Goal: Task Accomplishment & Management: Complete application form

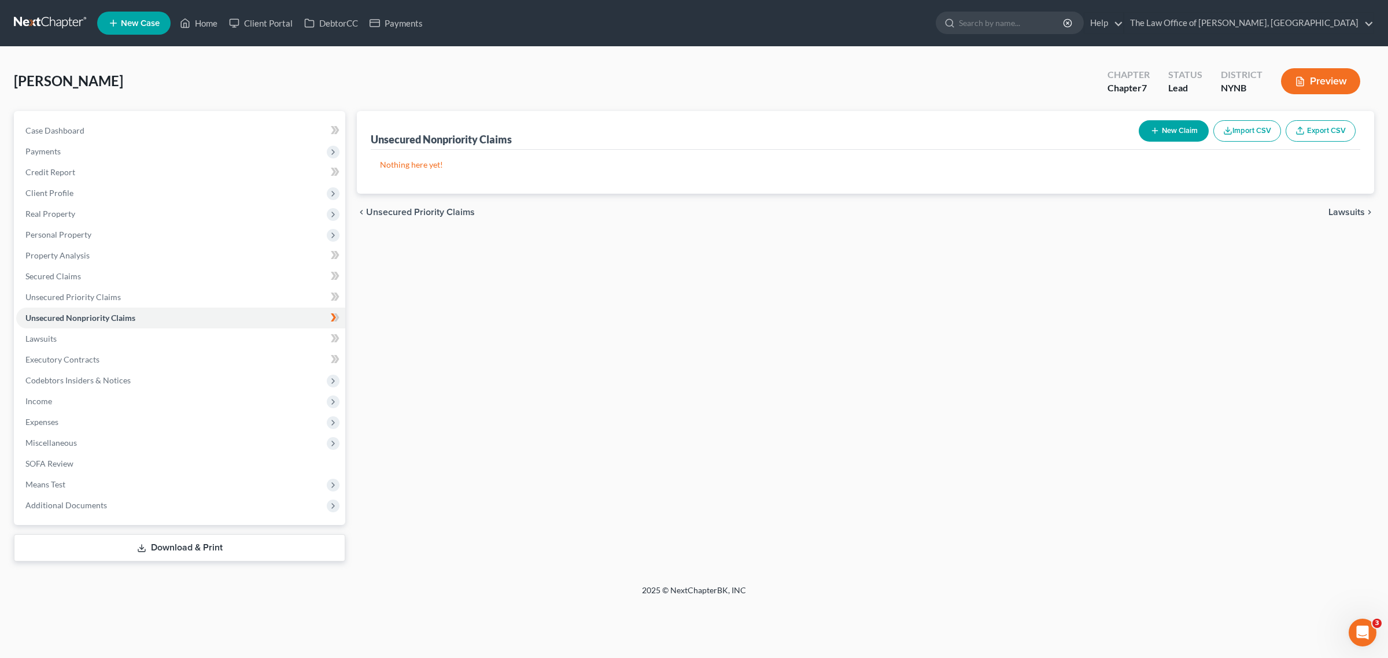
drag, startPoint x: 42, startPoint y: 22, endPoint x: 82, endPoint y: 1, distance: 45.0
click at [42, 22] on link at bounding box center [51, 23] width 74 height 21
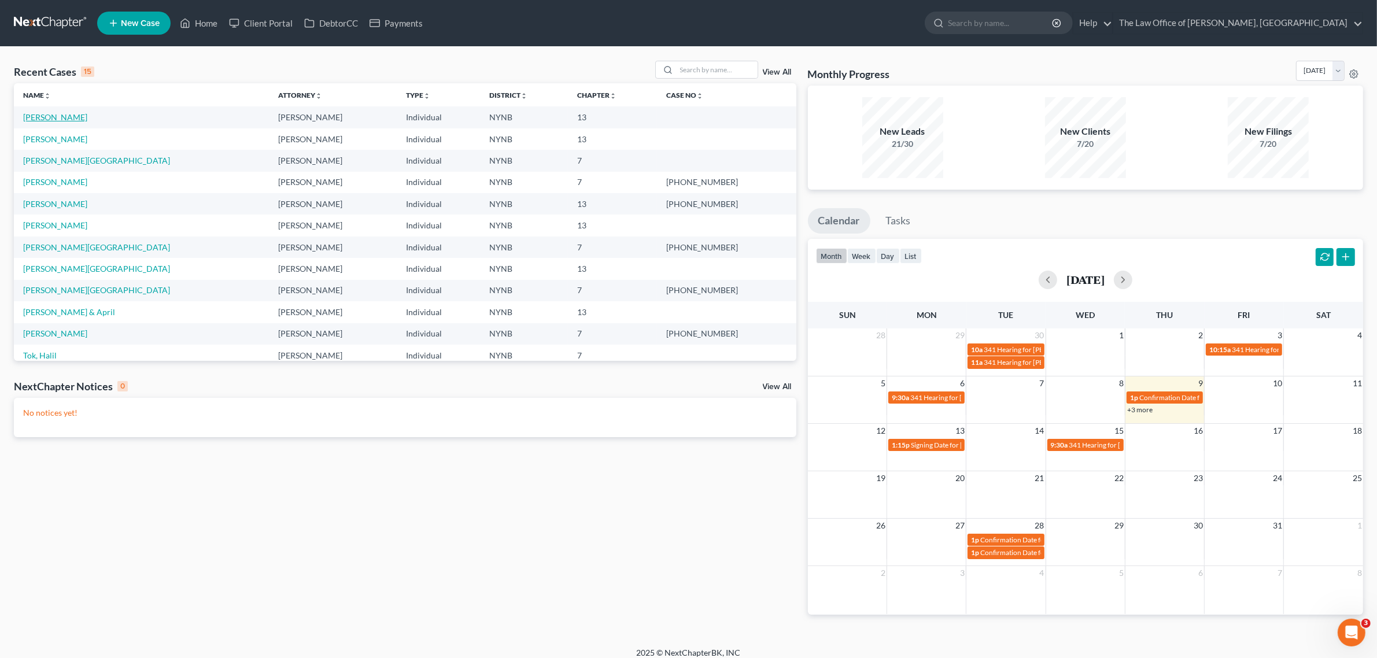
click at [48, 116] on link "[PERSON_NAME]" at bounding box center [55, 117] width 64 height 10
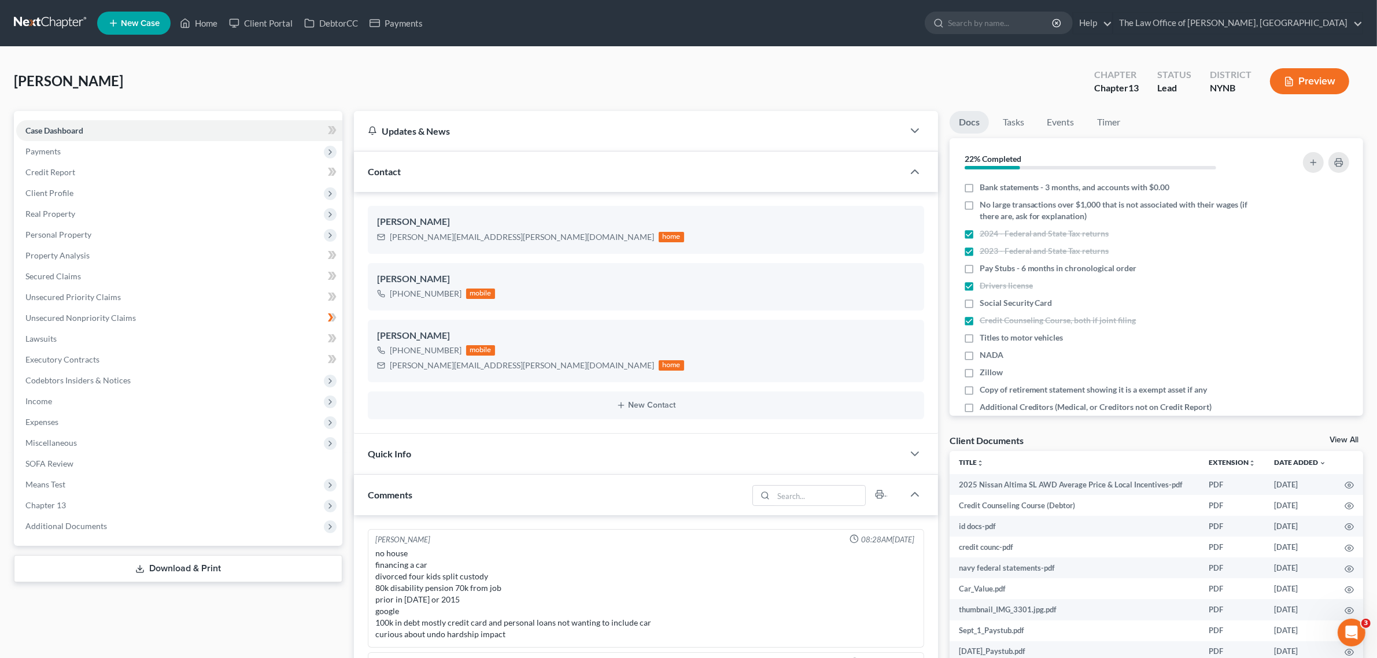
scroll to position [848, 0]
click at [172, 530] on span "Additional Documents" at bounding box center [179, 526] width 326 height 21
drag, startPoint x: 178, startPoint y: 573, endPoint x: 263, endPoint y: 611, distance: 93.7
click at [178, 573] on link "Client Document Storage" at bounding box center [190, 568] width 303 height 21
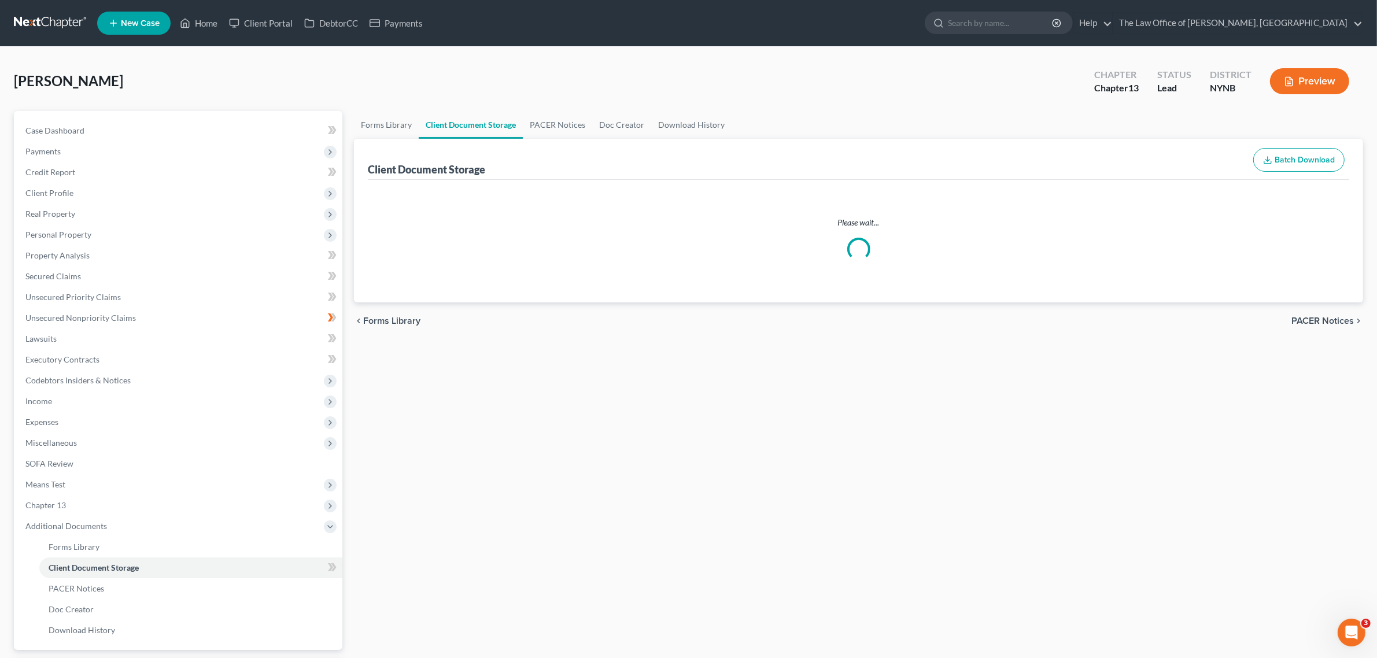
select select "1"
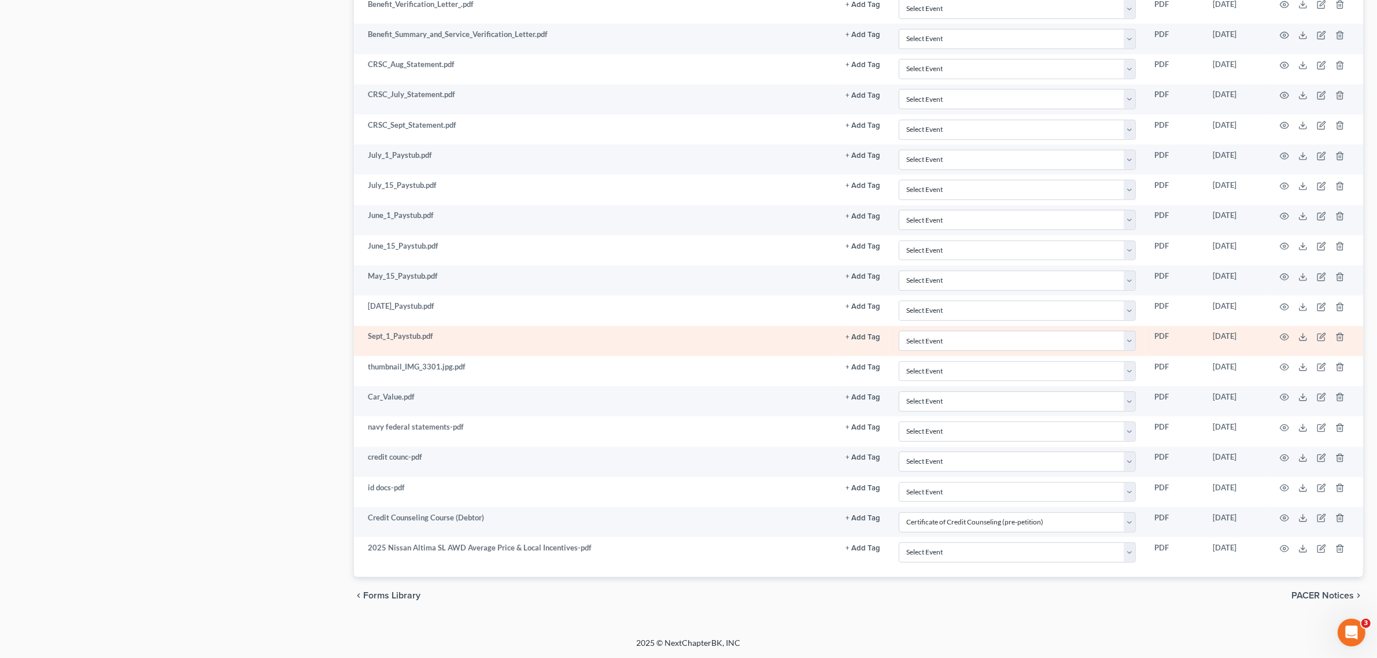
scroll to position [826, 0]
select select "1"
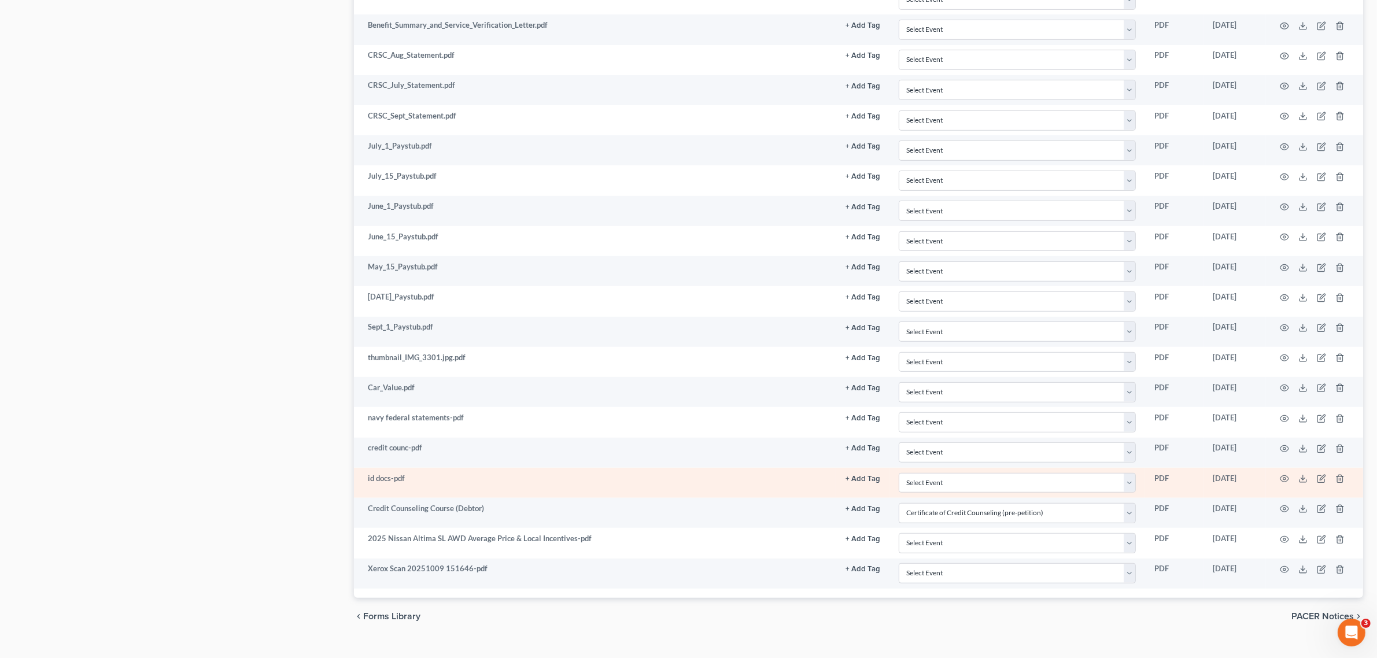
scroll to position [828, 0]
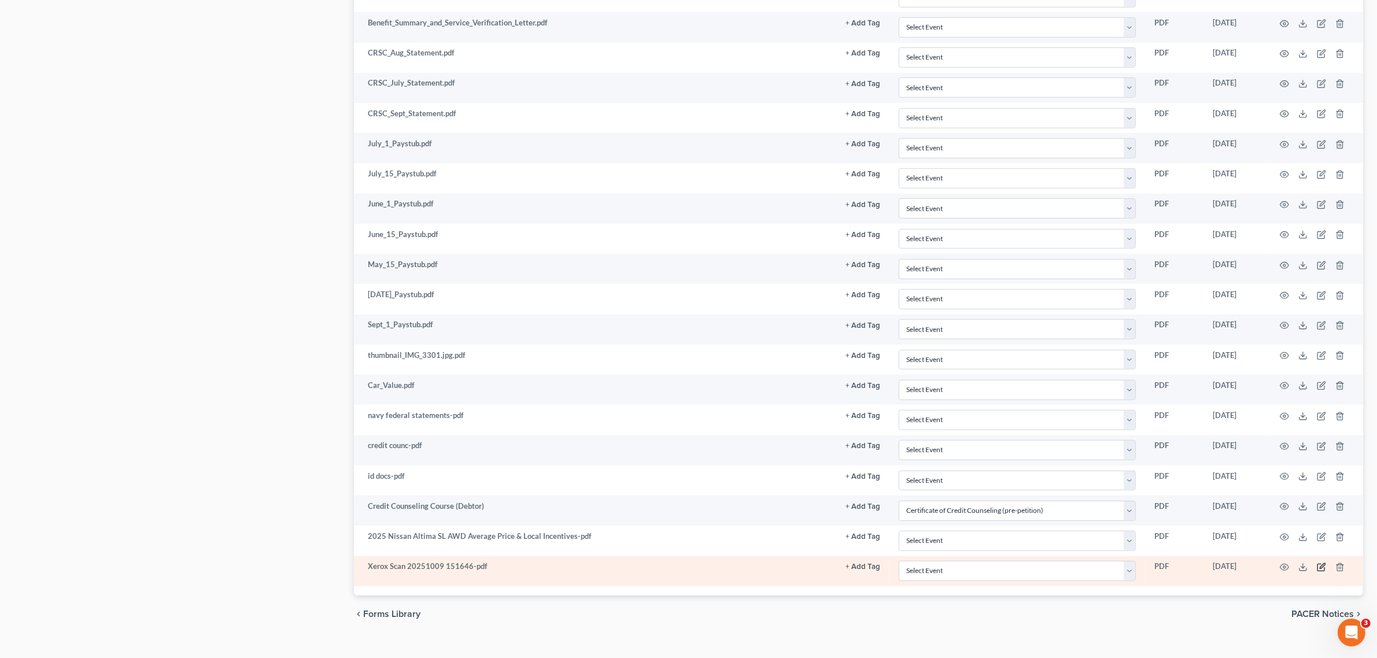
click at [1317, 572] on icon "button" at bounding box center [1321, 567] width 9 height 9
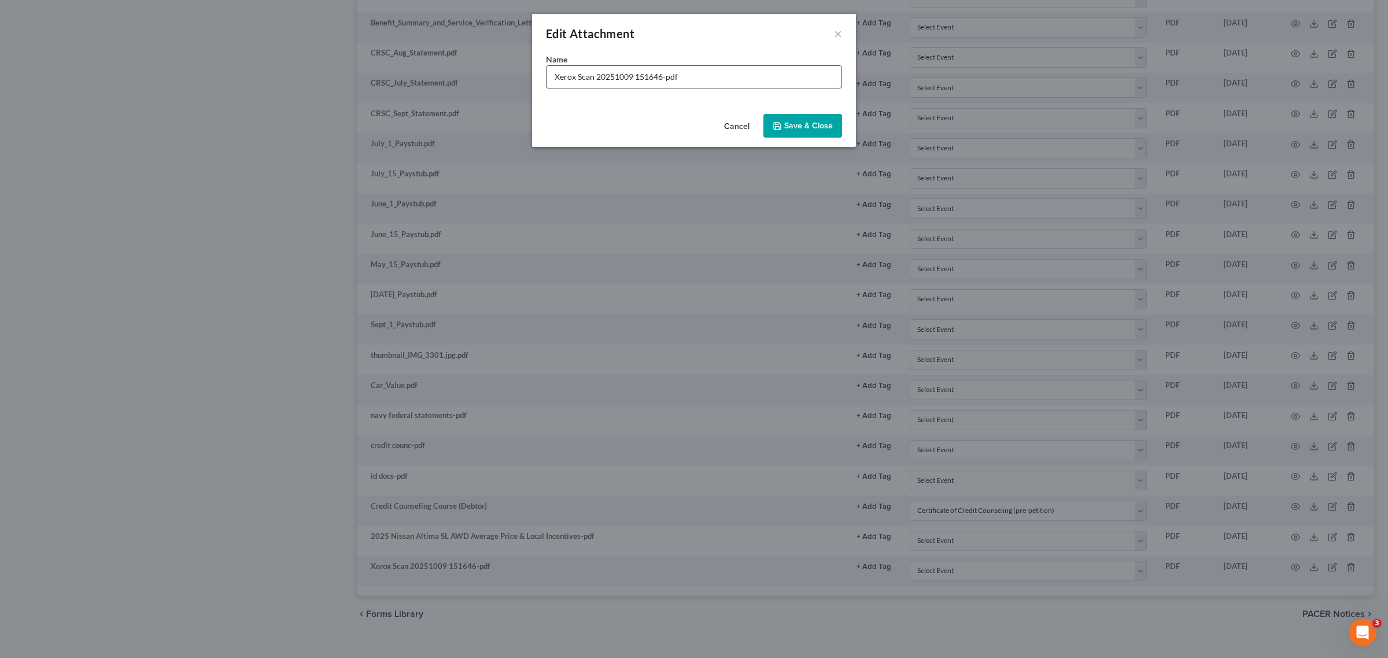
click at [705, 87] on input "Xerox Scan 20251009 151646-pdf" at bounding box center [694, 77] width 295 height 22
drag, startPoint x: 658, startPoint y: 77, endPoint x: 503, endPoint y: 90, distance: 155.6
click at [503, 90] on div "Edit Attachment × Name * Xerox Scan 20251009 151646-pdf Cancel Save & Close" at bounding box center [694, 329] width 1388 height 658
click at [652, 77] on input "Xerox Scan 20251009 151646-pdf" at bounding box center [694, 77] width 295 height 22
drag, startPoint x: 663, startPoint y: 78, endPoint x: 536, endPoint y: 69, distance: 127.6
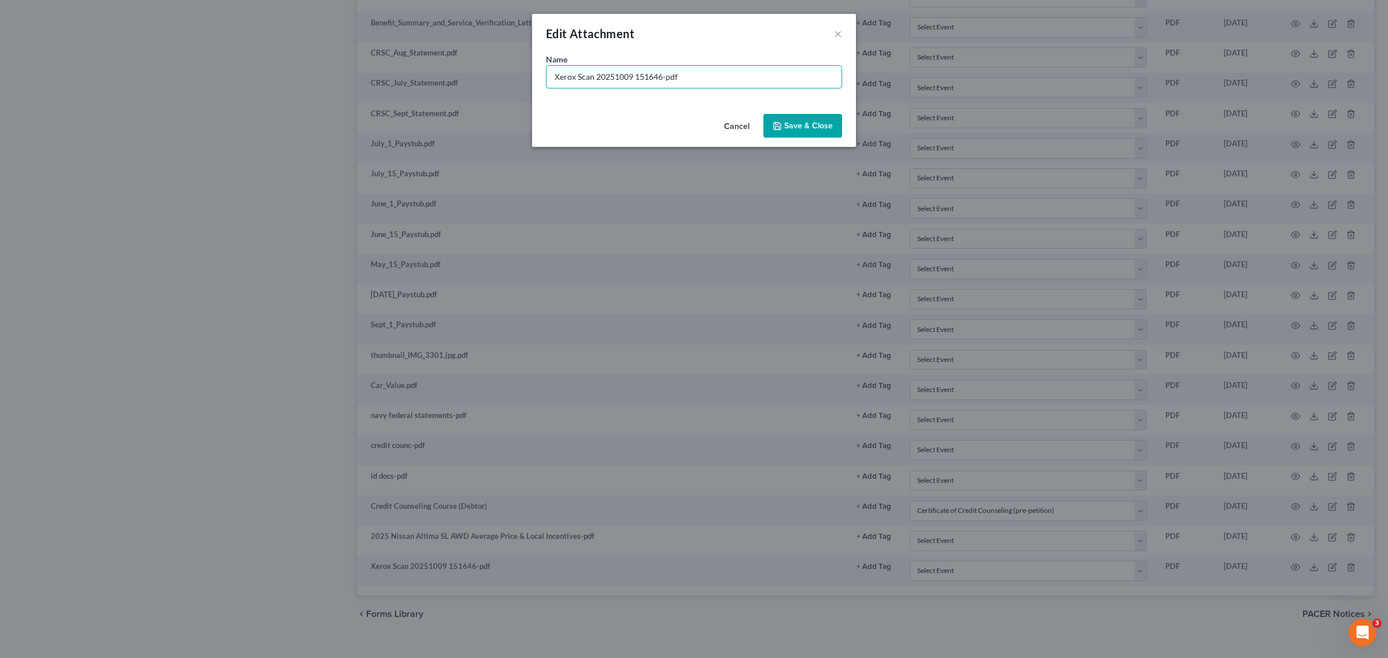
click at [536, 69] on div "Name * Xerox Scan 20251009 151646-pdf" at bounding box center [694, 81] width 324 height 56
type input "discover summary judgment-pdf"
drag, startPoint x: 784, startPoint y: 121, endPoint x: 776, endPoint y: 574, distance: 453.0
click at [784, 121] on button "Save & Close" at bounding box center [803, 126] width 79 height 24
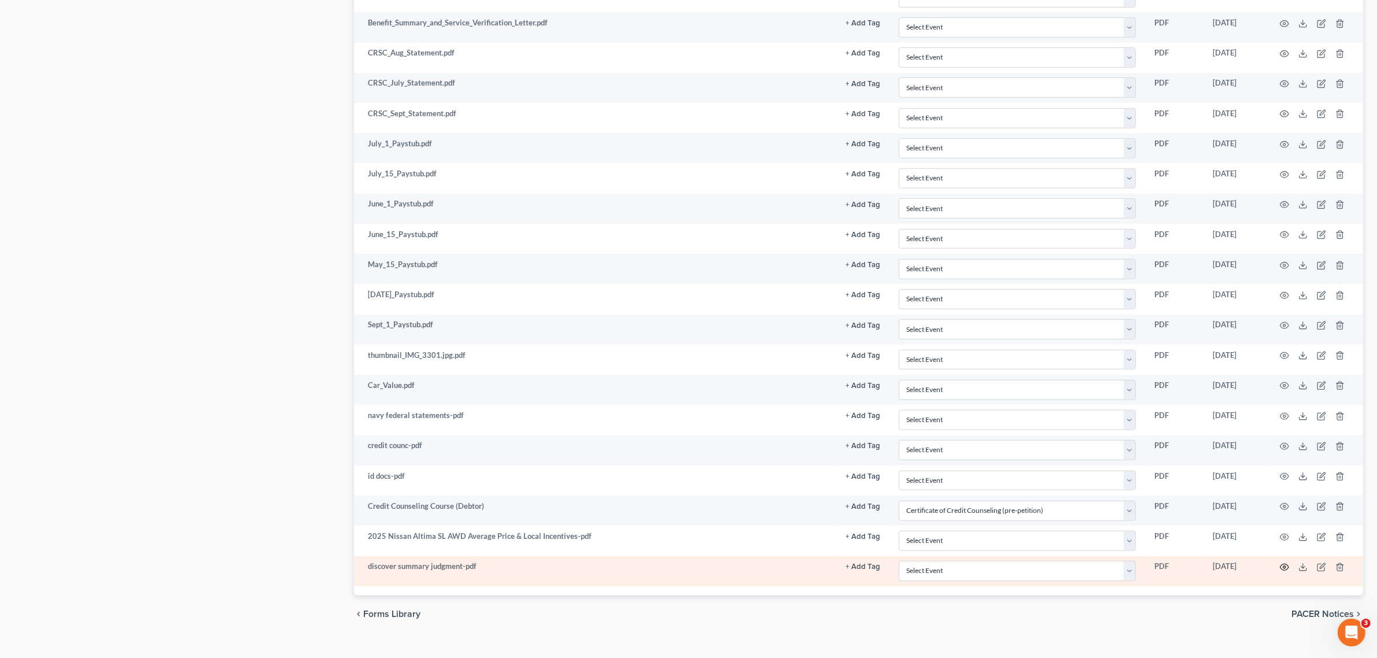
click at [1285, 572] on icon "button" at bounding box center [1284, 567] width 9 height 9
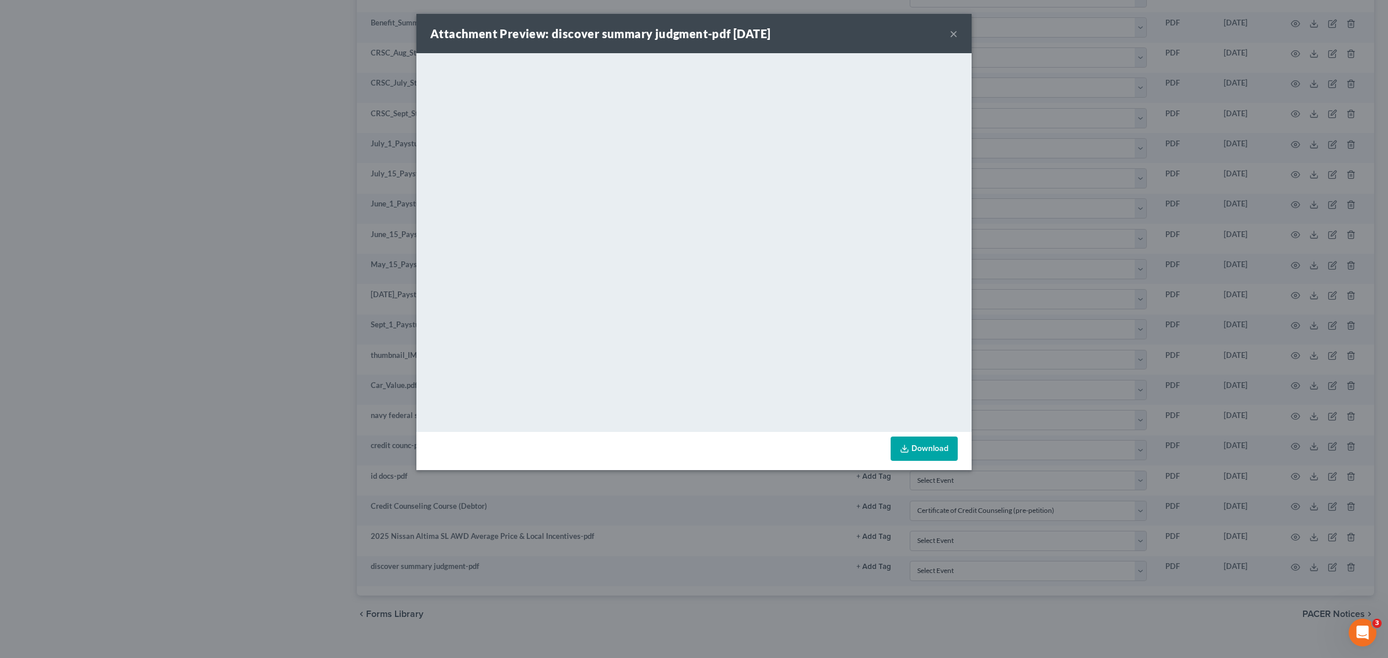
click at [953, 30] on button "×" at bounding box center [954, 34] width 8 height 14
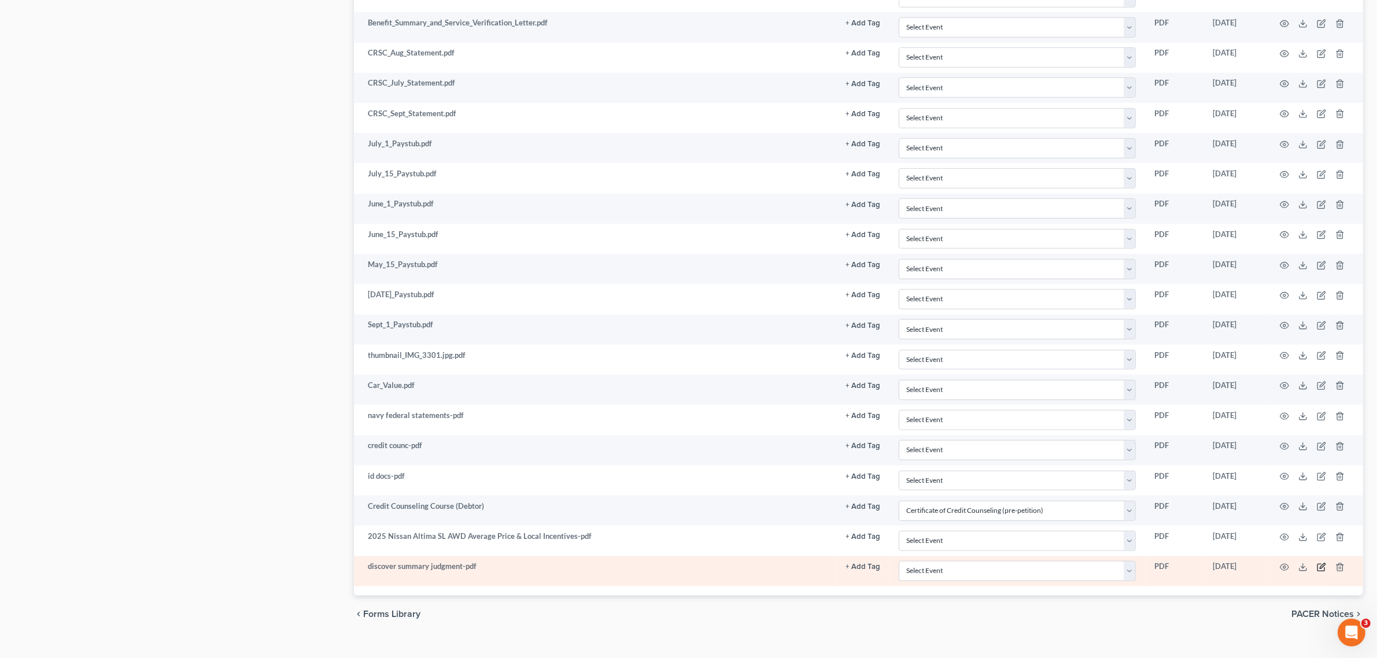
click at [1326, 572] on icon "button" at bounding box center [1321, 567] width 9 height 9
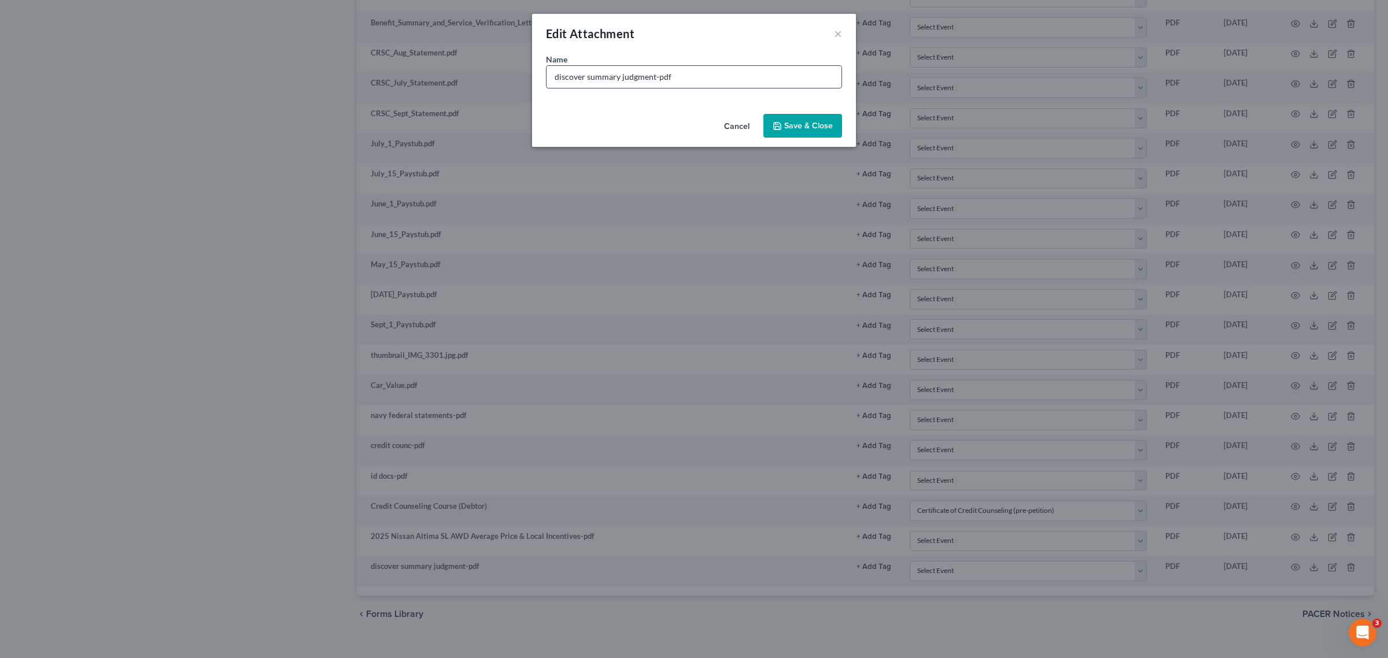
drag, startPoint x: 651, startPoint y: 77, endPoint x: 585, endPoint y: 80, distance: 66.0
click at [585, 80] on input "discover summary judgment-pdf" at bounding box center [694, 77] width 295 height 22
type input "discover notice-pdf"
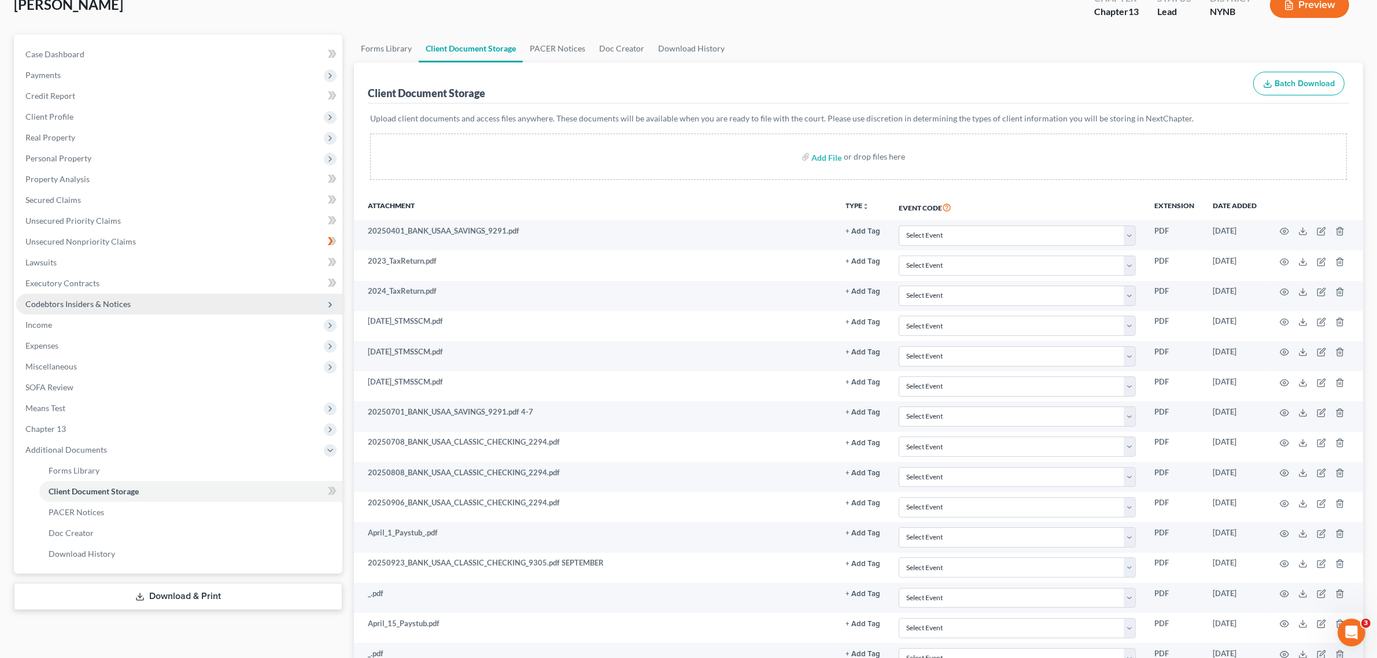
scroll to position [0, 0]
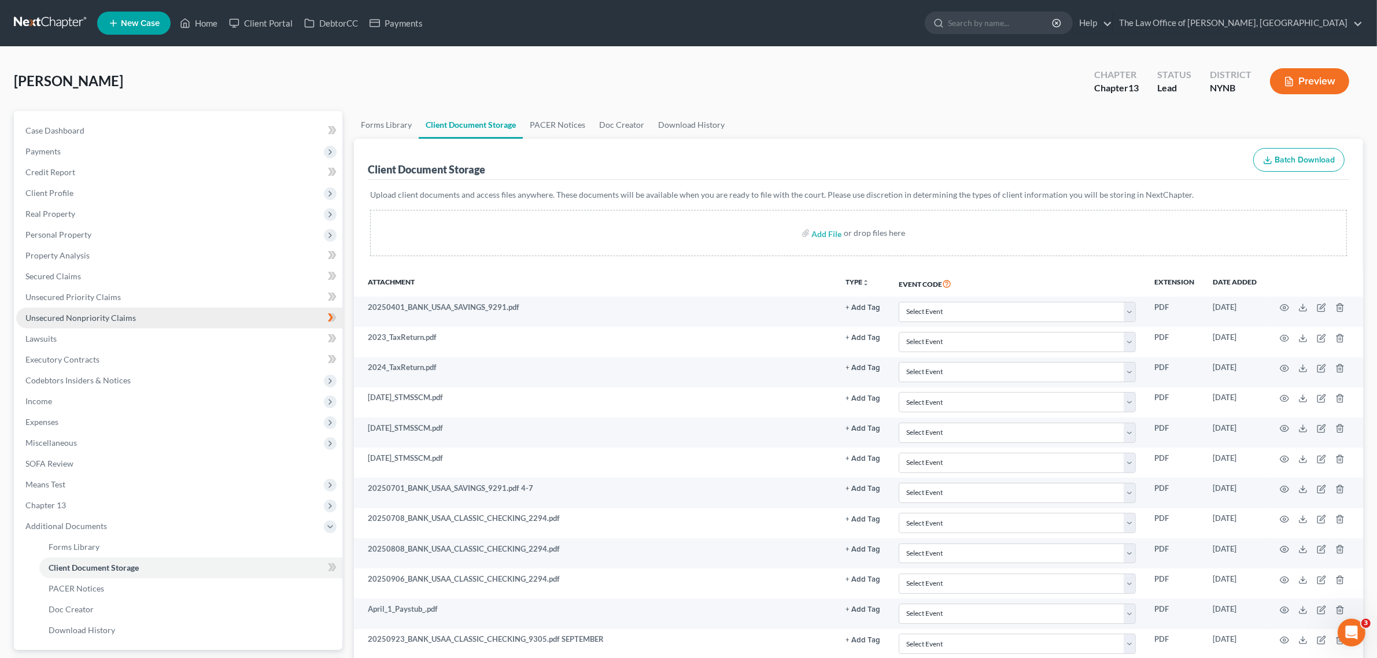
drag, startPoint x: 122, startPoint y: 311, endPoint x: 238, endPoint y: 311, distance: 116.3
click at [122, 311] on link "Unsecured Nonpriority Claims" at bounding box center [179, 318] width 326 height 21
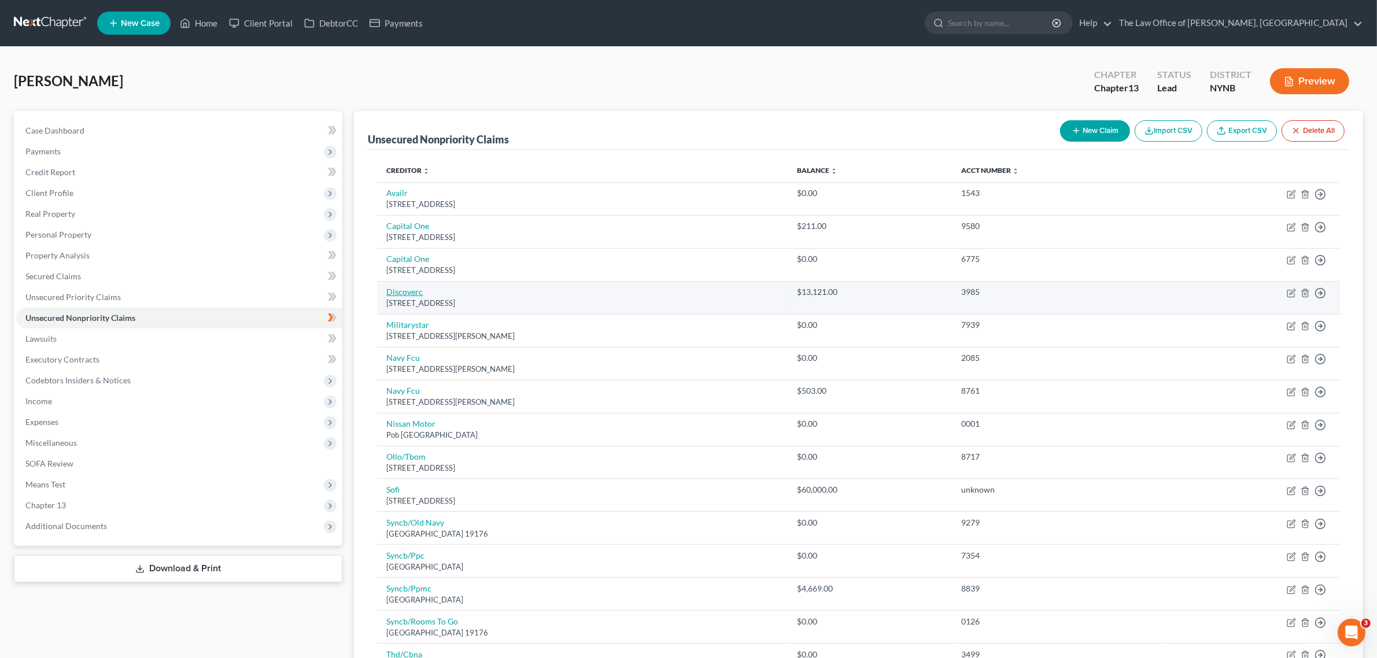
click at [406, 295] on link "Discoverc" at bounding box center [404, 292] width 36 height 10
select select "46"
select select "2"
select select "0"
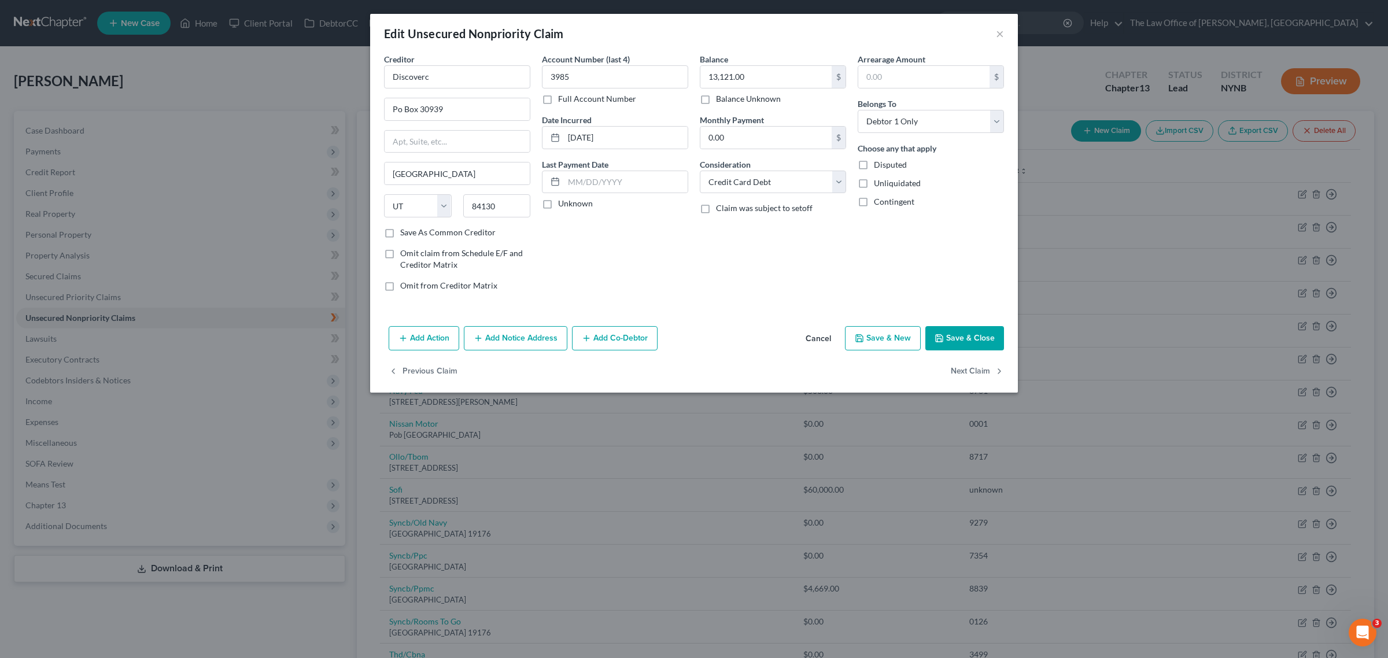
click at [512, 345] on button "Add Notice Address" at bounding box center [516, 338] width 104 height 24
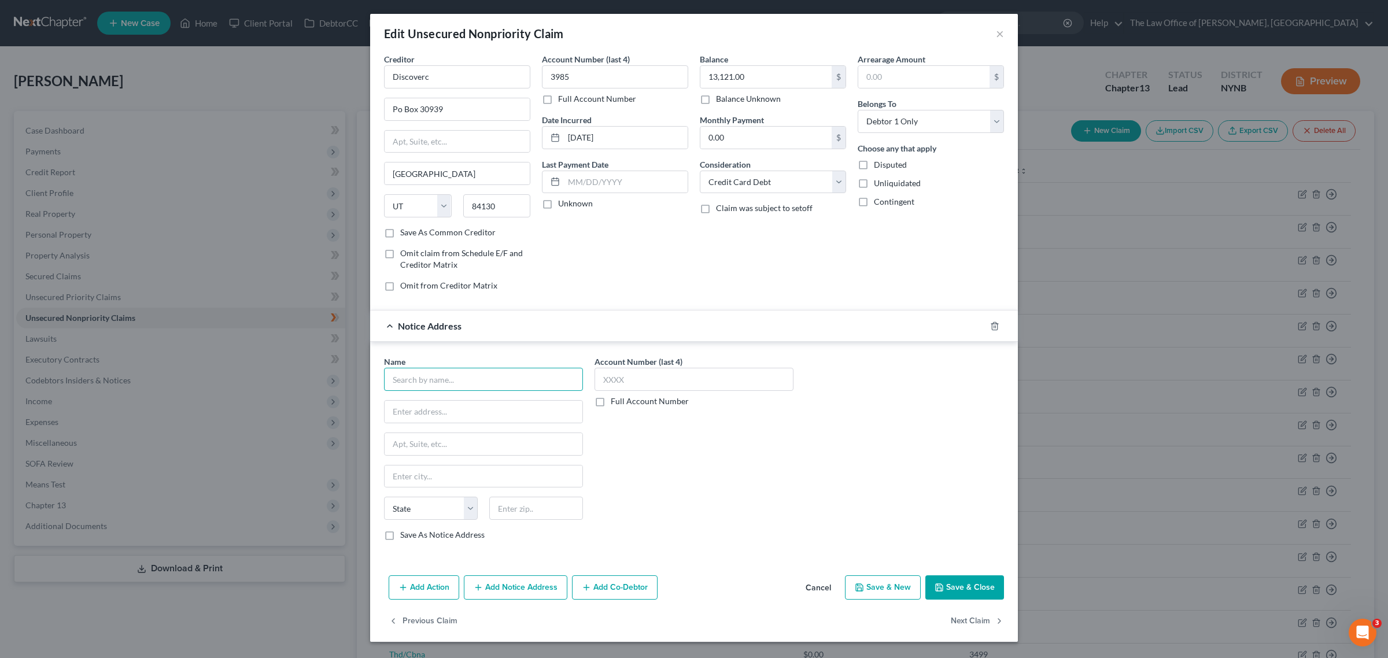
click at [477, 391] on input "text" at bounding box center [483, 379] width 199 height 23
click at [444, 375] on input "text" at bounding box center [483, 379] width 199 height 23
click at [445, 374] on input "text" at bounding box center [483, 379] width 199 height 23
click at [454, 385] on input "text" at bounding box center [483, 379] width 199 height 23
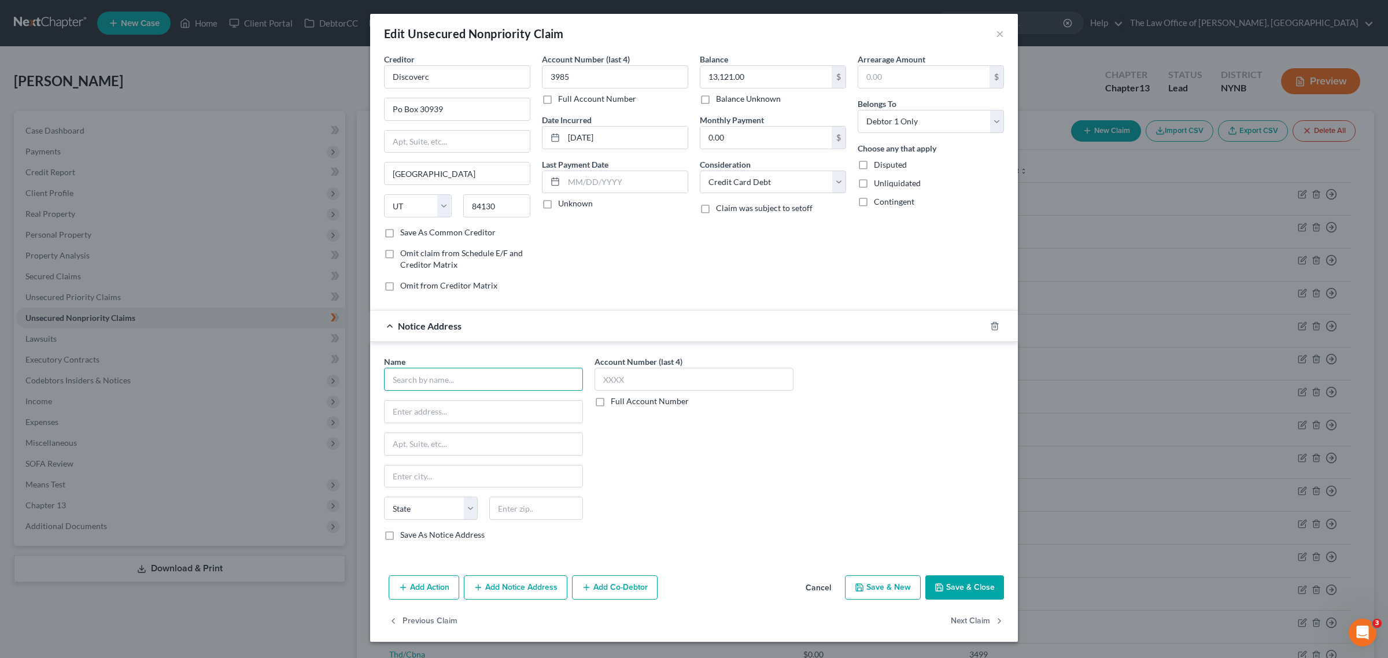
click at [517, 384] on input "text" at bounding box center [483, 379] width 199 height 23
click at [198, 76] on div "Edit Unsecured Nonpriority Claim × Creditor * Discoverc Po Box 30939 Salt Lake …" at bounding box center [694, 329] width 1388 height 658
click at [996, 40] on button "×" at bounding box center [1000, 34] width 8 height 14
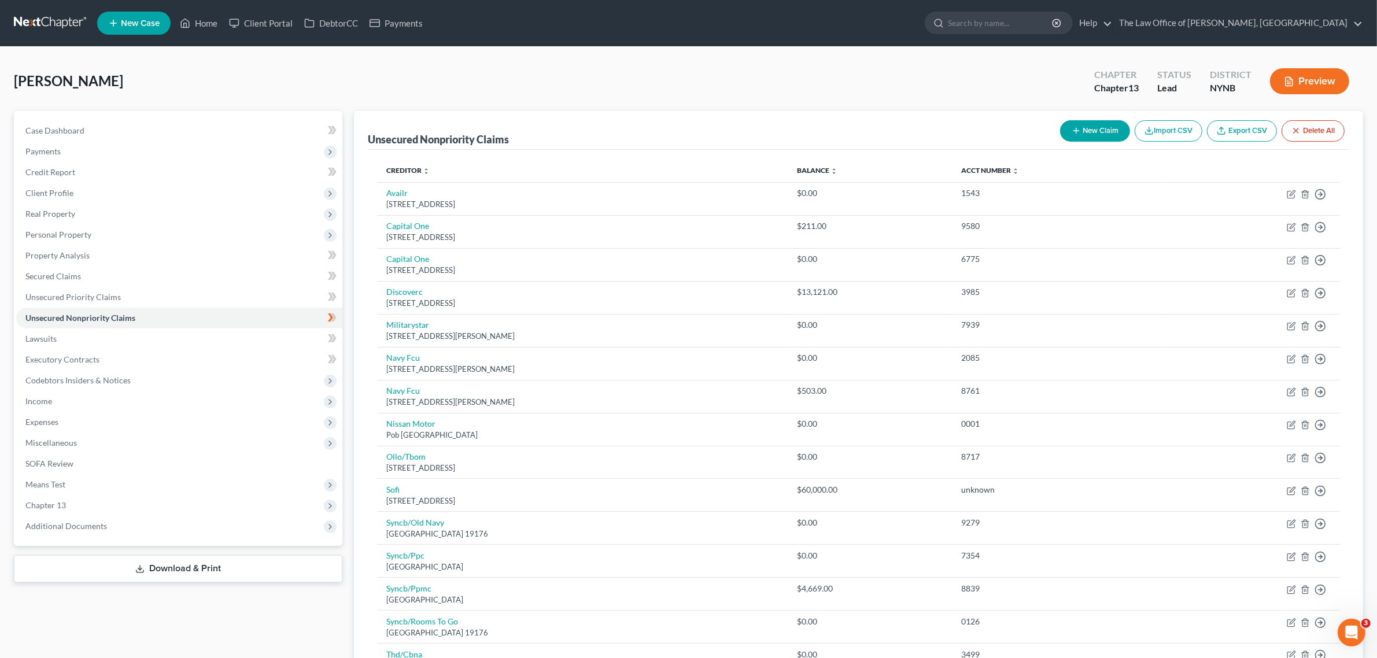
drag, startPoint x: 105, startPoint y: 544, endPoint x: 108, endPoint y: 537, distance: 8.1
click at [105, 544] on div "Case Dashboard Payments Invoices Payments Payments Credit Report Client Profile…" at bounding box center [178, 328] width 329 height 435
click at [112, 535] on span "Additional Documents" at bounding box center [179, 526] width 326 height 21
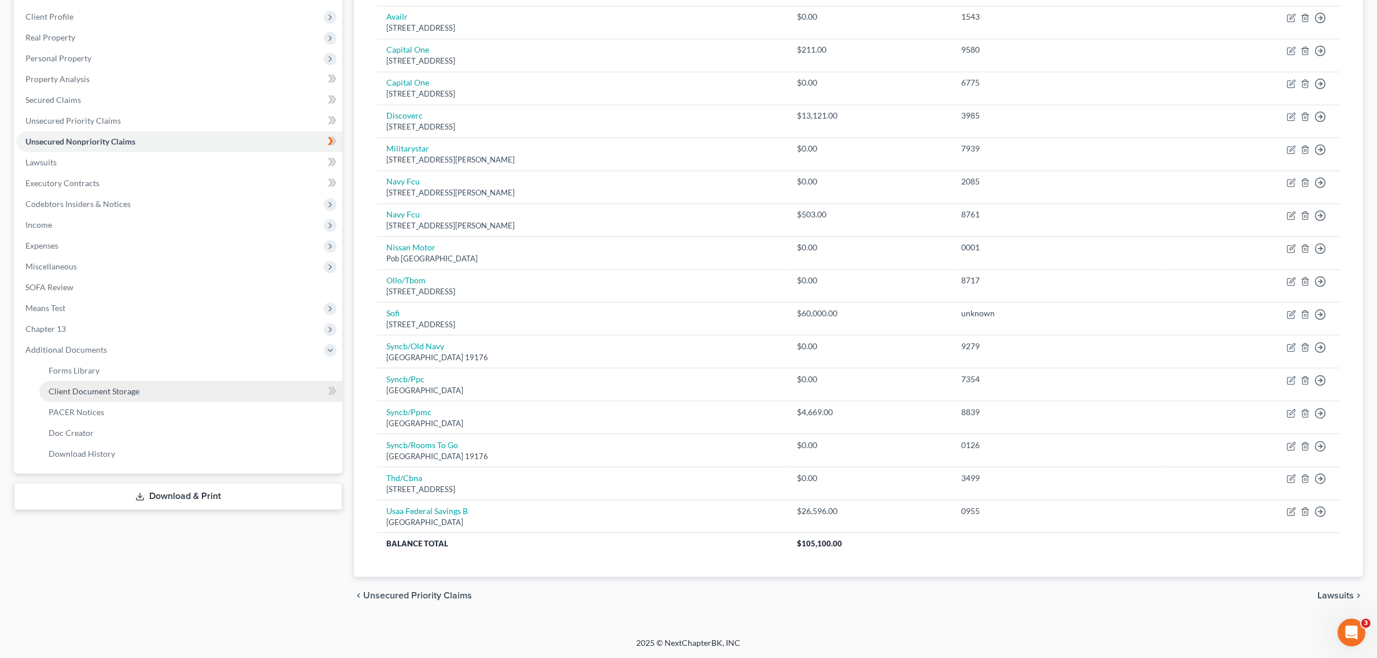
click at [162, 381] on link "Client Document Storage" at bounding box center [190, 391] width 303 height 21
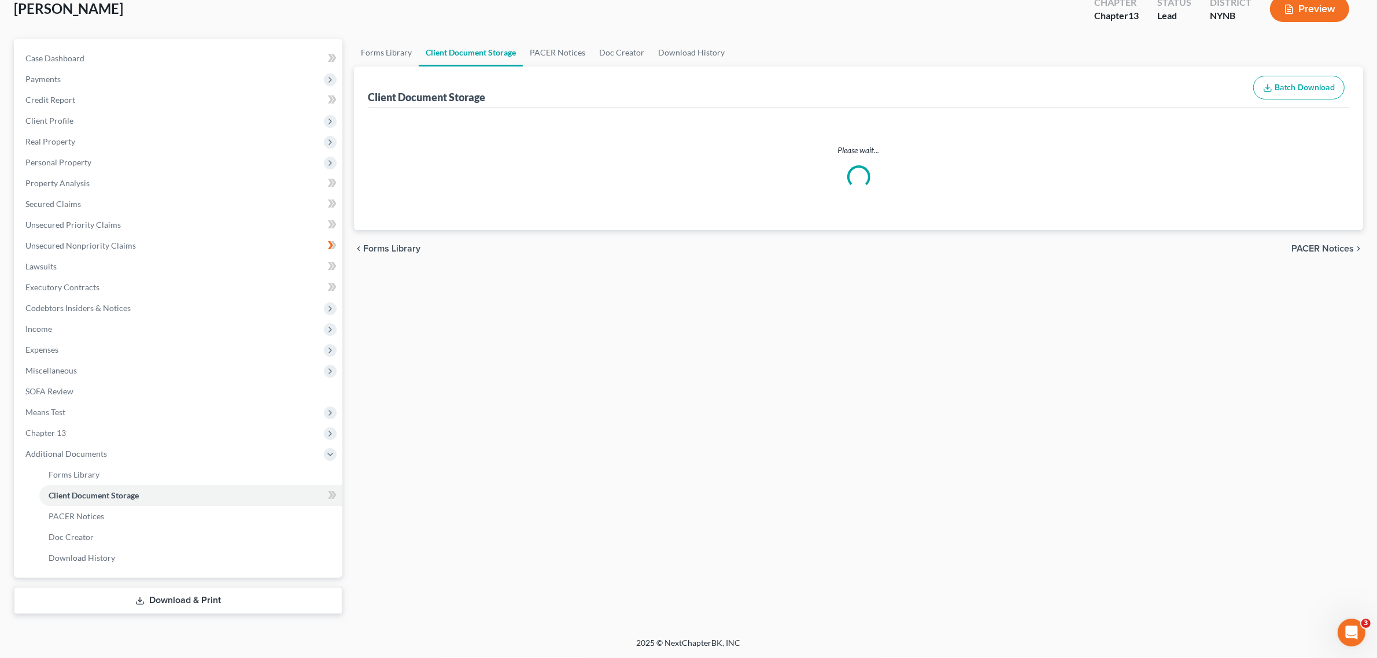
scroll to position [5, 0]
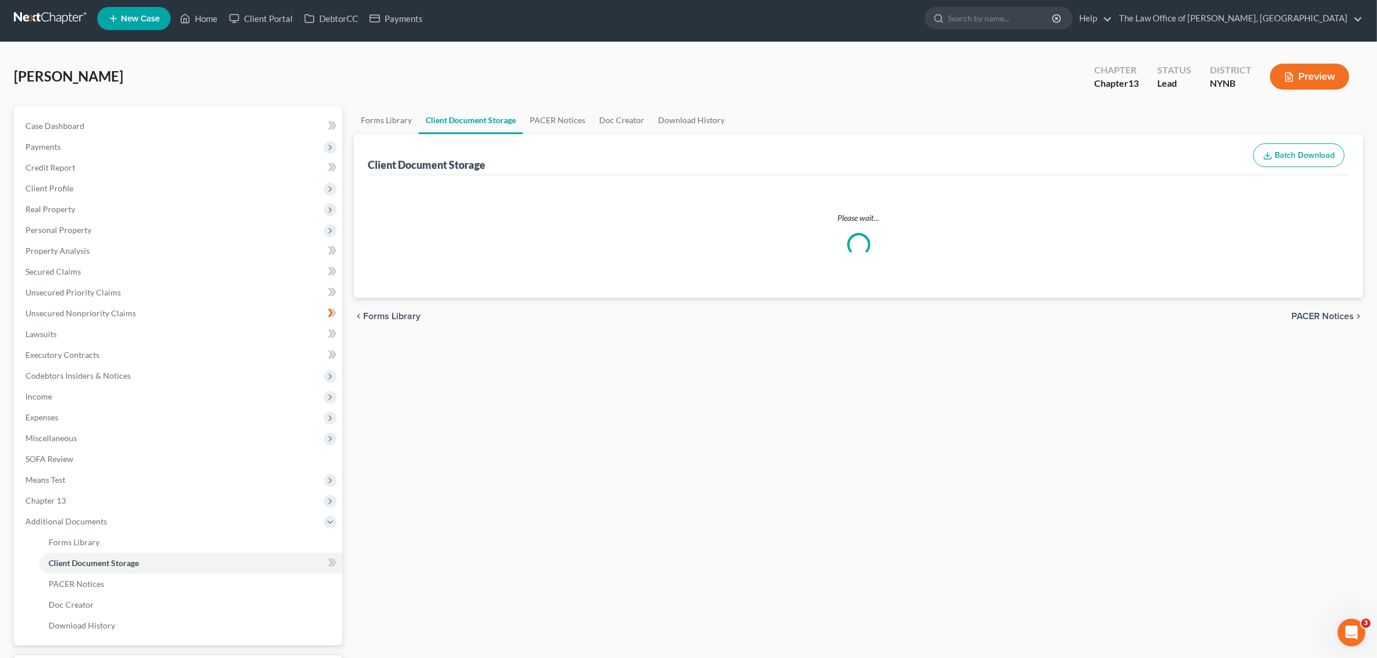
select select "1"
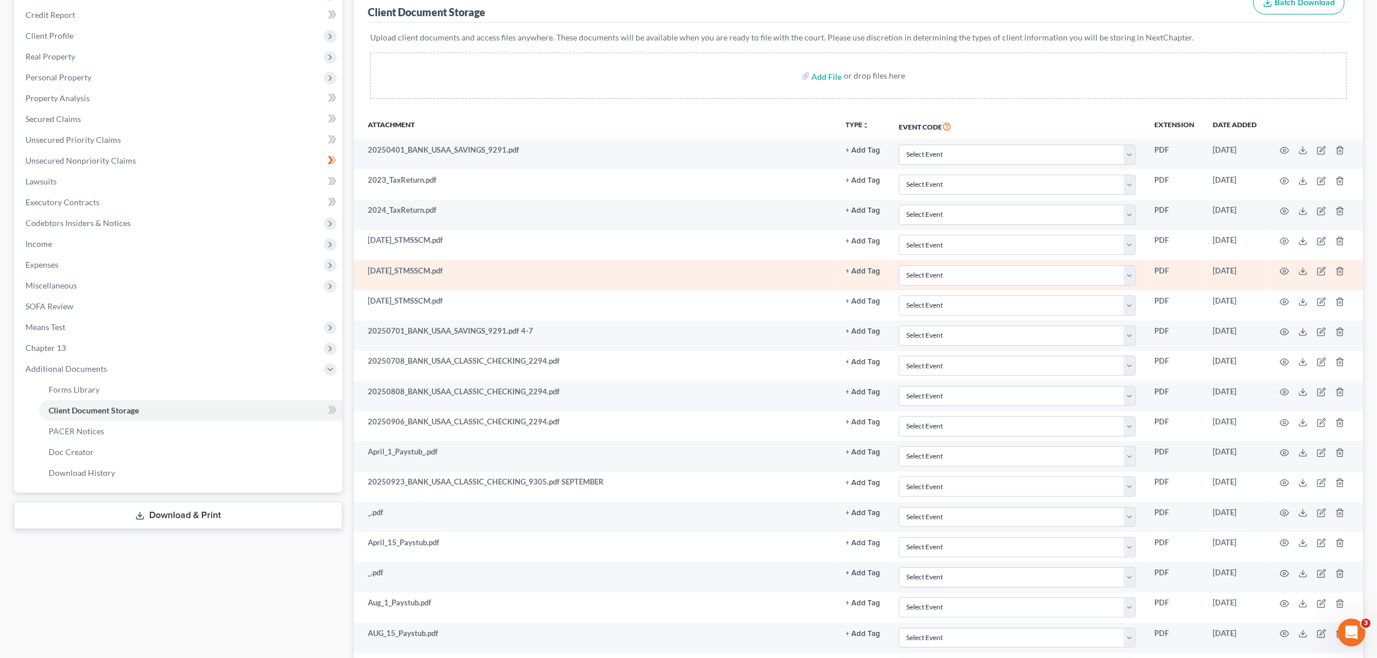
scroll to position [0, 0]
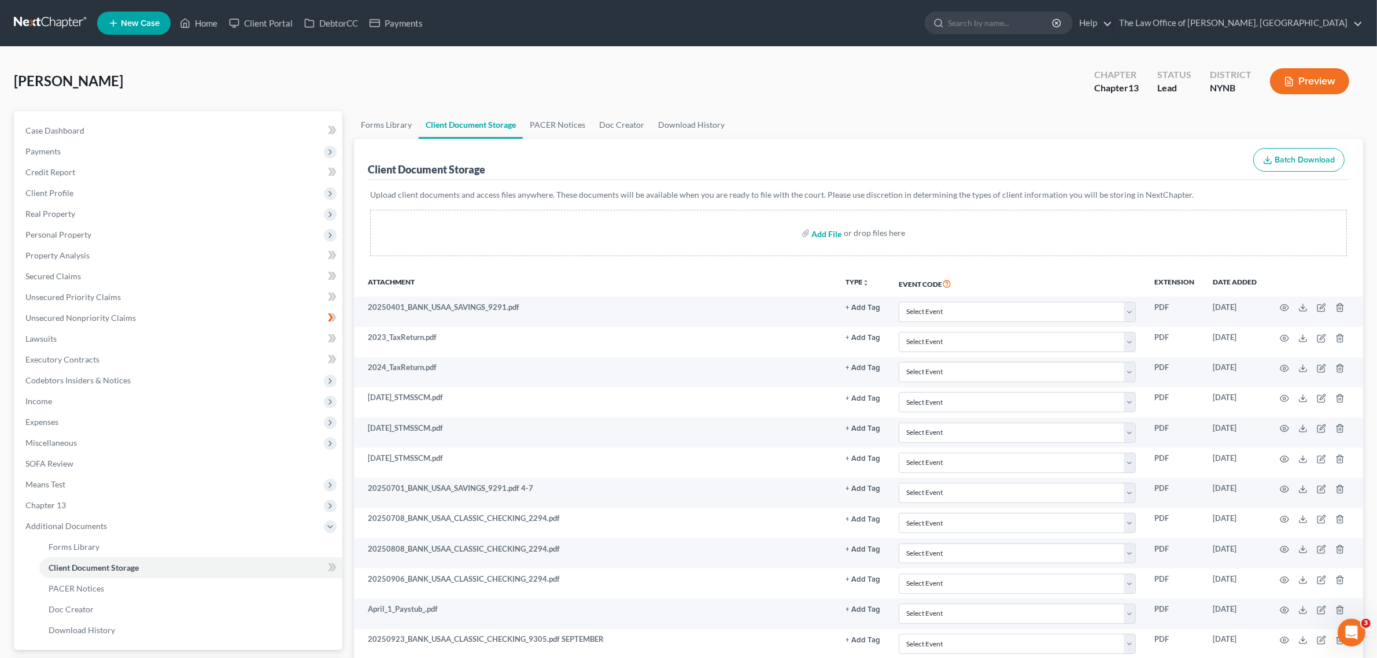
click at [816, 231] on input "file" at bounding box center [826, 233] width 28 height 21
type input "C:\fakepath\Xerox Scan 20251009 151612.pdf"
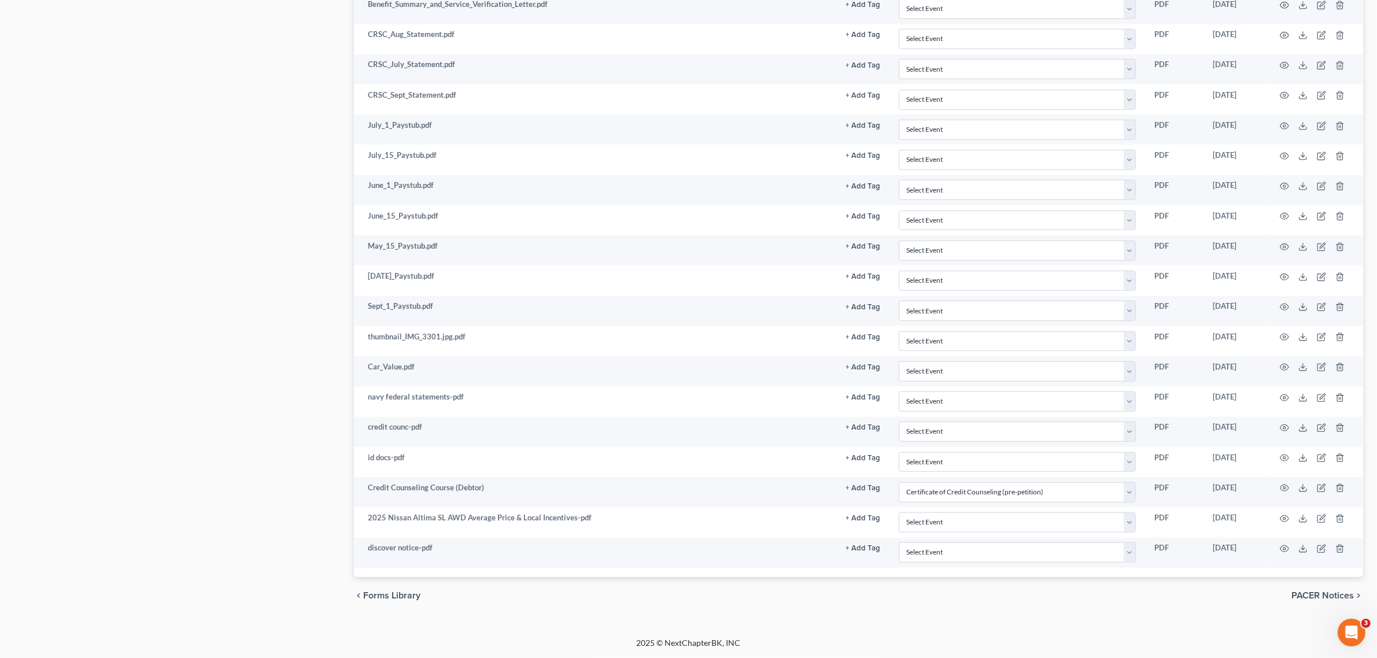
scroll to position [857, 0]
select select "1"
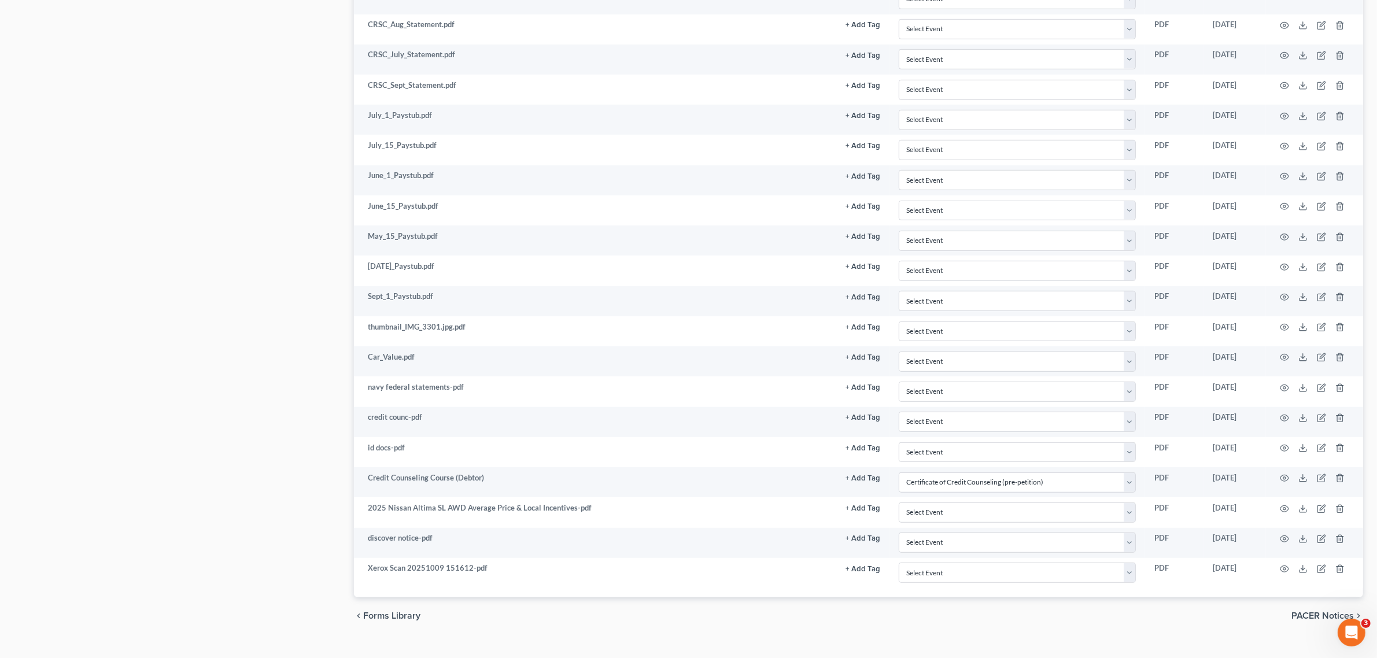
scroll to position [859, 0]
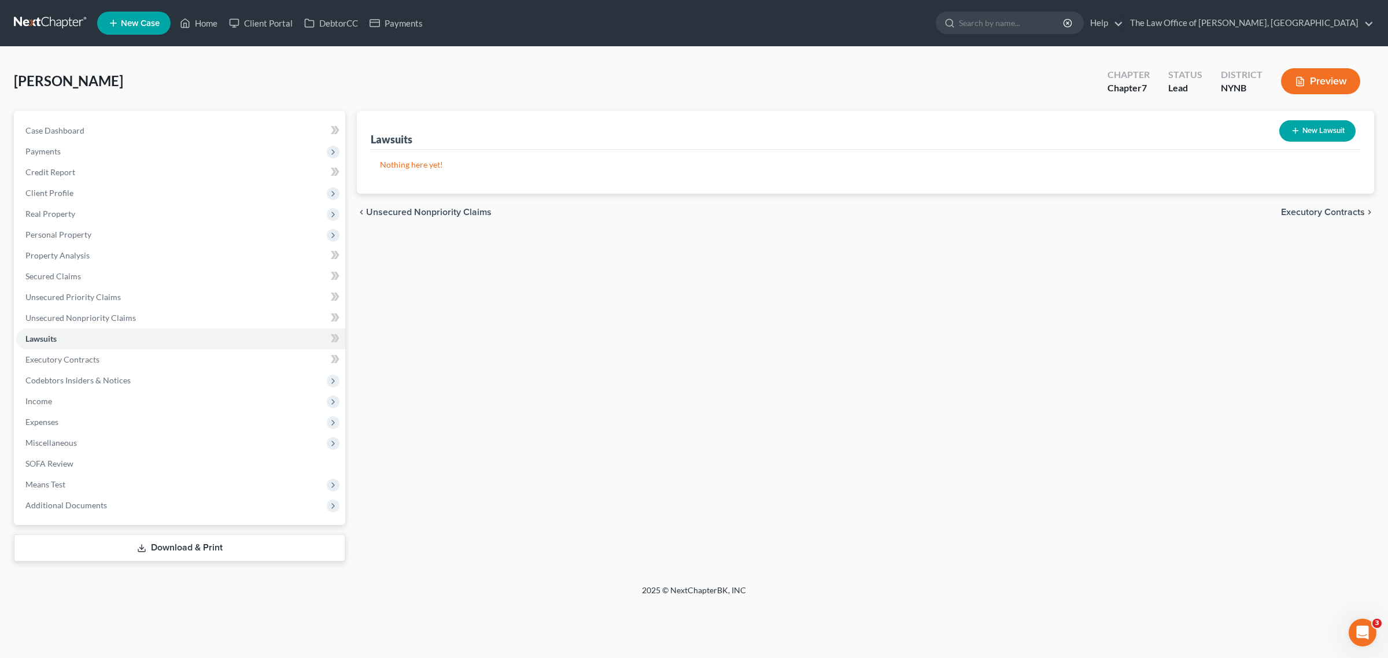
click at [54, 27] on link at bounding box center [51, 23] width 74 height 21
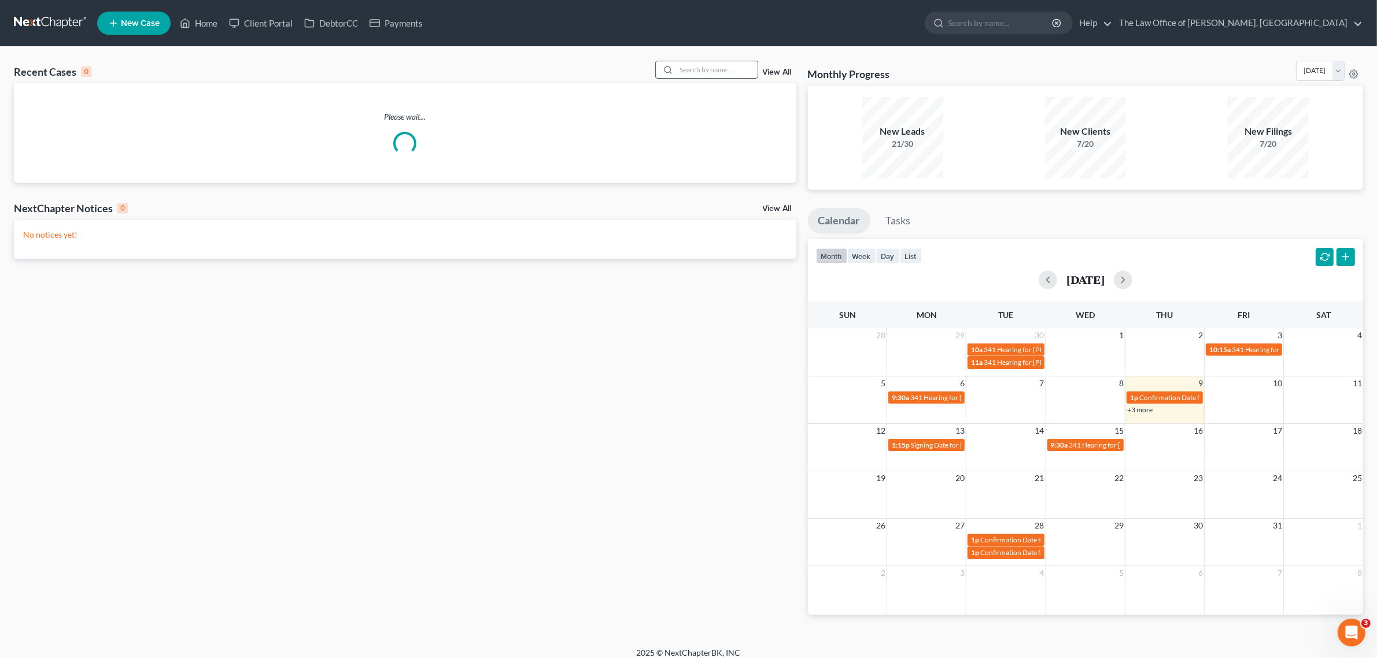
click at [739, 71] on input "search" at bounding box center [717, 69] width 81 height 17
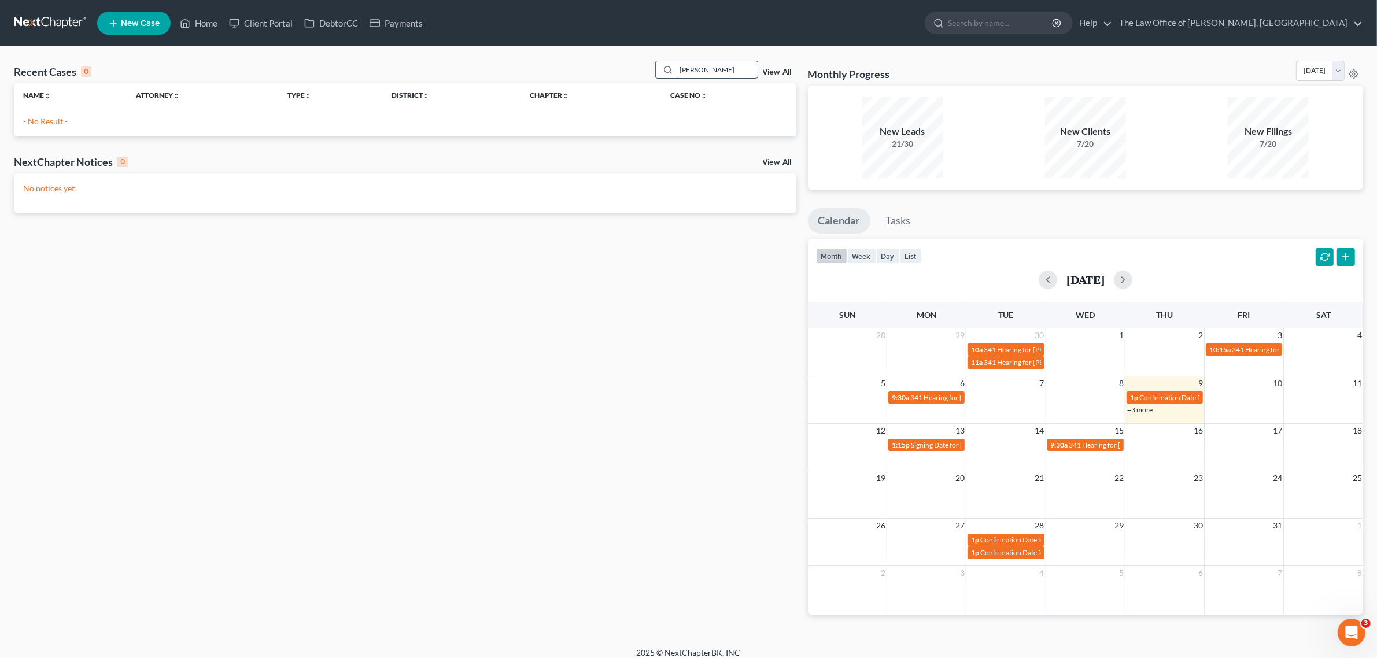
click at [736, 73] on input "melisa" at bounding box center [717, 69] width 81 height 17
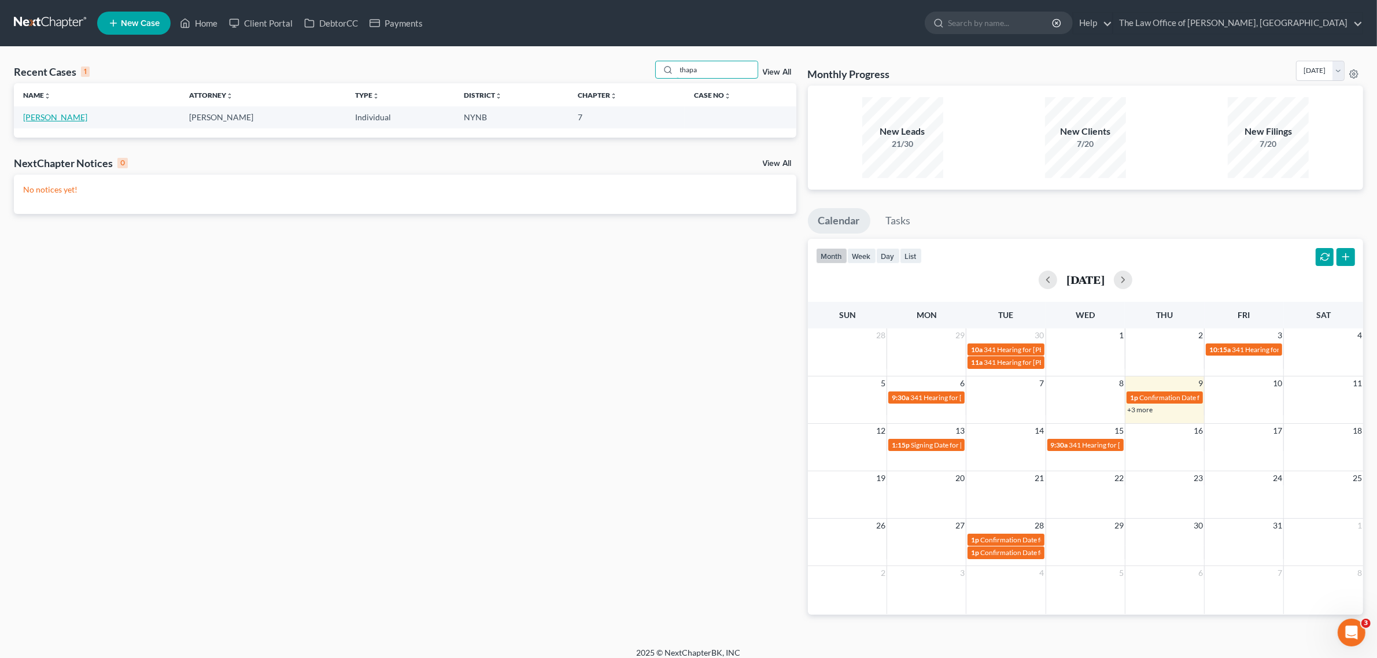
type input "thapa"
click at [67, 117] on link "Thapa, Melissa" at bounding box center [55, 117] width 64 height 10
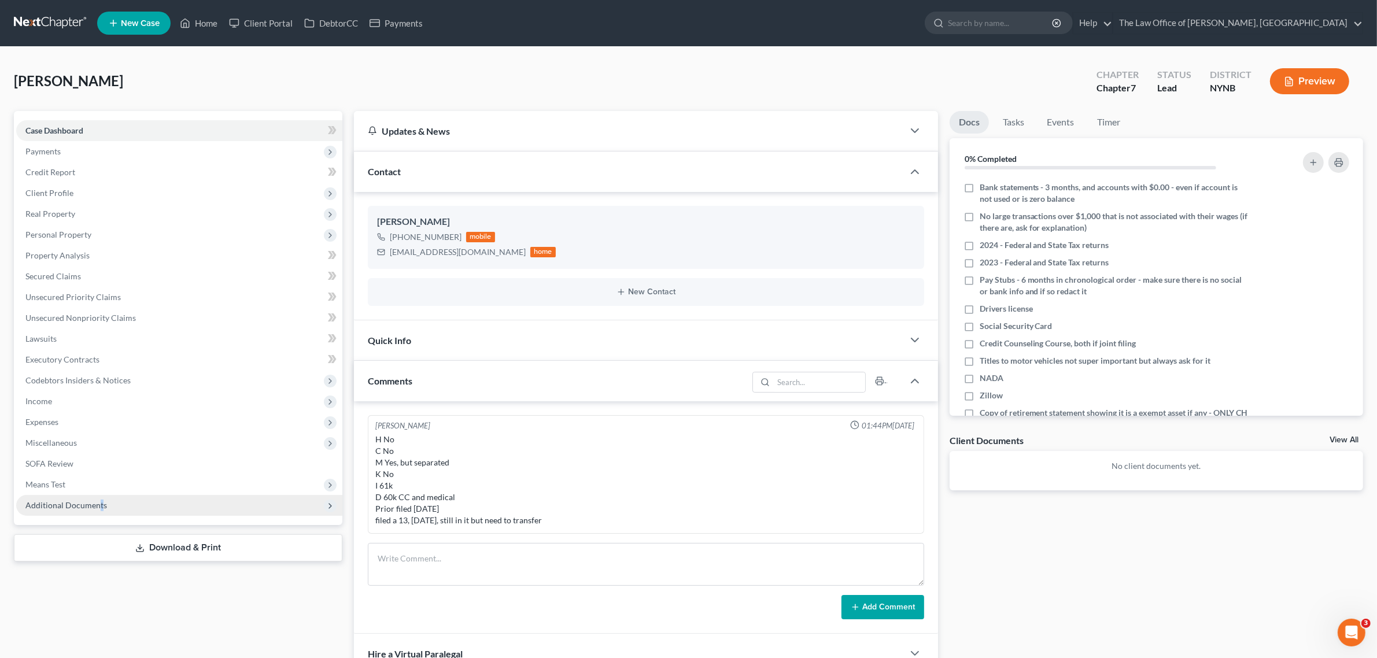
click at [100, 495] on span "Additional Documents" at bounding box center [179, 505] width 326 height 21
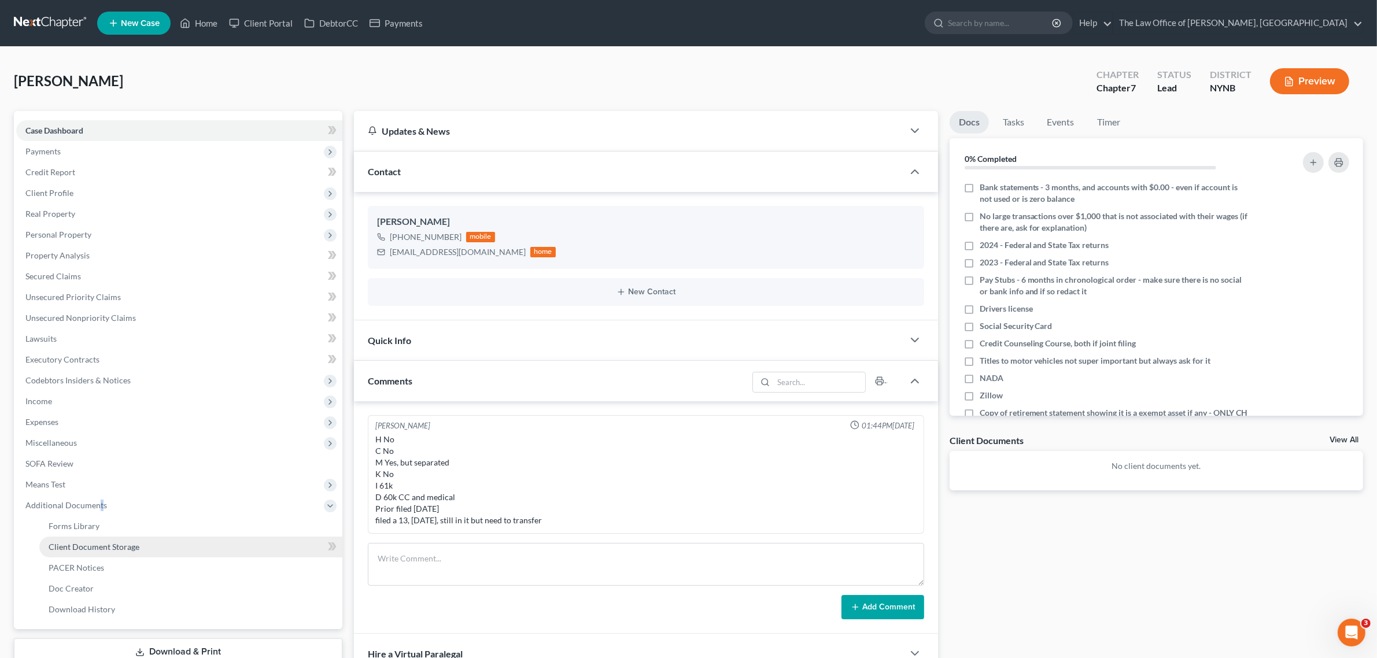
click at [153, 545] on link "Client Document Storage" at bounding box center [190, 547] width 303 height 21
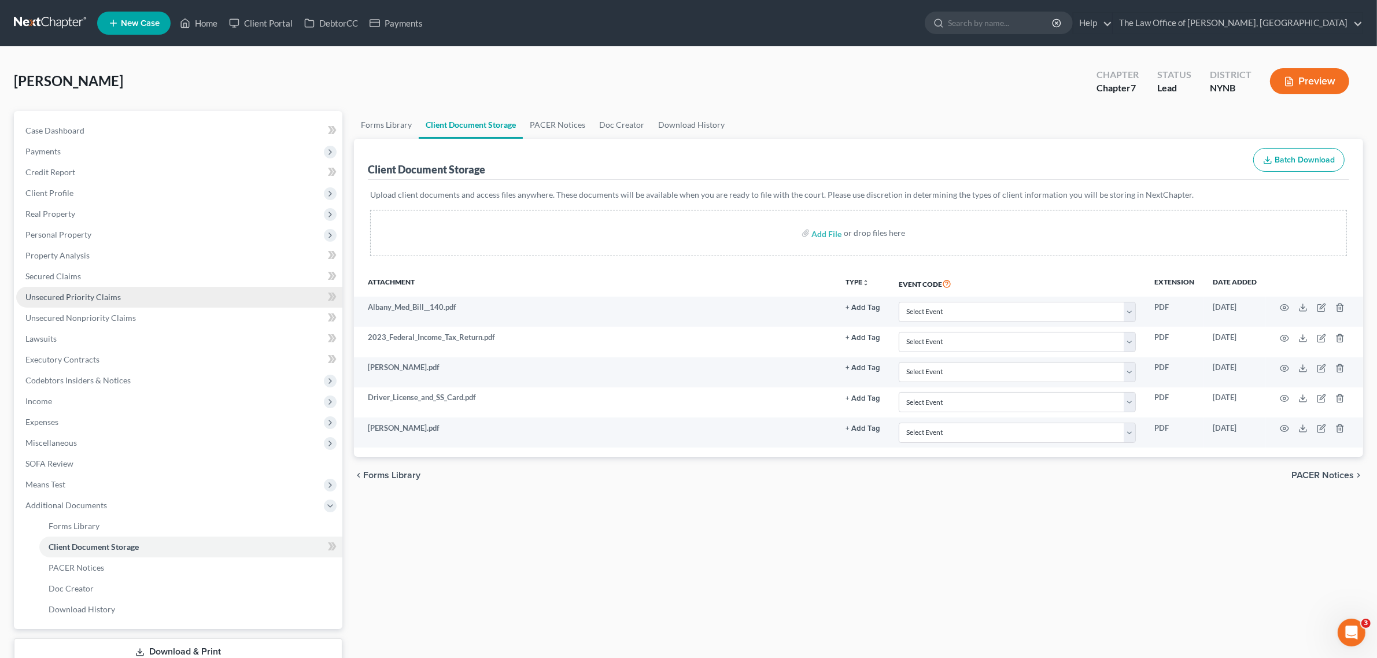
click at [135, 296] on link "Unsecured Priority Claims" at bounding box center [179, 297] width 326 height 21
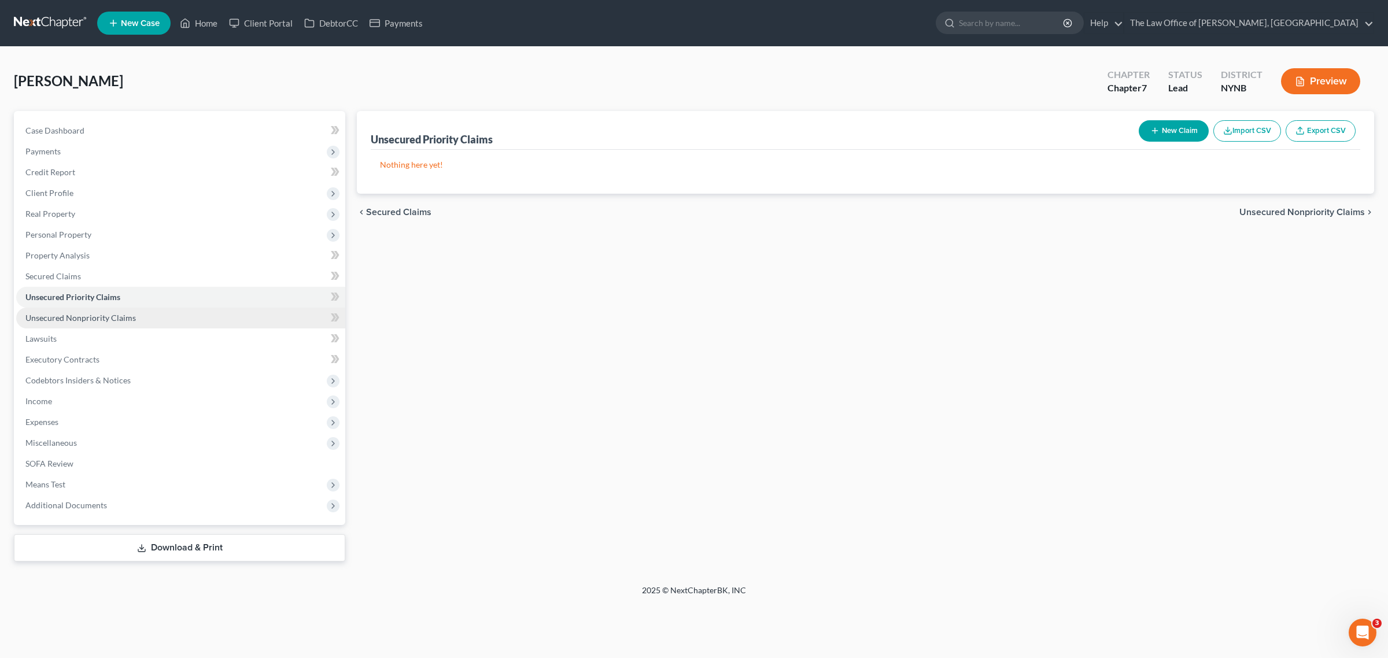
click at [146, 325] on link "Unsecured Nonpriority Claims" at bounding box center [180, 318] width 329 height 21
click at [119, 224] on span "Personal Property" at bounding box center [180, 234] width 329 height 21
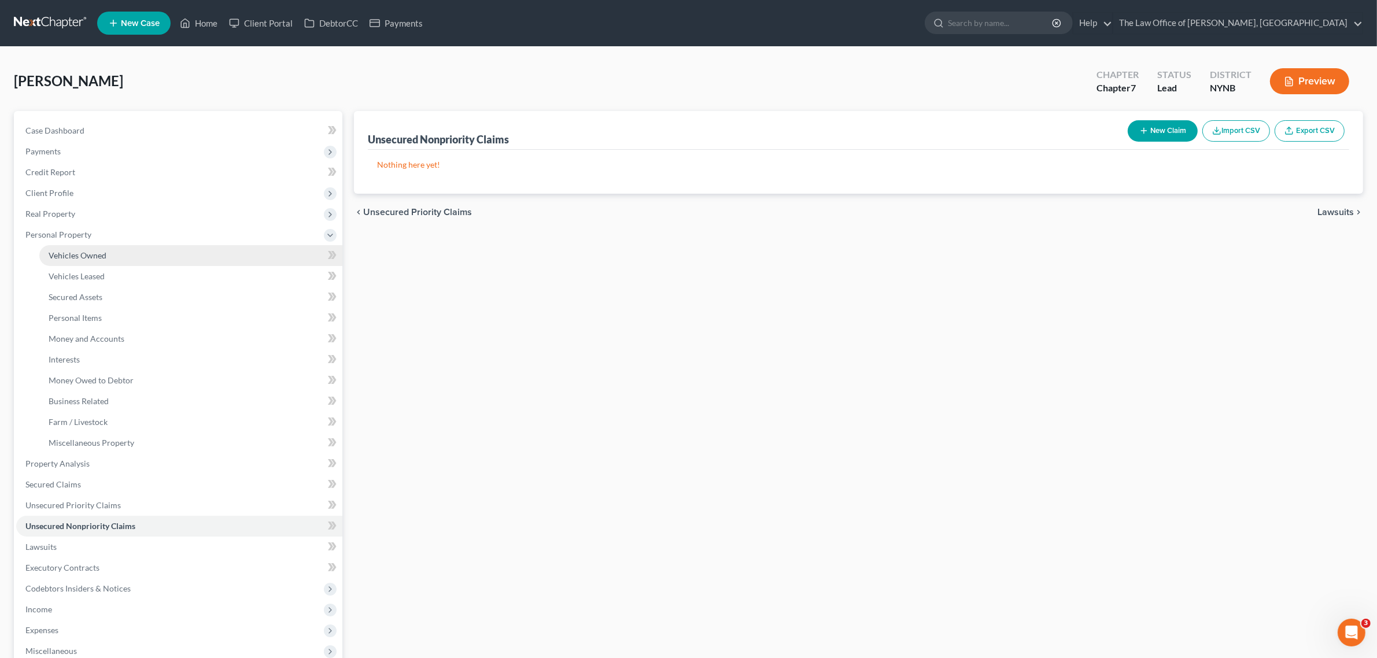
click at [113, 246] on link "Vehicles Owned" at bounding box center [190, 255] width 303 height 21
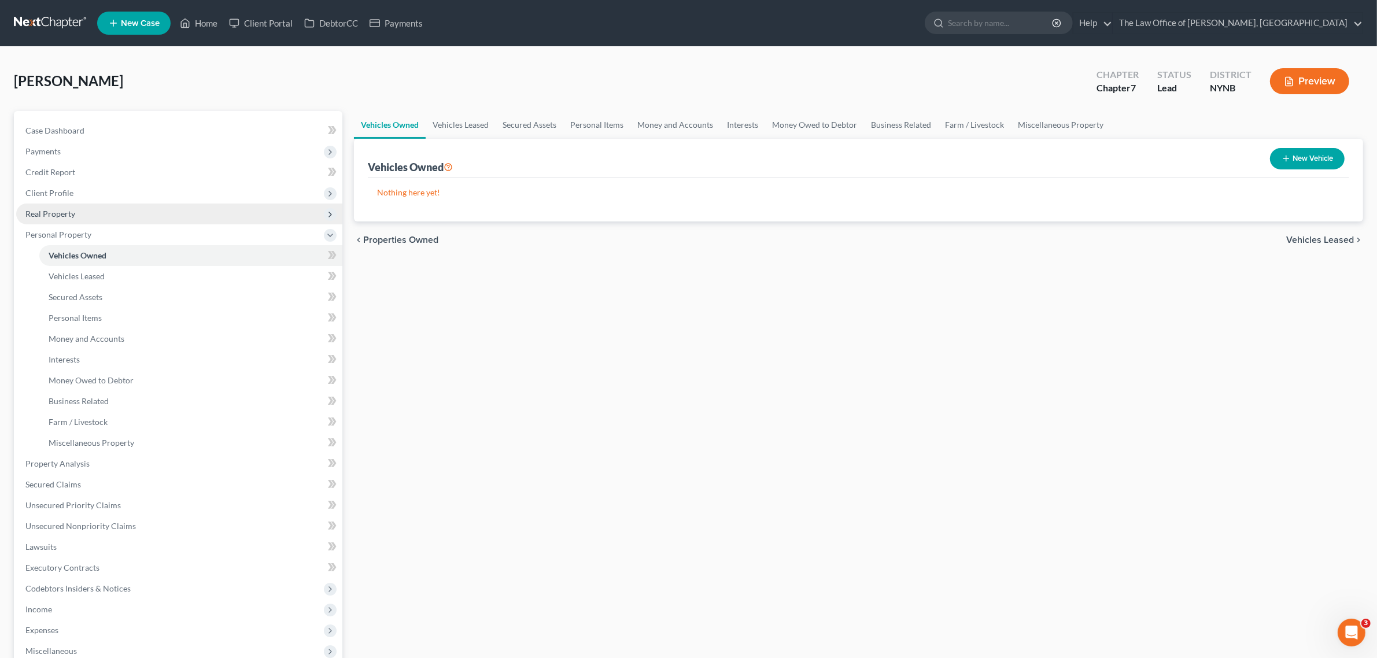
click at [123, 215] on span "Real Property" at bounding box center [179, 214] width 326 height 21
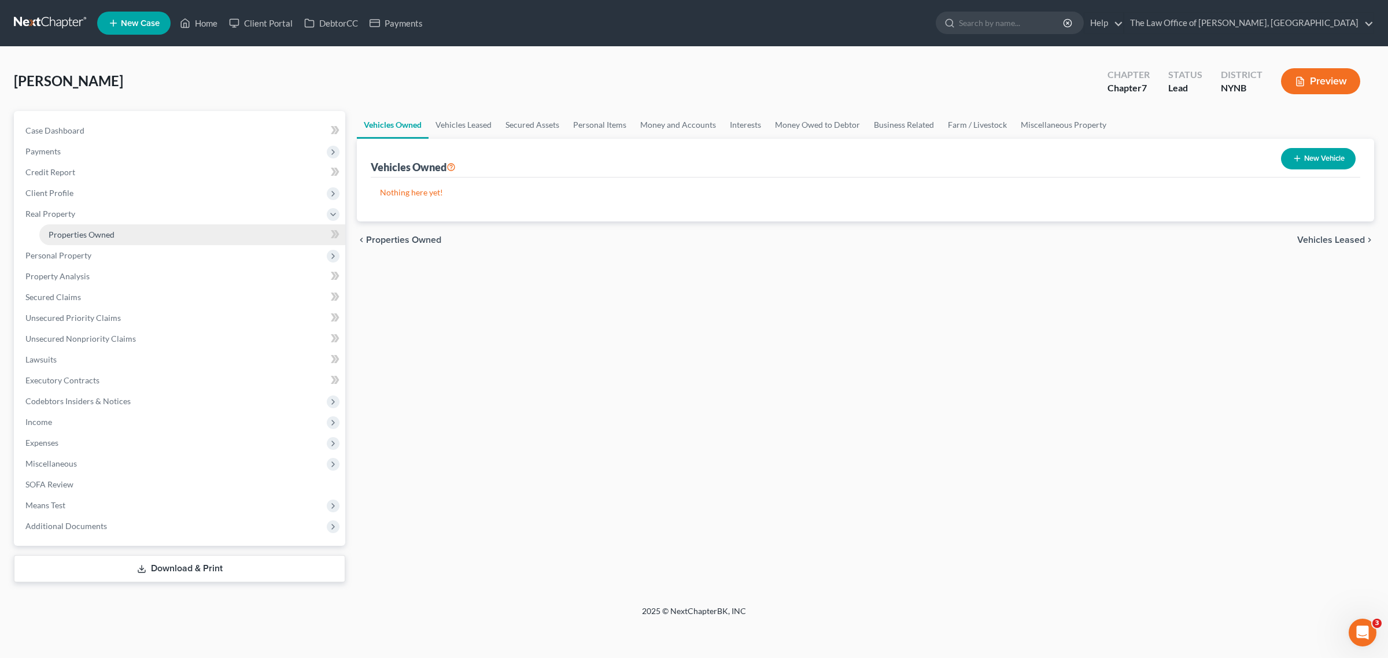
click at [123, 231] on link "Properties Owned" at bounding box center [192, 234] width 306 height 21
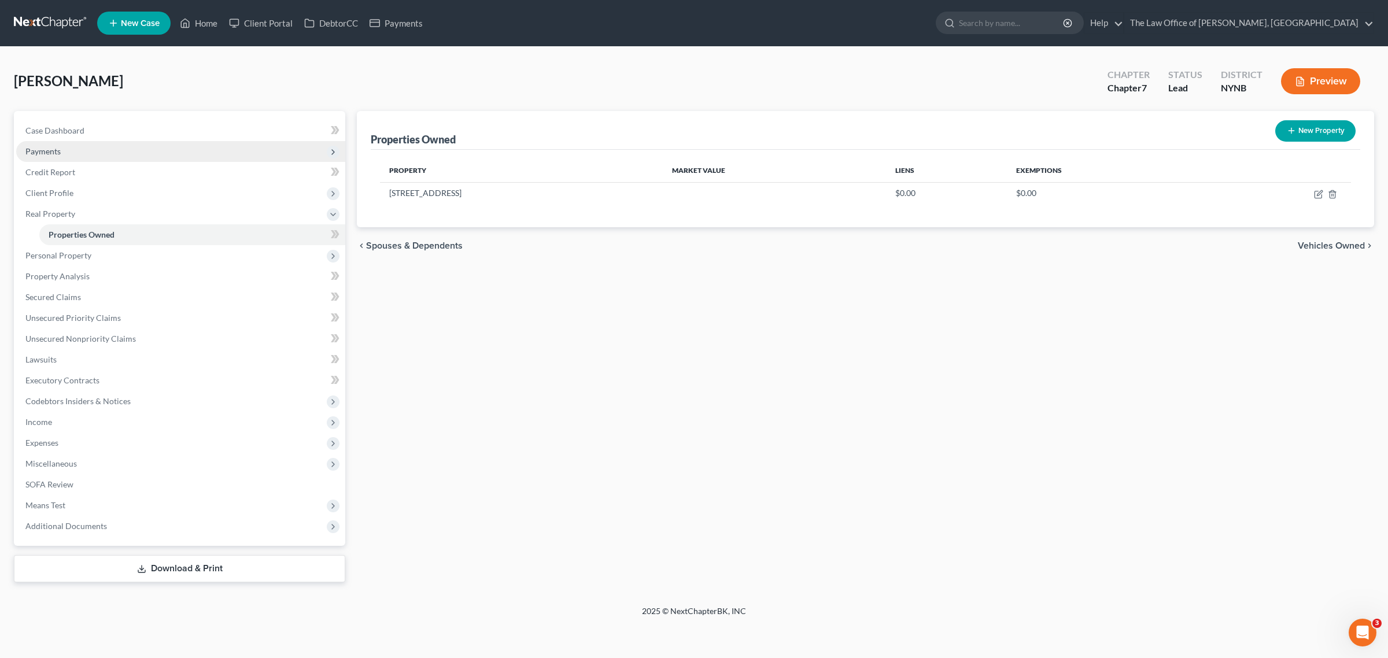
click at [62, 145] on span "Payments" at bounding box center [180, 151] width 329 height 21
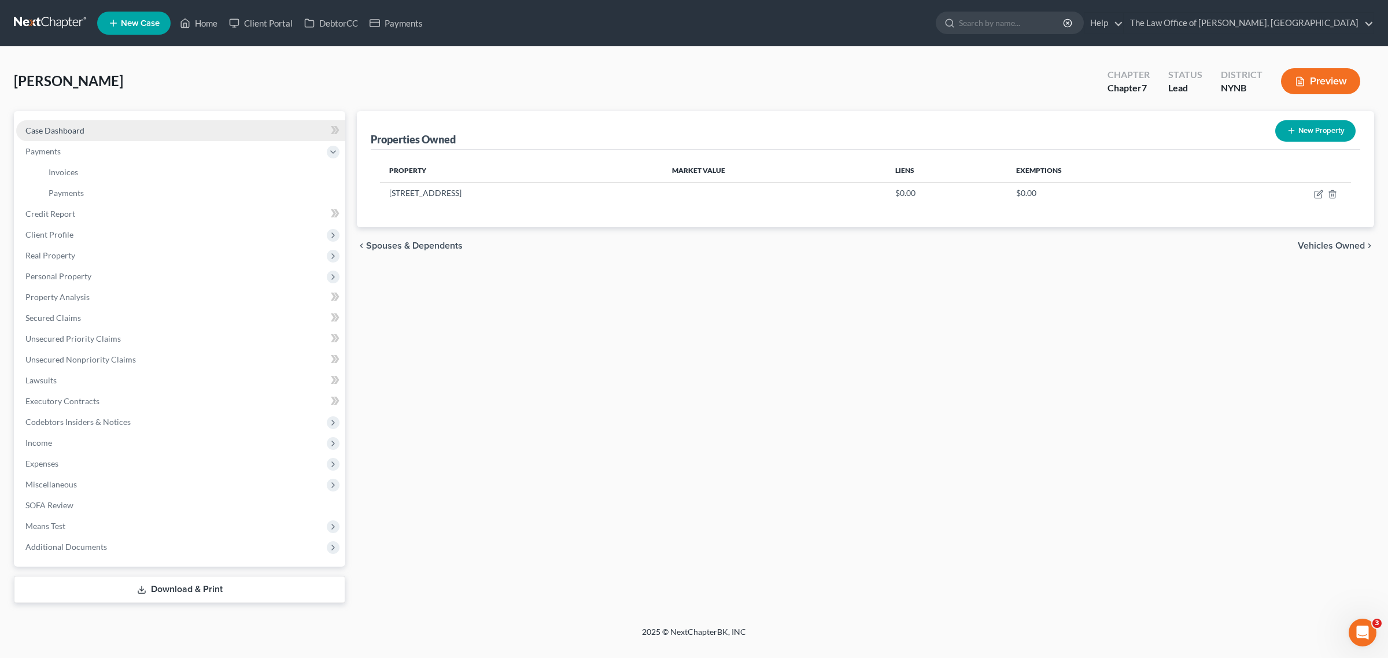
click at [126, 135] on link "Case Dashboard" at bounding box center [180, 130] width 329 height 21
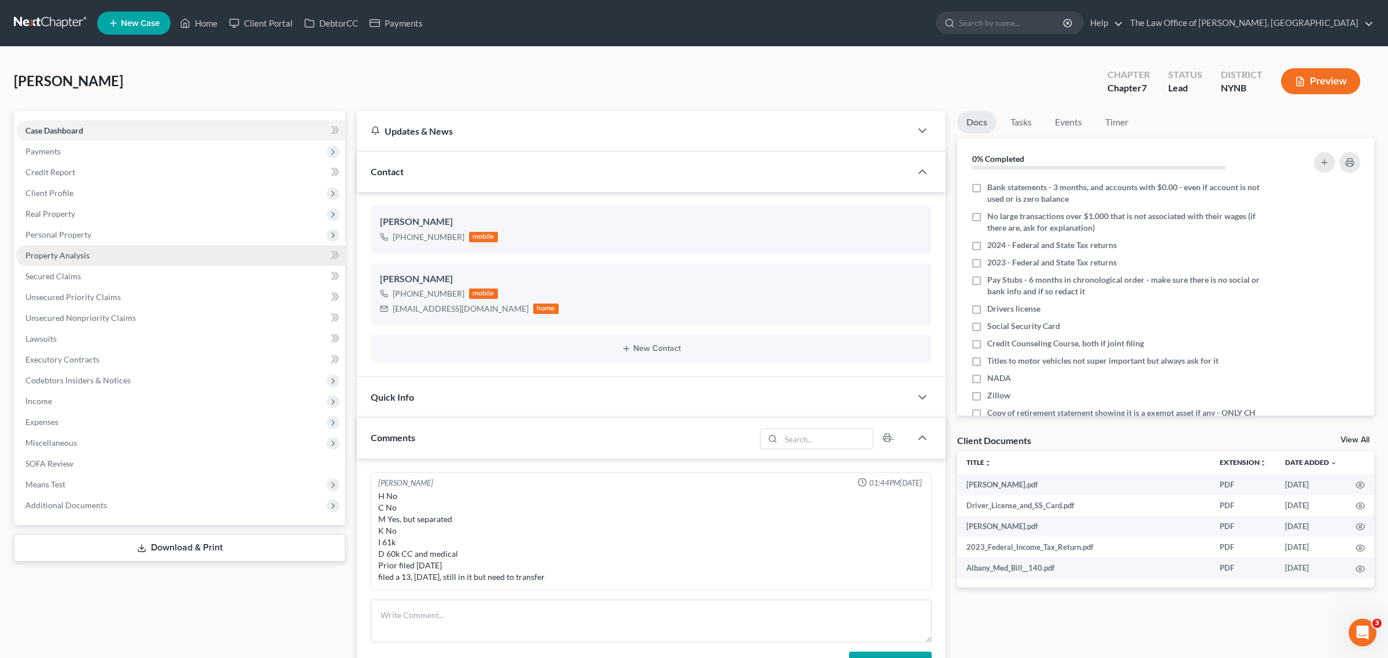
click at [126, 260] on link "Property Analysis" at bounding box center [180, 255] width 329 height 21
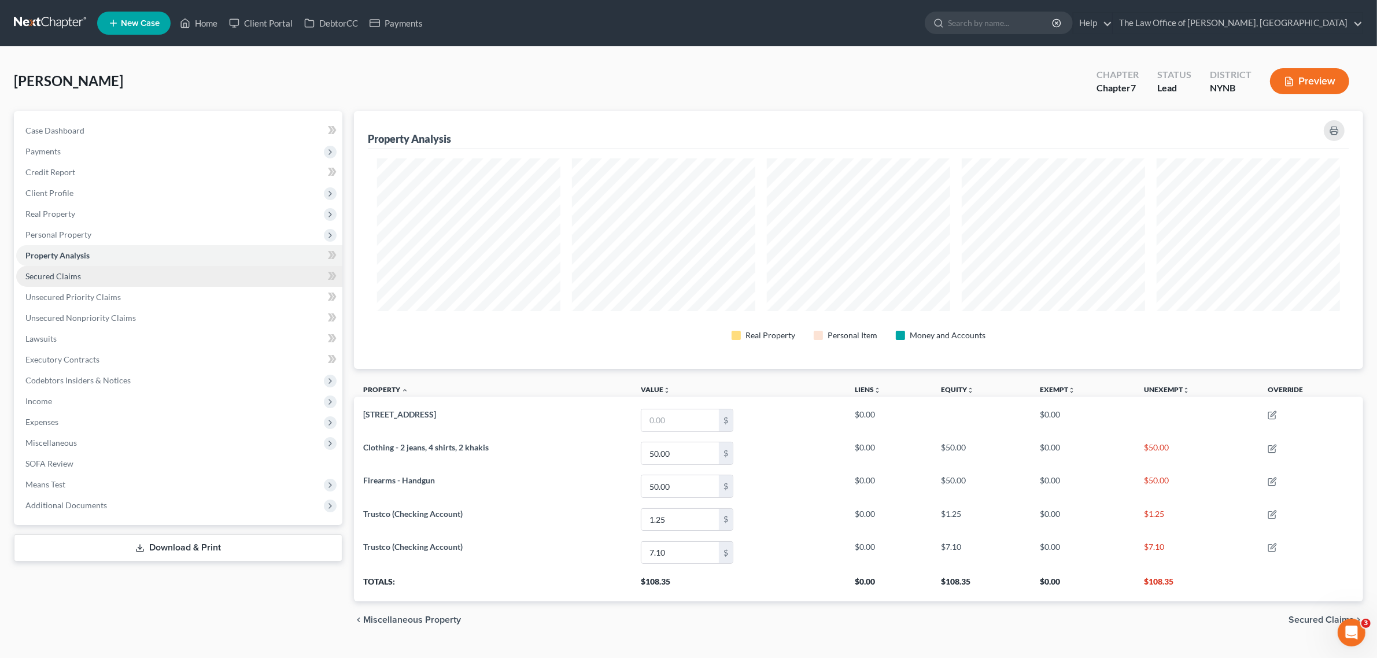
scroll to position [258, 1009]
click at [135, 414] on span "Expenses" at bounding box center [179, 422] width 326 height 21
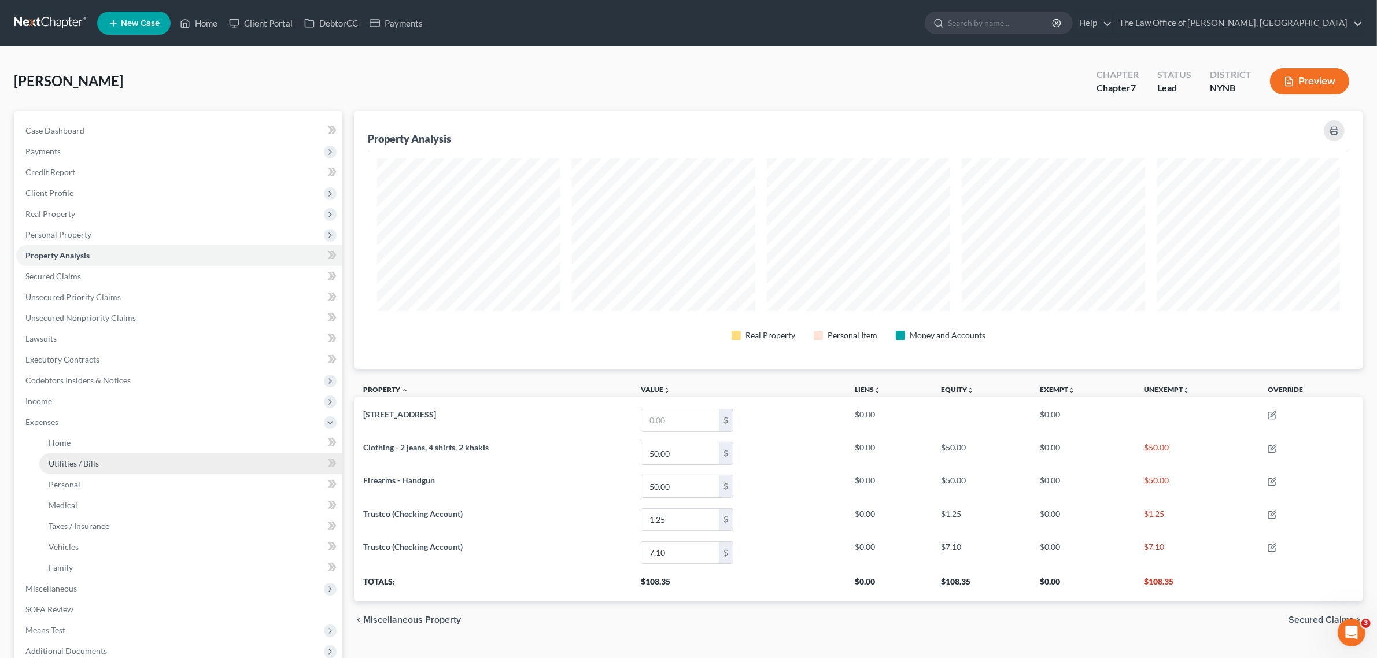
click at [137, 463] on link "Utilities / Bills" at bounding box center [190, 464] width 303 height 21
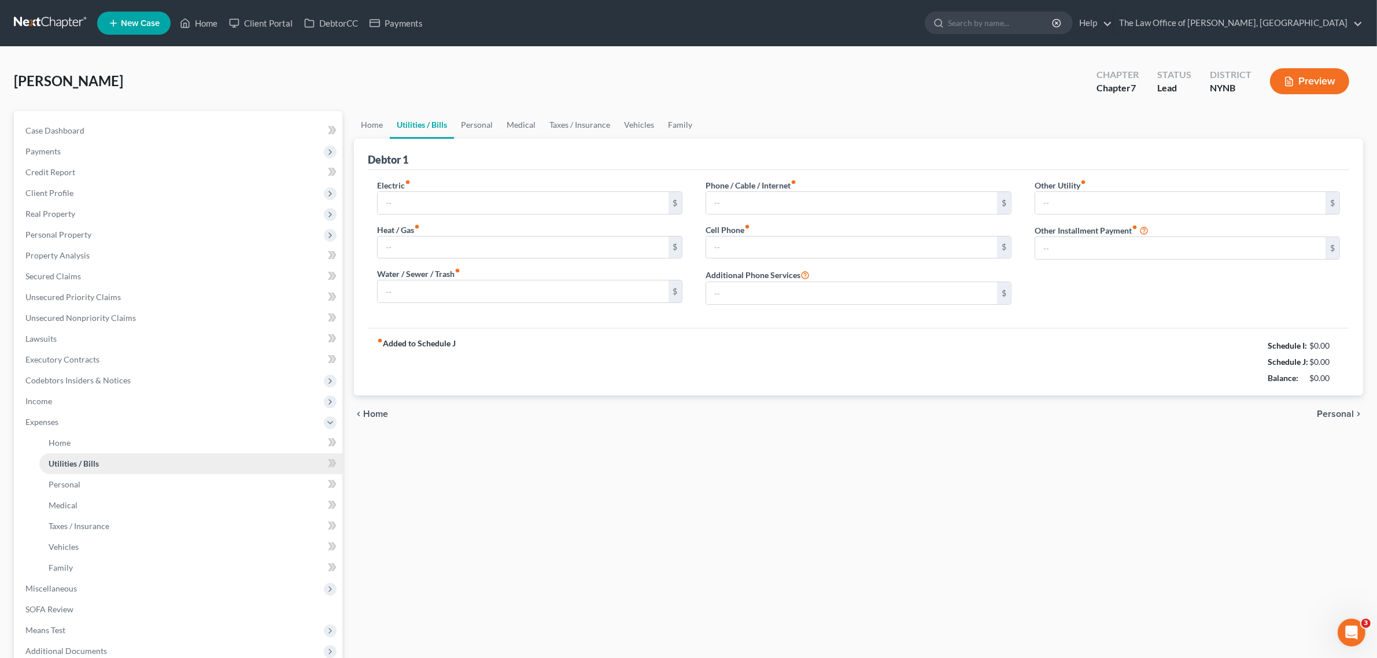
type input "100.00"
type input "190.00"
type input "0.00"
type input "160.00"
type input "45.00"
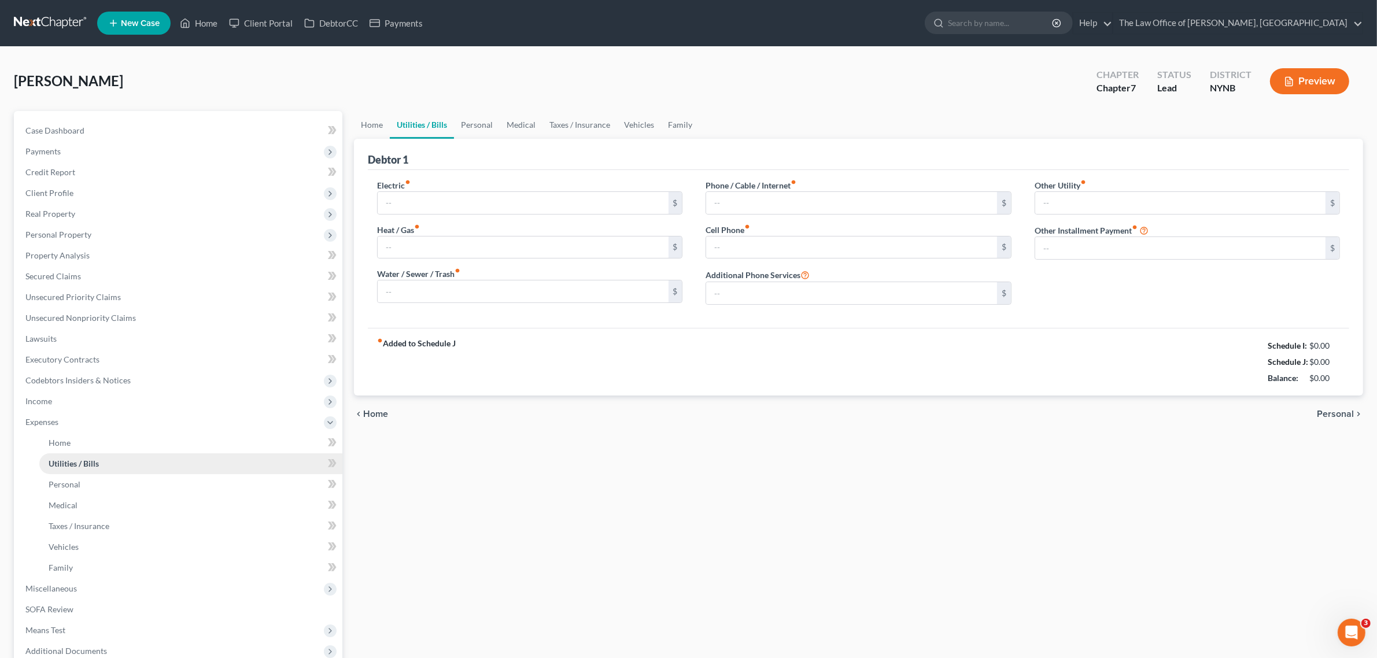
type input "0.00"
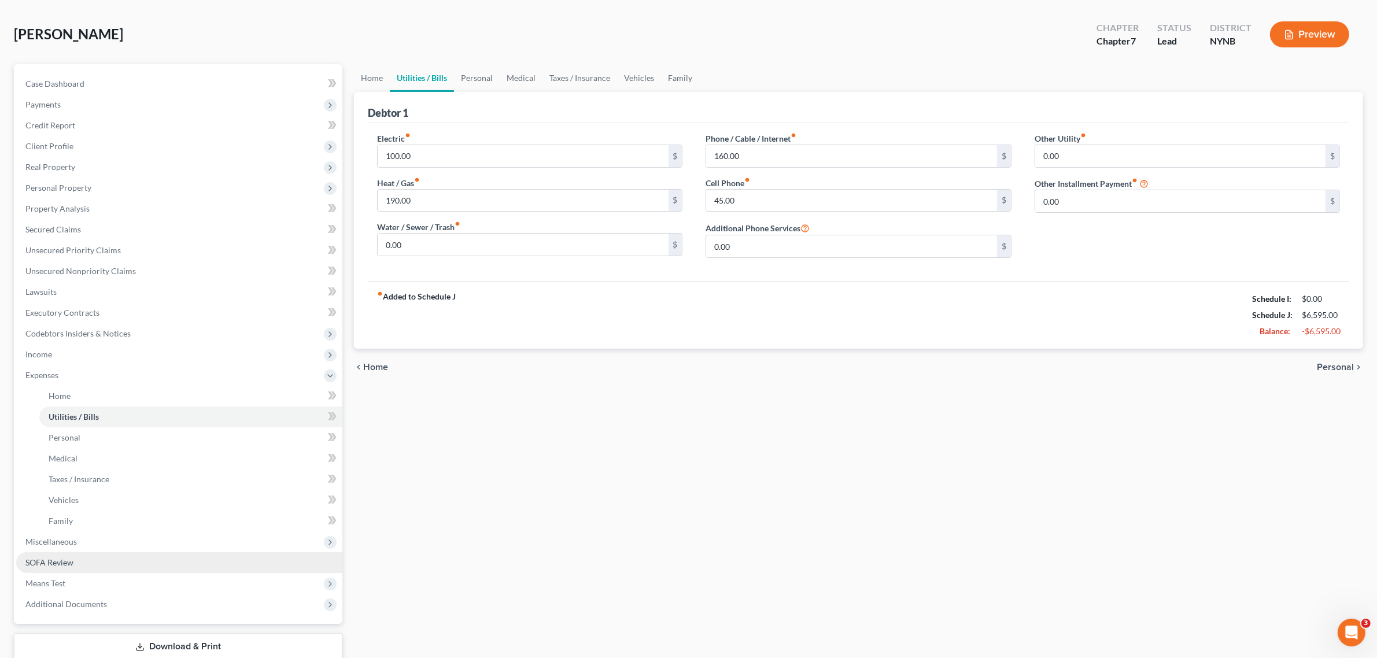
scroll to position [72, 0]
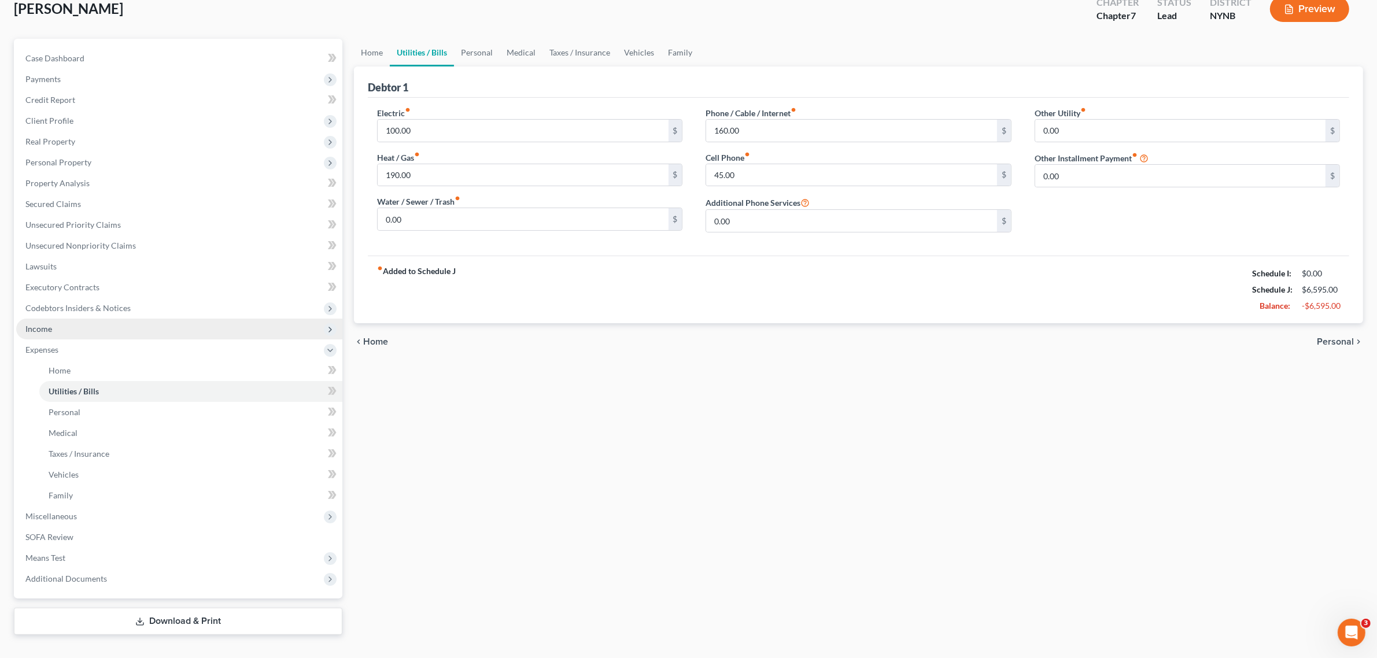
click at [138, 330] on span "Income" at bounding box center [179, 329] width 326 height 21
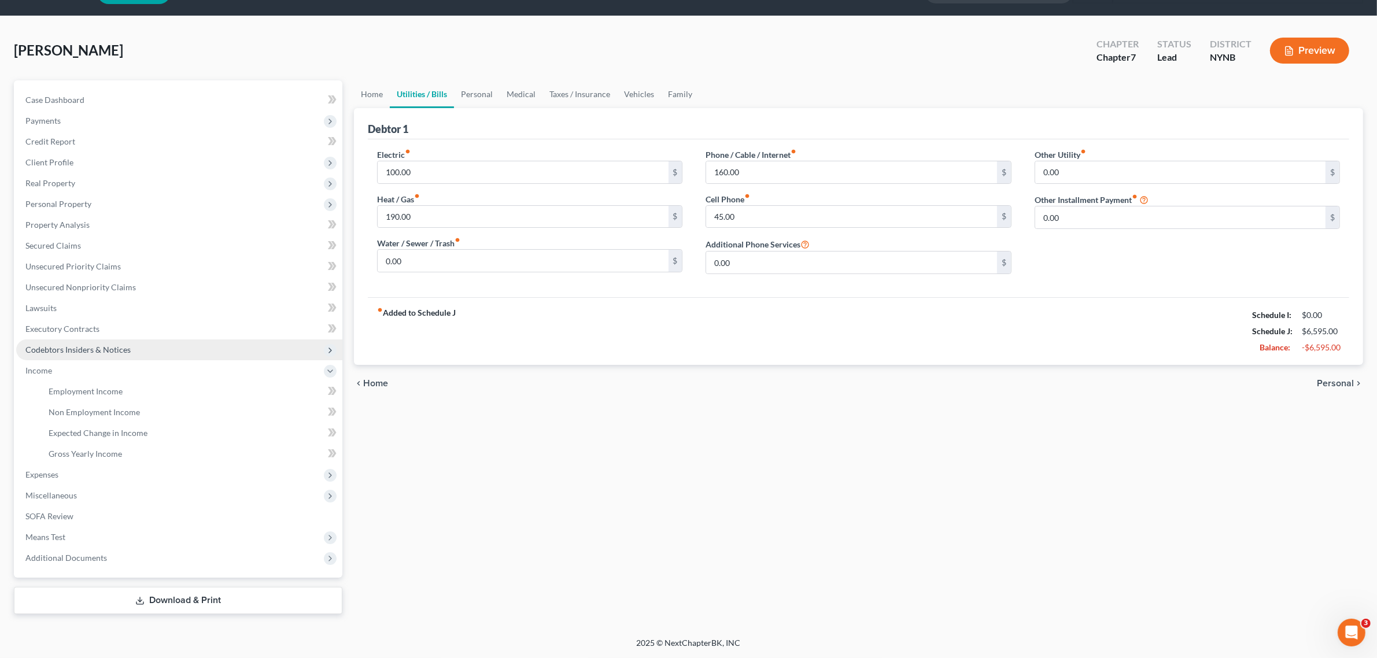
scroll to position [30, 0]
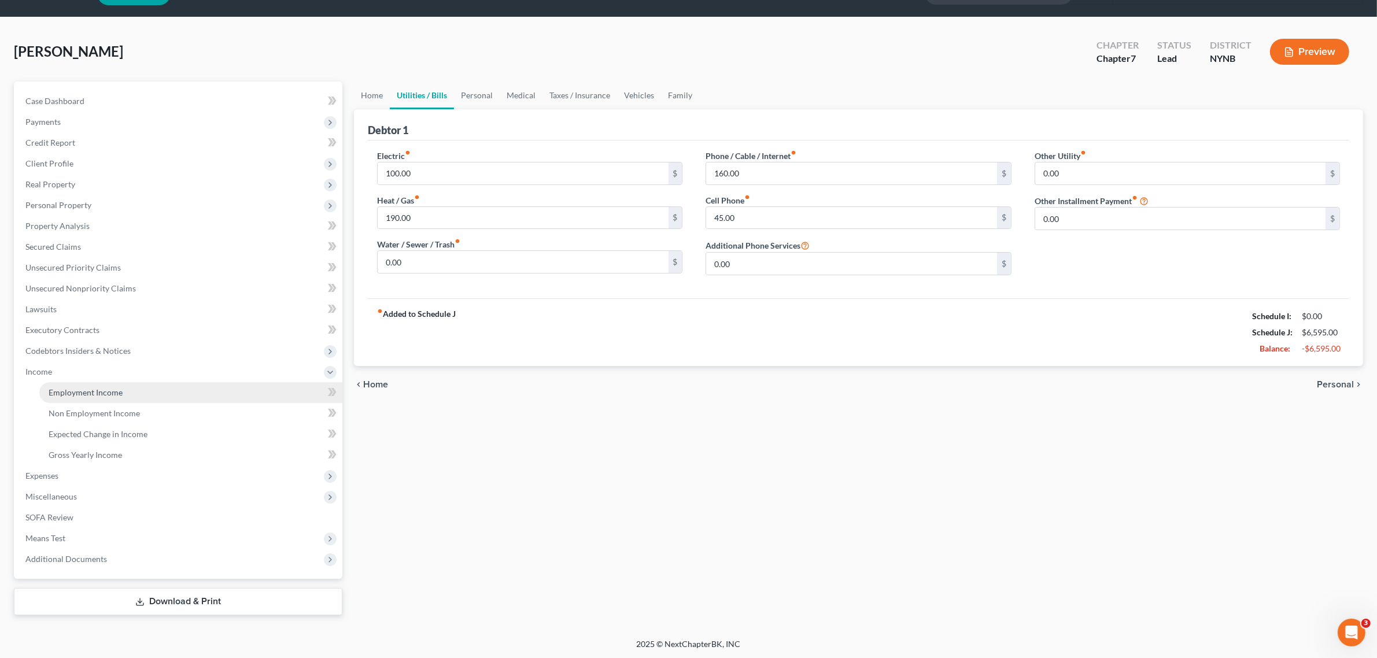
click at [131, 395] on link "Employment Income" at bounding box center [190, 392] width 303 height 21
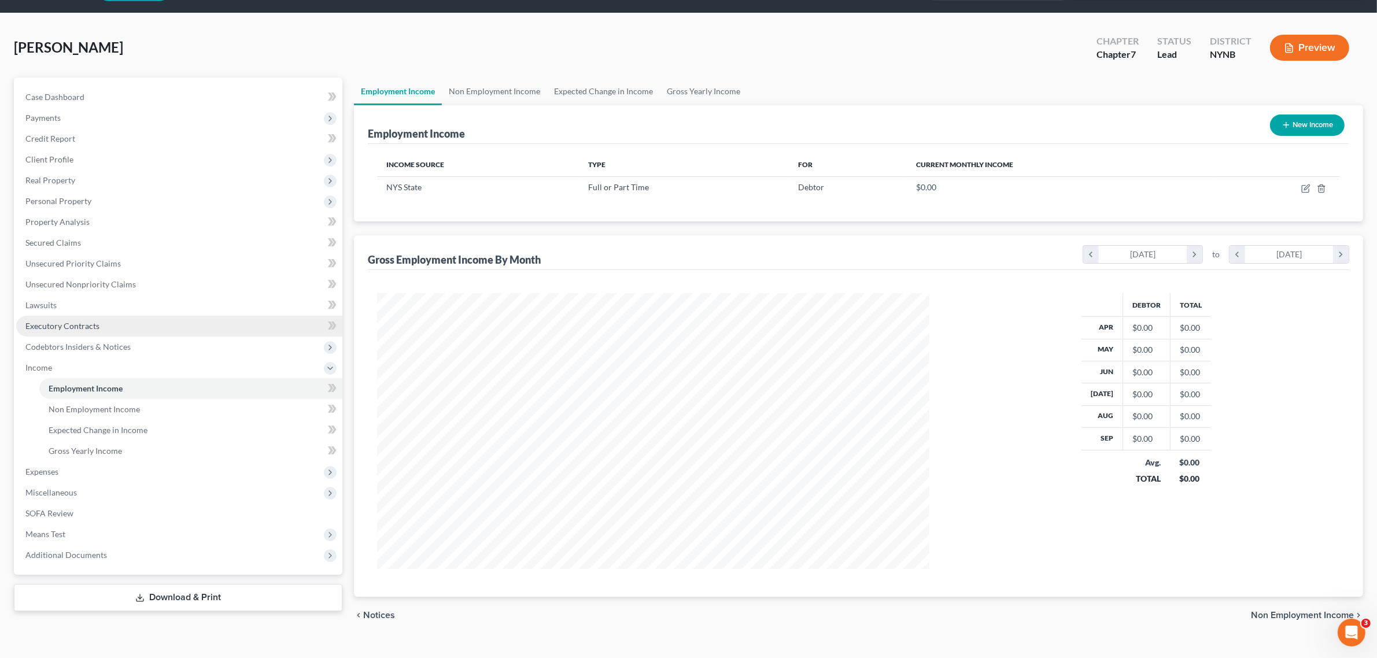
scroll to position [53, 0]
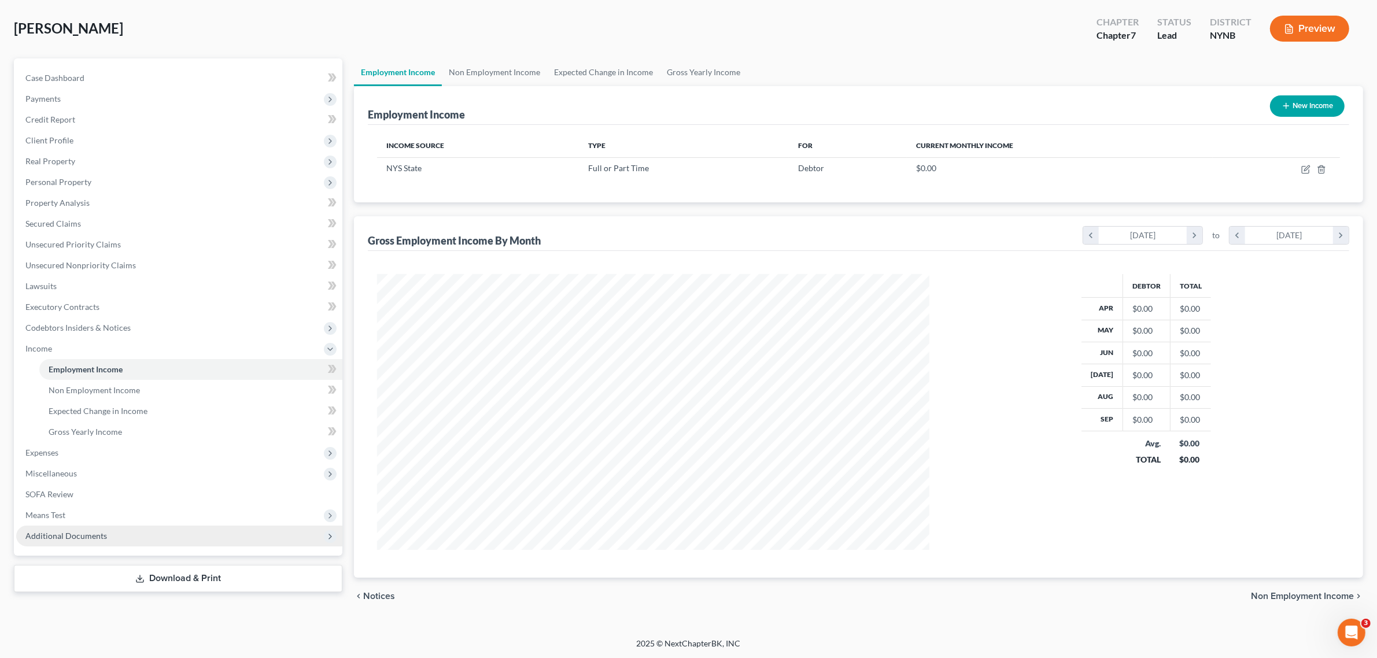
click at [126, 529] on span "Additional Documents" at bounding box center [179, 536] width 326 height 21
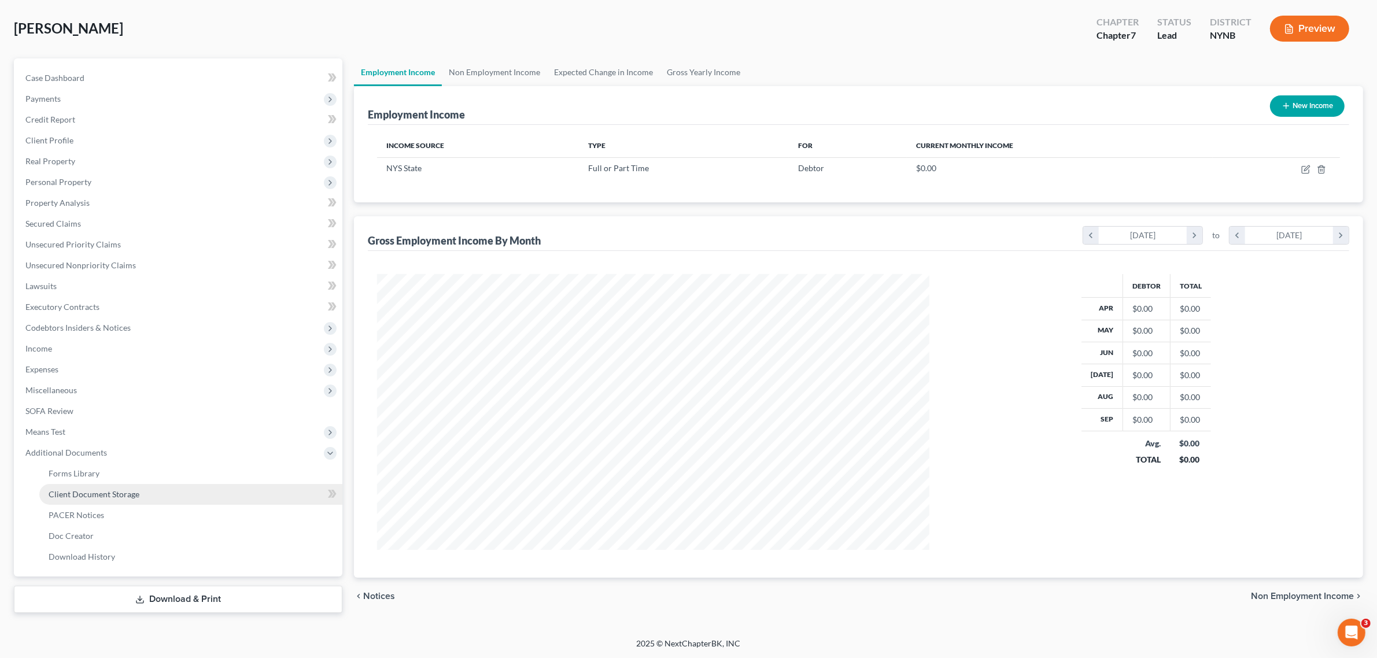
click at [154, 495] on link "Client Document Storage" at bounding box center [190, 494] width 303 height 21
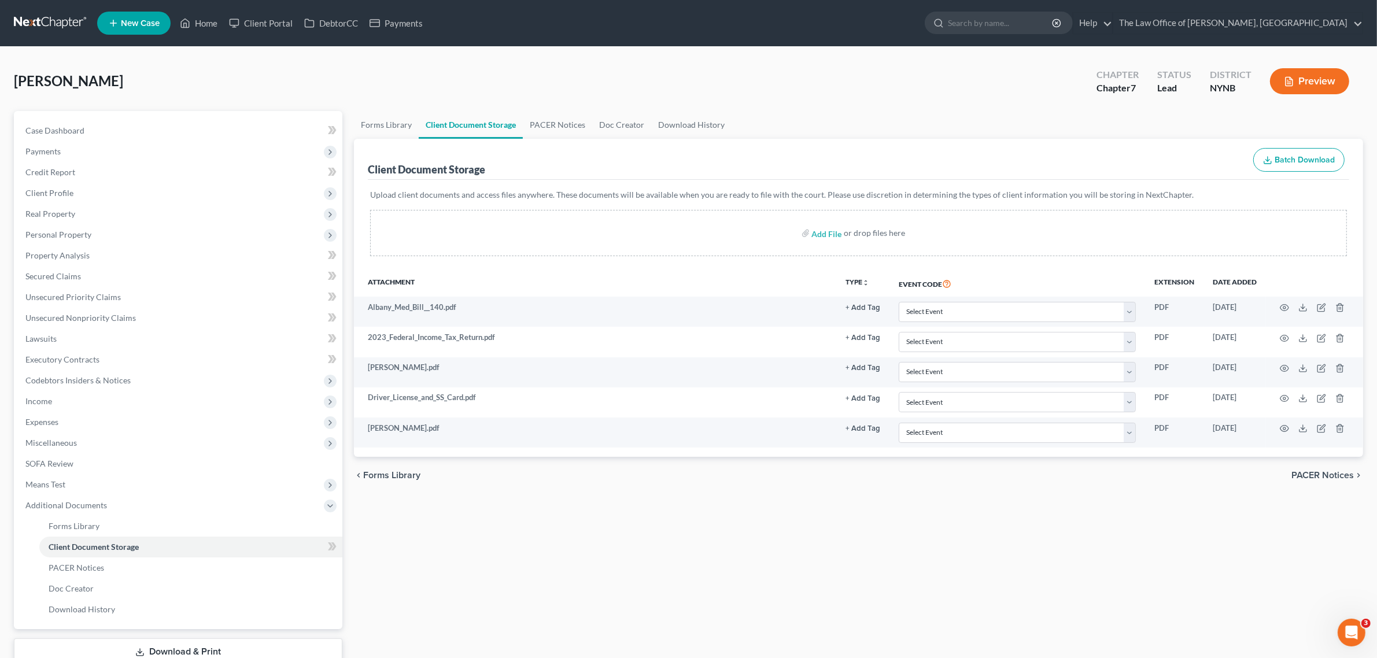
drag, startPoint x: 363, startPoint y: 59, endPoint x: 363, endPoint y: 67, distance: 7.5
click at [363, 59] on div "Thapa, Melissa Upgraded Chapter Chapter 7 Status Lead District NYNB Preview Pet…" at bounding box center [688, 368] width 1377 height 642
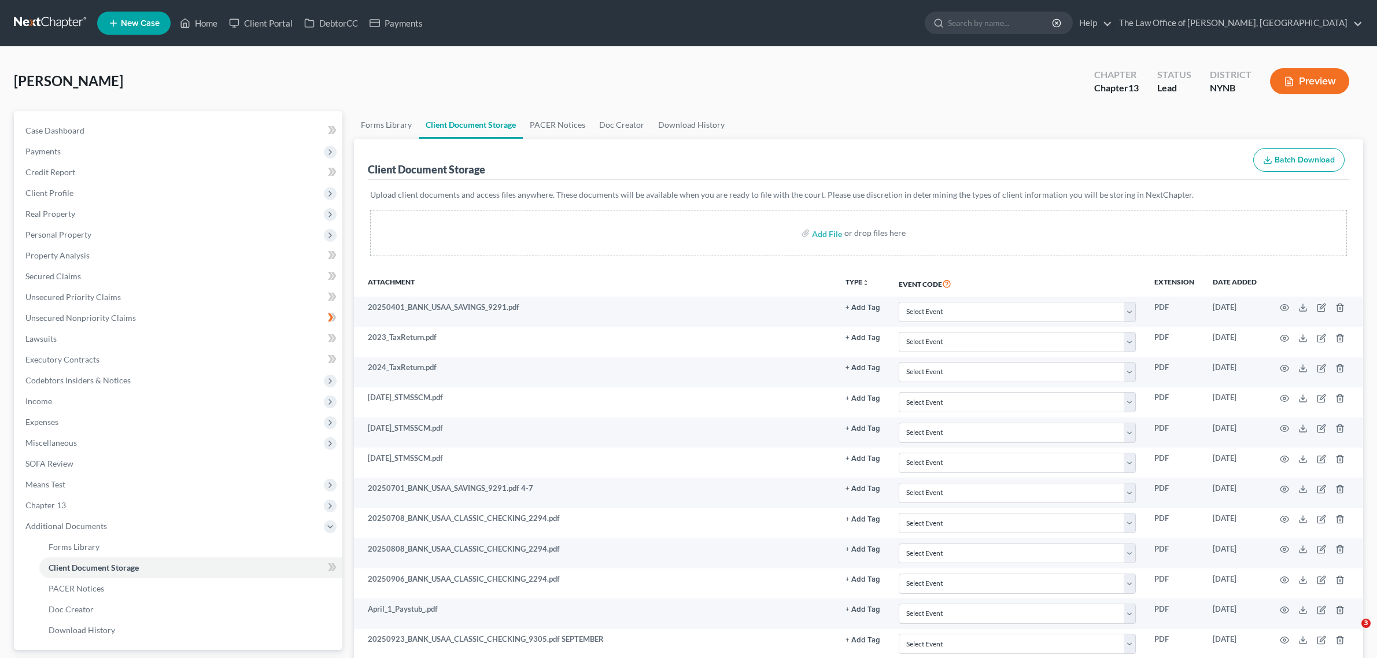
select select "1"
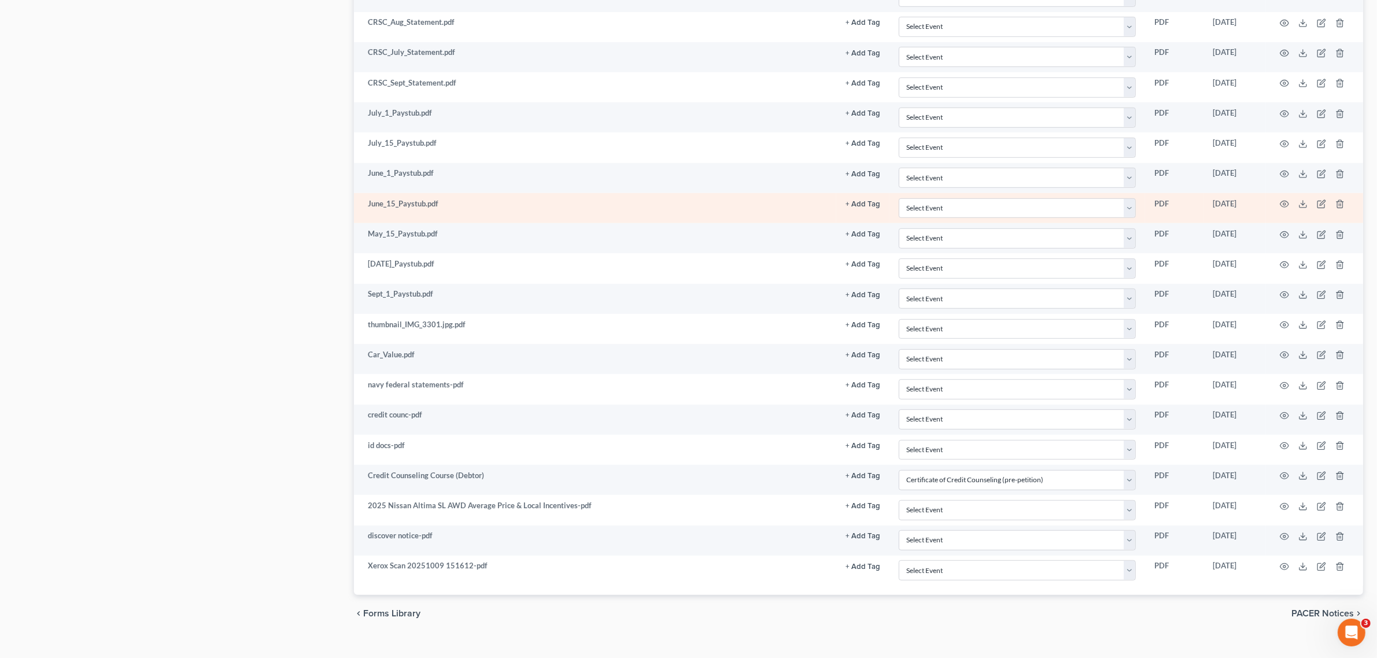
scroll to position [859, 0]
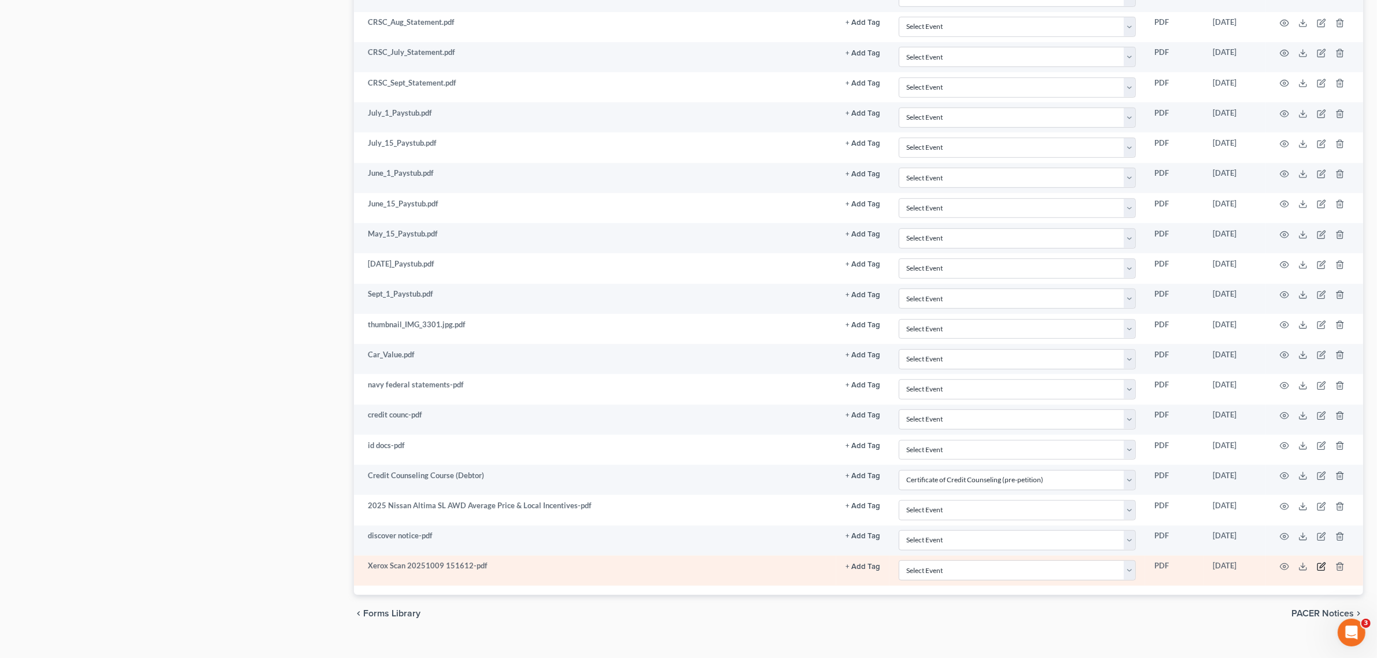
click at [1324, 572] on icon "button" at bounding box center [1321, 566] width 9 height 9
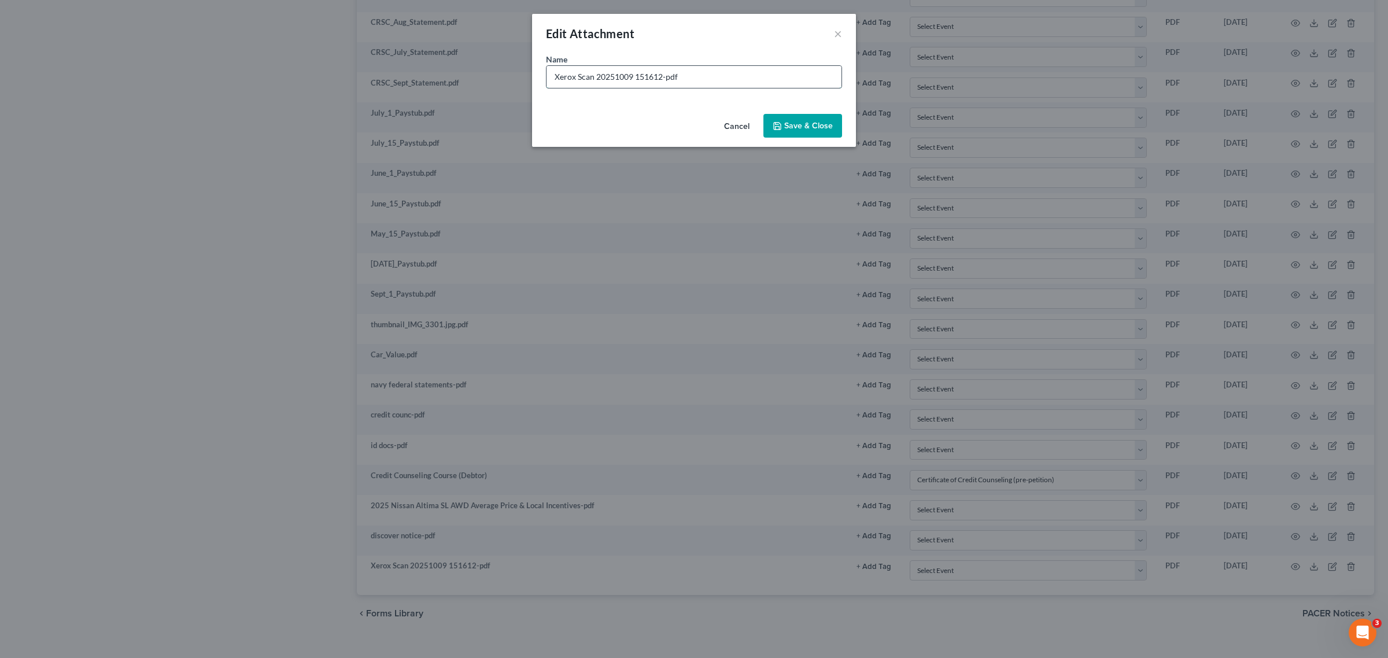
click at [671, 76] on input "Xerox Scan 20251009 151612-pdf" at bounding box center [694, 77] width 295 height 22
type input "self written espose"
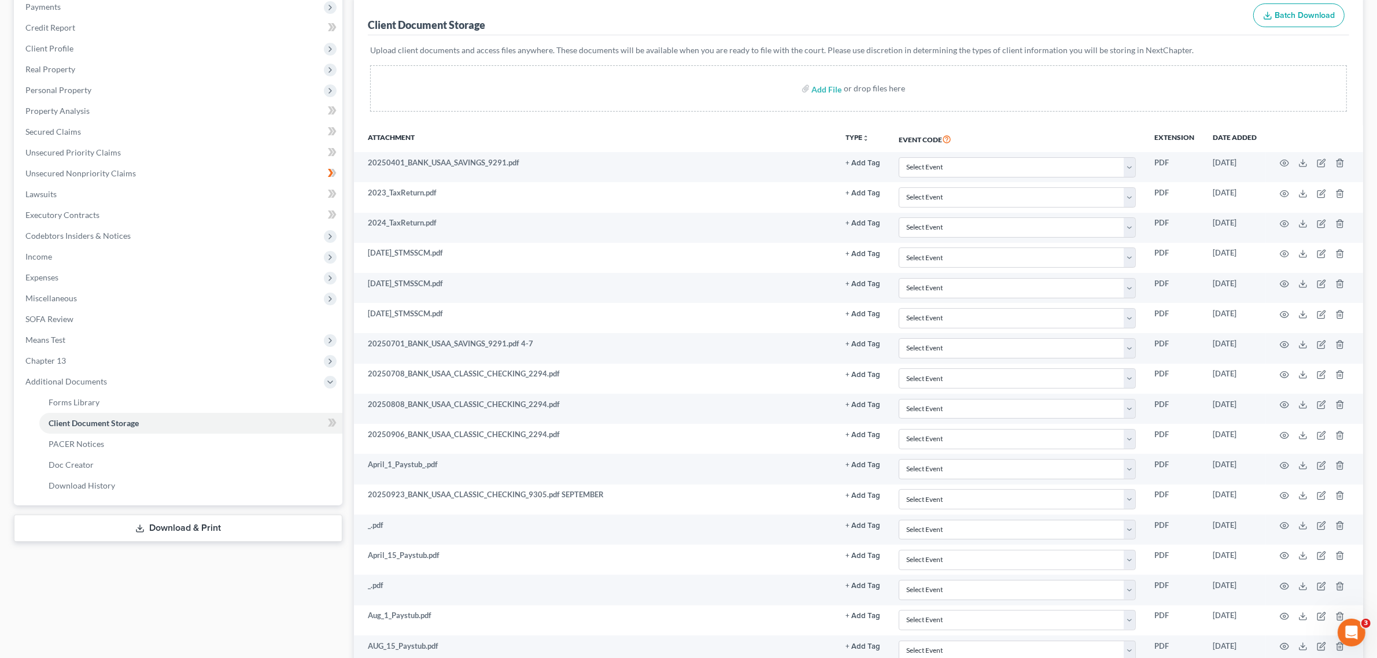
scroll to position [0, 0]
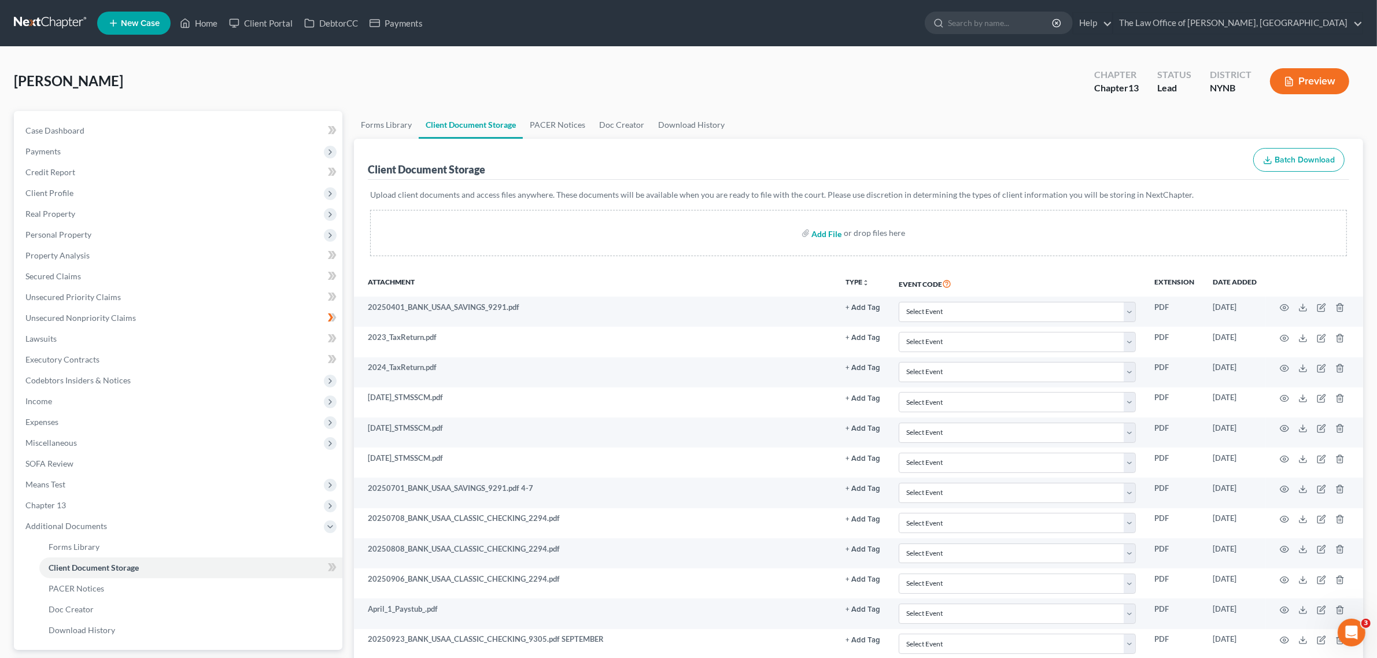
click at [819, 234] on input "file" at bounding box center [826, 233] width 28 height 21
click at [817, 231] on input "file" at bounding box center [826, 233] width 28 height 21
type input "C:\fakepath\Xerox Scan 20251009 151535.pdf"
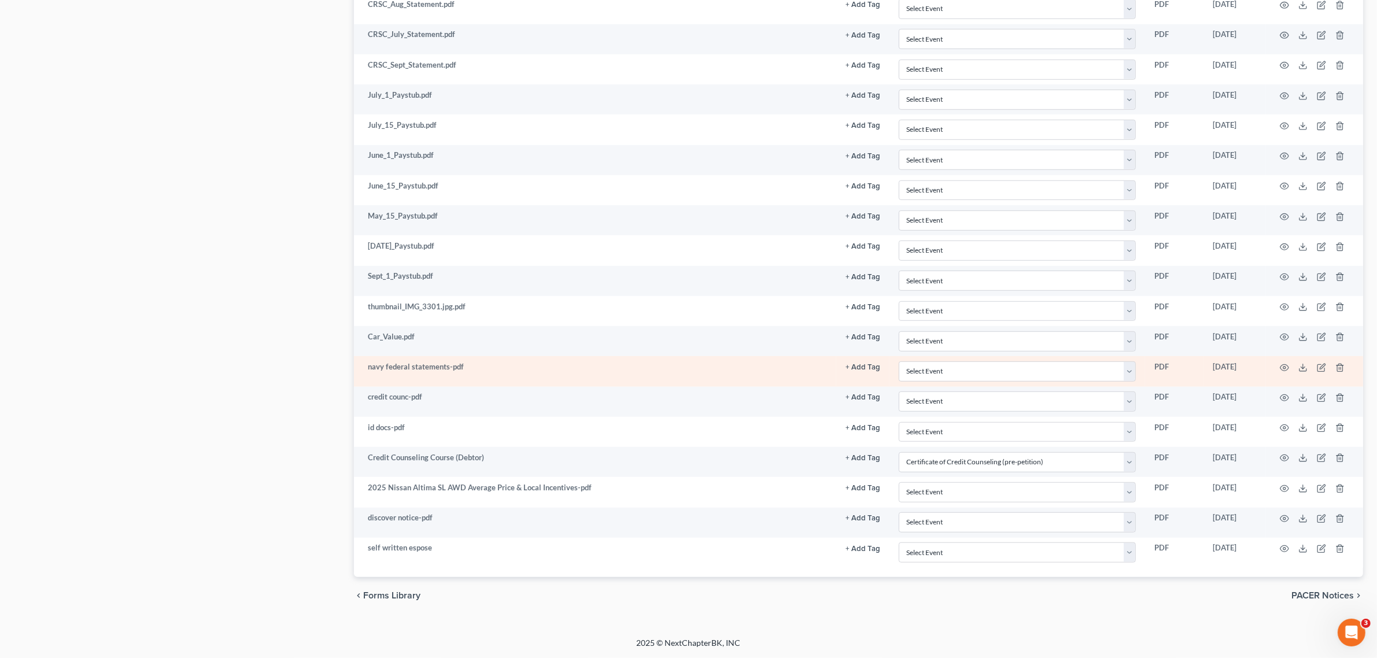
scroll to position [887, 0]
select select "1"
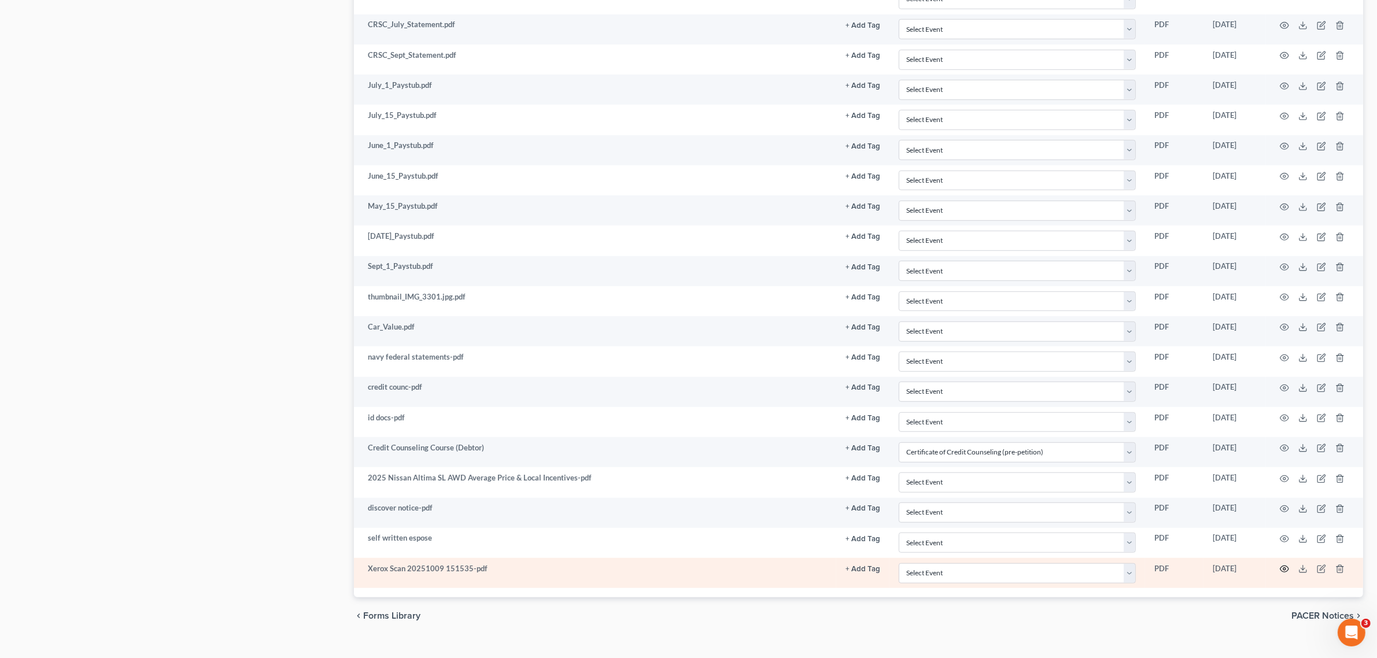
scroll to position [889, 0]
click at [1286, 572] on icon "button" at bounding box center [1284, 566] width 9 height 9
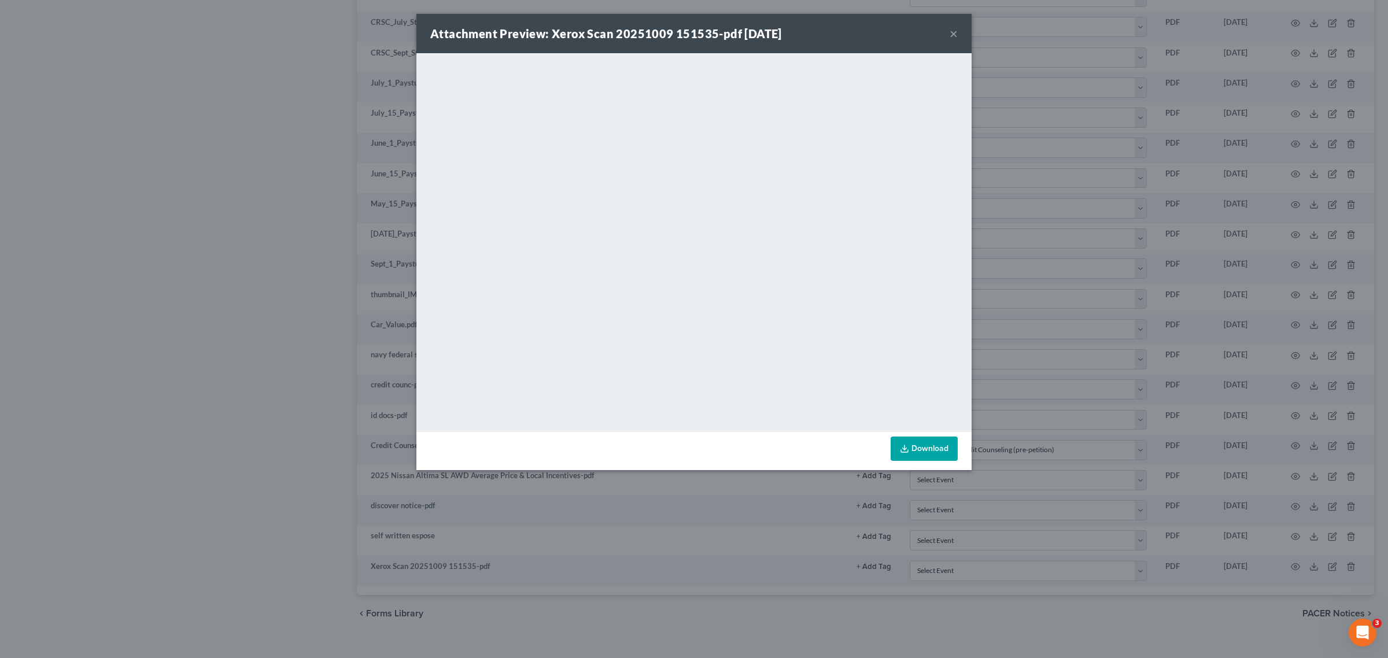
click at [955, 39] on button "×" at bounding box center [954, 34] width 8 height 14
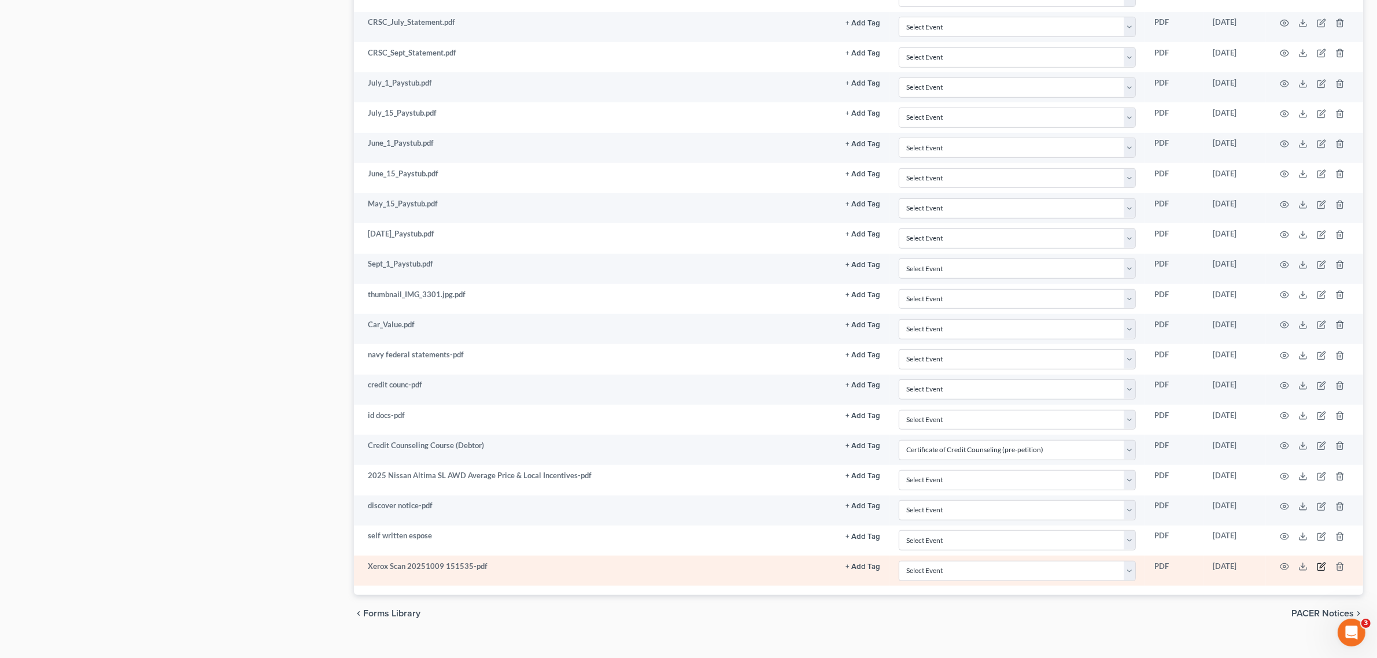
click at [1322, 572] on icon "button" at bounding box center [1321, 566] width 9 height 9
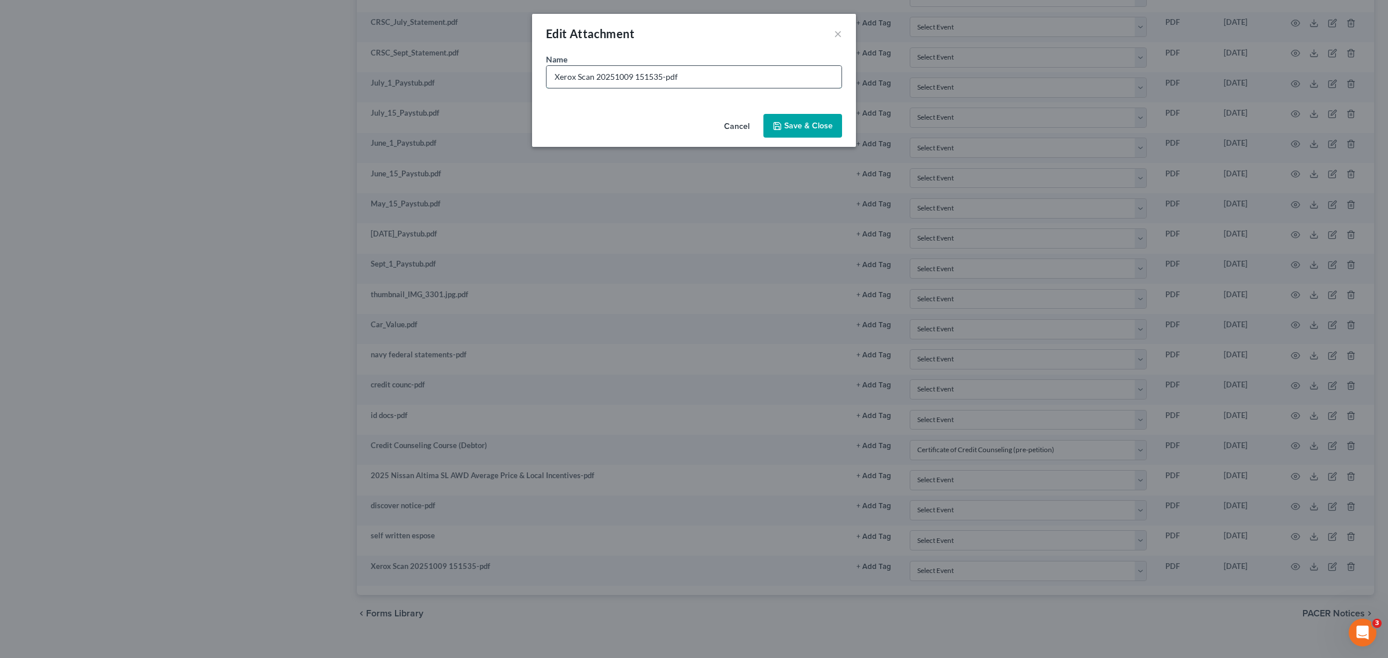
click at [674, 70] on input "Xerox Scan 20251009 151535-pdf" at bounding box center [694, 77] width 295 height 22
click at [675, 72] on input "Xerox Scan 20251009 151535-pdf" at bounding box center [694, 77] width 295 height 22
click at [680, 70] on input "Xerox Scan 20251009 151535-pdf" at bounding box center [694, 77] width 295 height 22
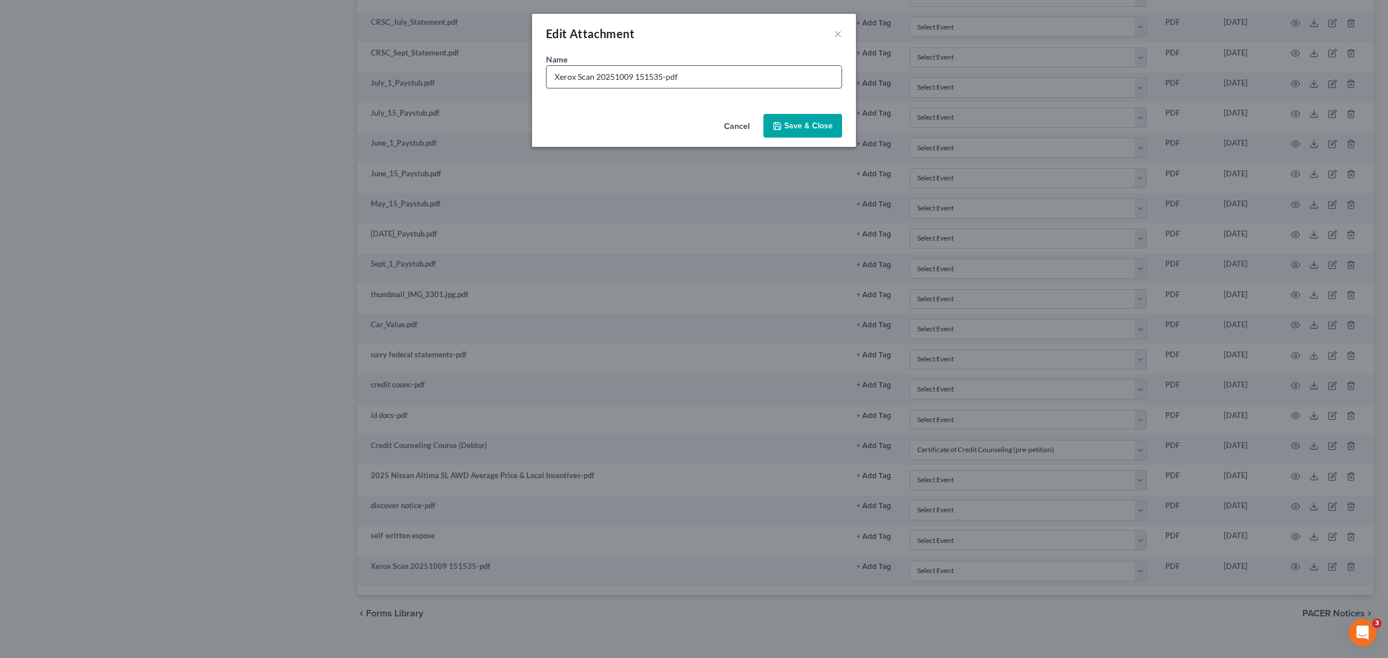
click at [680, 70] on input "Xerox Scan 20251009 151535-pdf" at bounding box center [694, 77] width 295 height 22
type input "usaa negotiation"
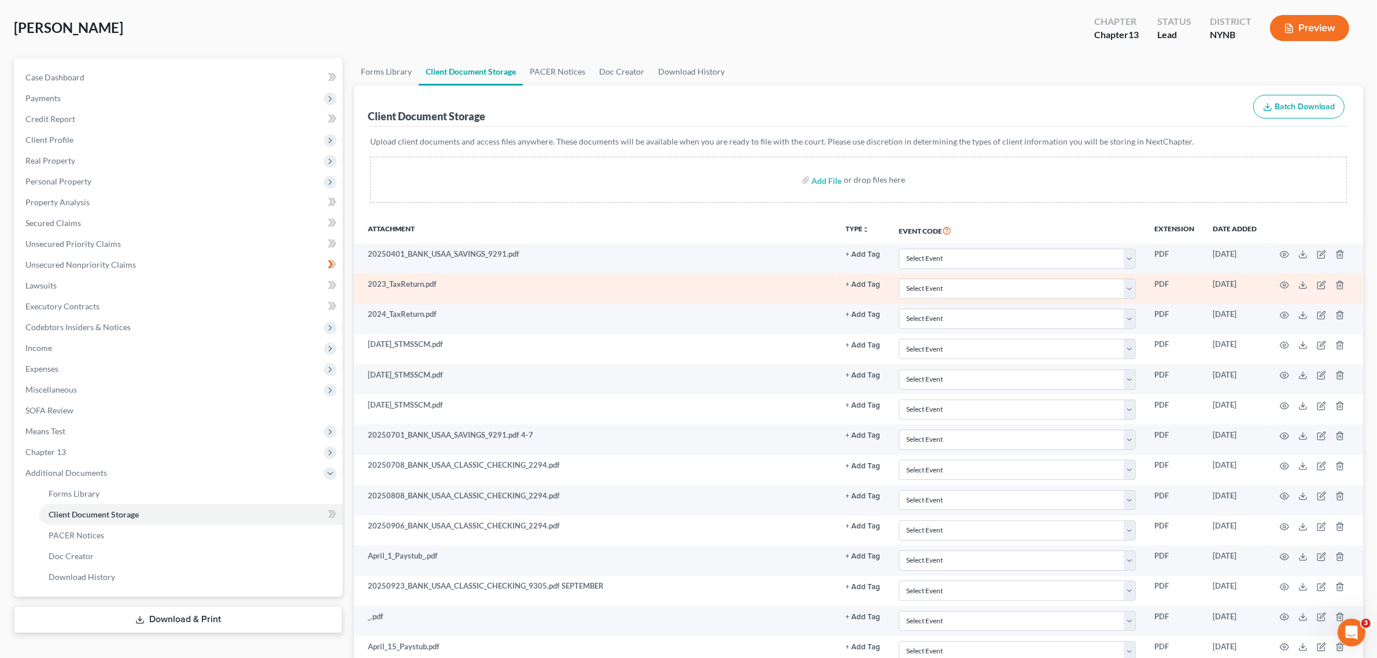
scroll to position [0, 0]
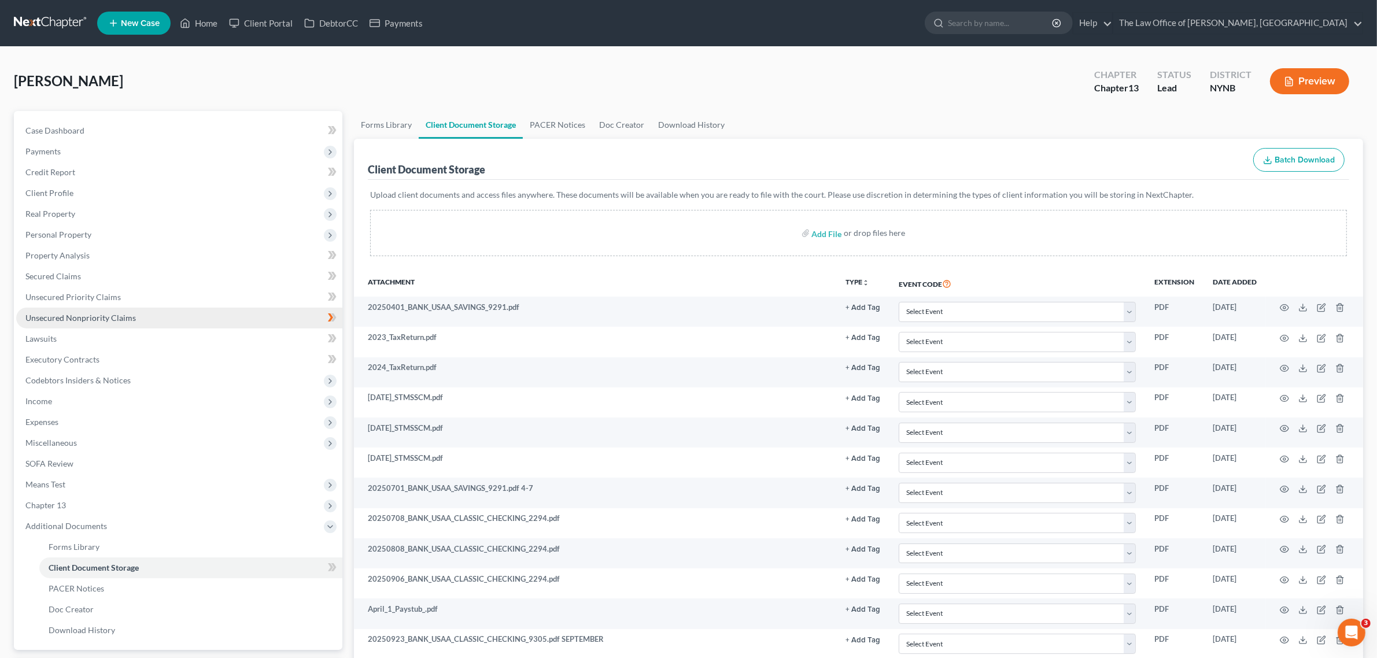
drag, startPoint x: 101, startPoint y: 315, endPoint x: 298, endPoint y: 310, distance: 196.8
click at [101, 315] on span "Unsecured Nonpriority Claims" at bounding box center [80, 318] width 110 height 10
click at [298, 310] on link "Unsecured Nonpriority Claims" at bounding box center [179, 318] width 326 height 21
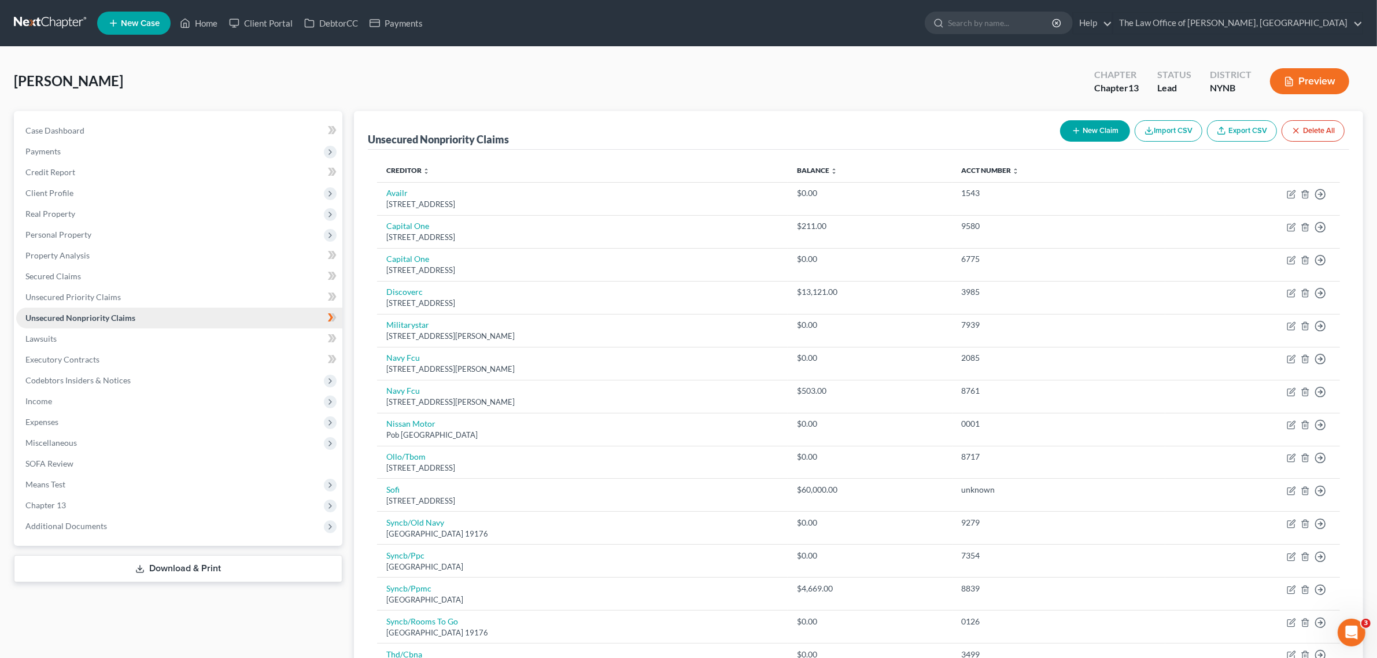
click at [298, 310] on link "Unsecured Nonpriority Claims" at bounding box center [179, 318] width 326 height 21
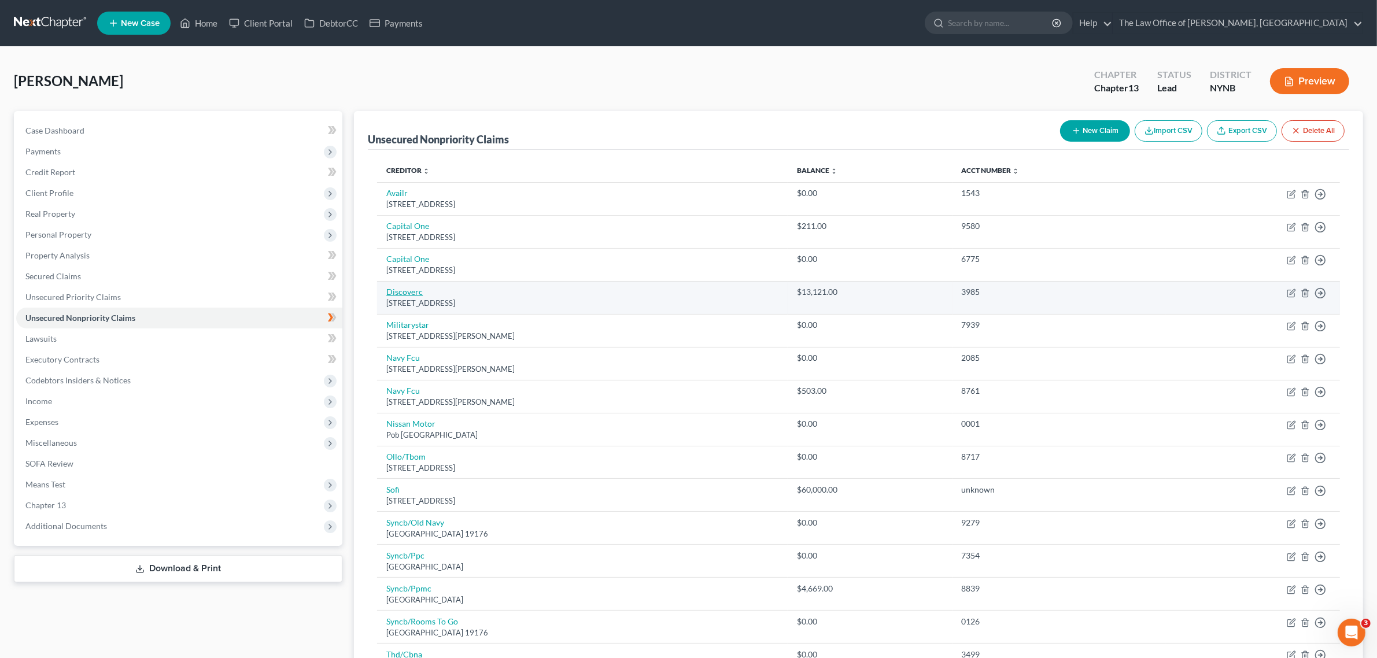
click at [400, 292] on link "Discoverc" at bounding box center [404, 292] width 36 height 10
select select "46"
select select "2"
select select "0"
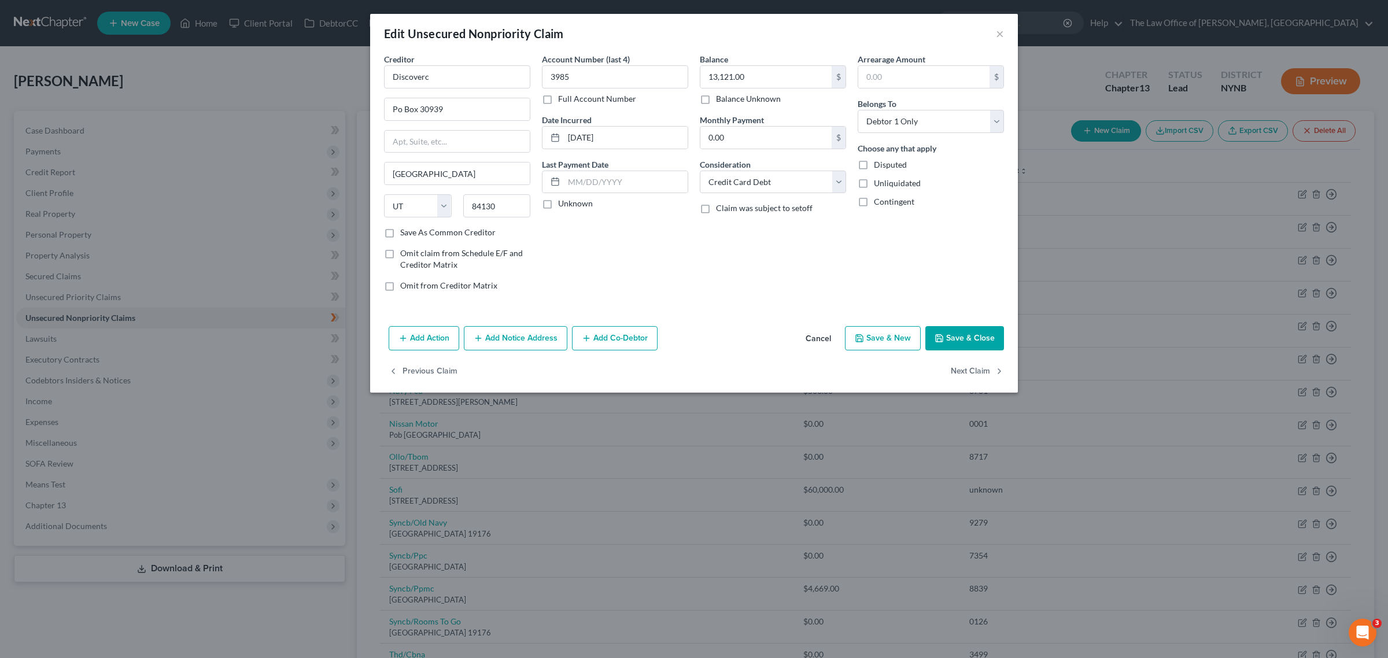
click at [532, 336] on button "Add Notice Address" at bounding box center [516, 338] width 104 height 24
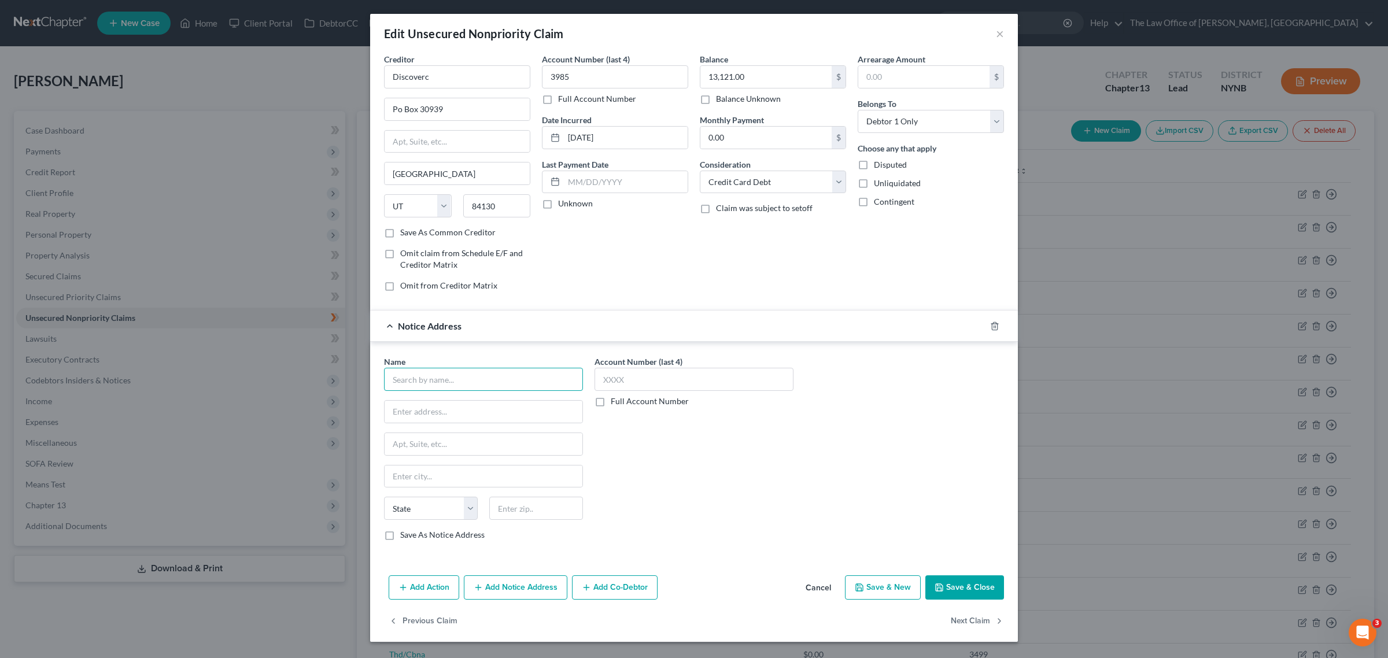
click at [469, 386] on input "text" at bounding box center [483, 379] width 199 height 23
click at [455, 385] on input "text" at bounding box center [483, 379] width 199 height 23
click at [436, 583] on button "Add Action" at bounding box center [424, 588] width 71 height 24
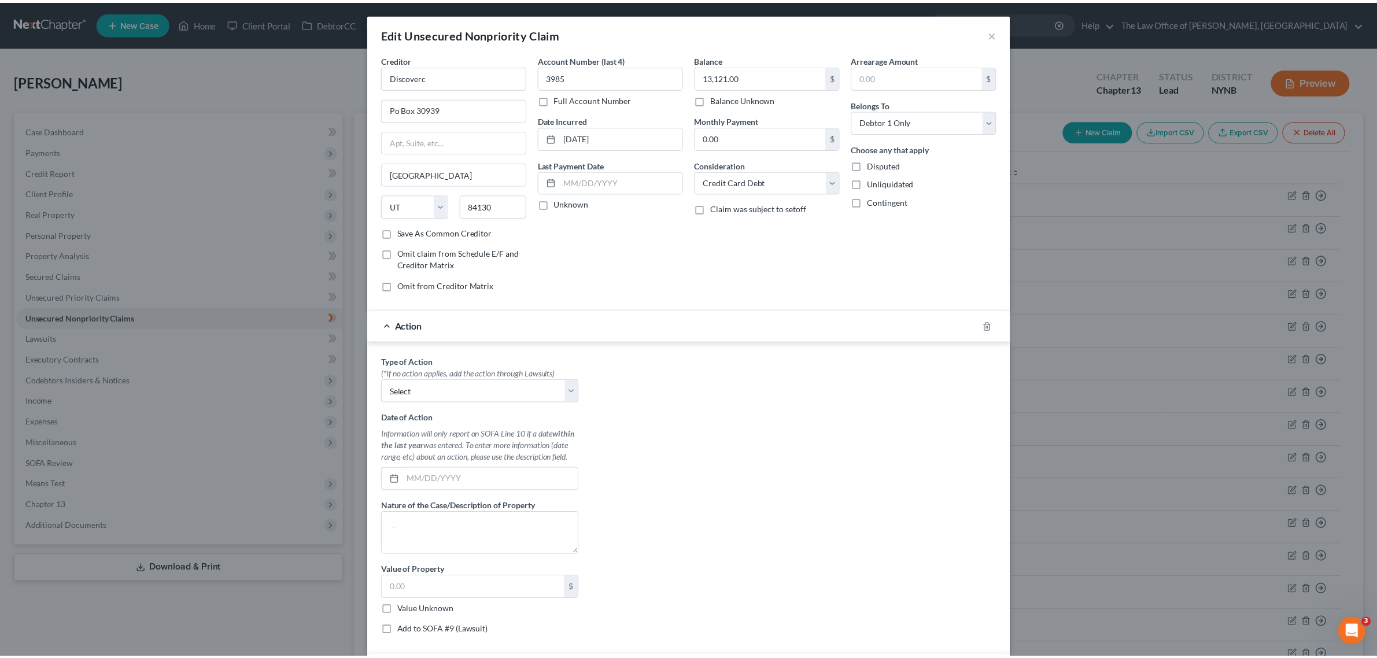
scroll to position [347, 0]
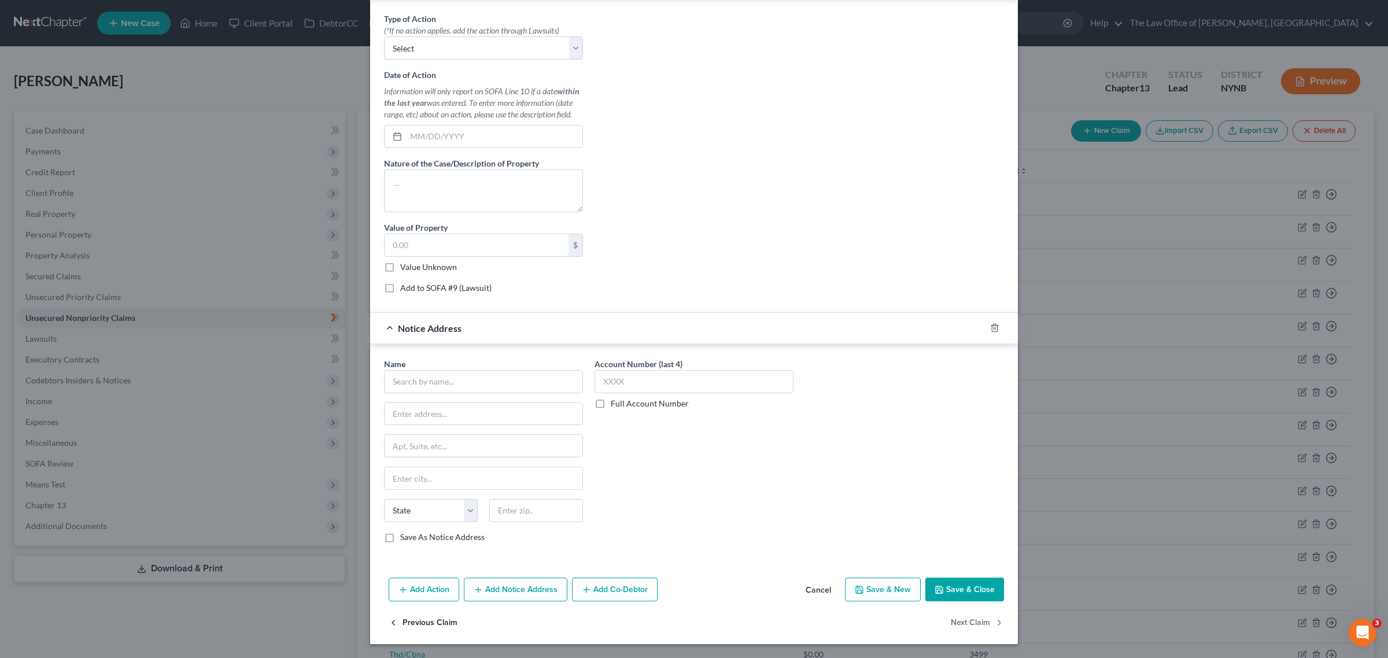
click at [427, 624] on button "Previous Claim" at bounding box center [423, 623] width 69 height 24
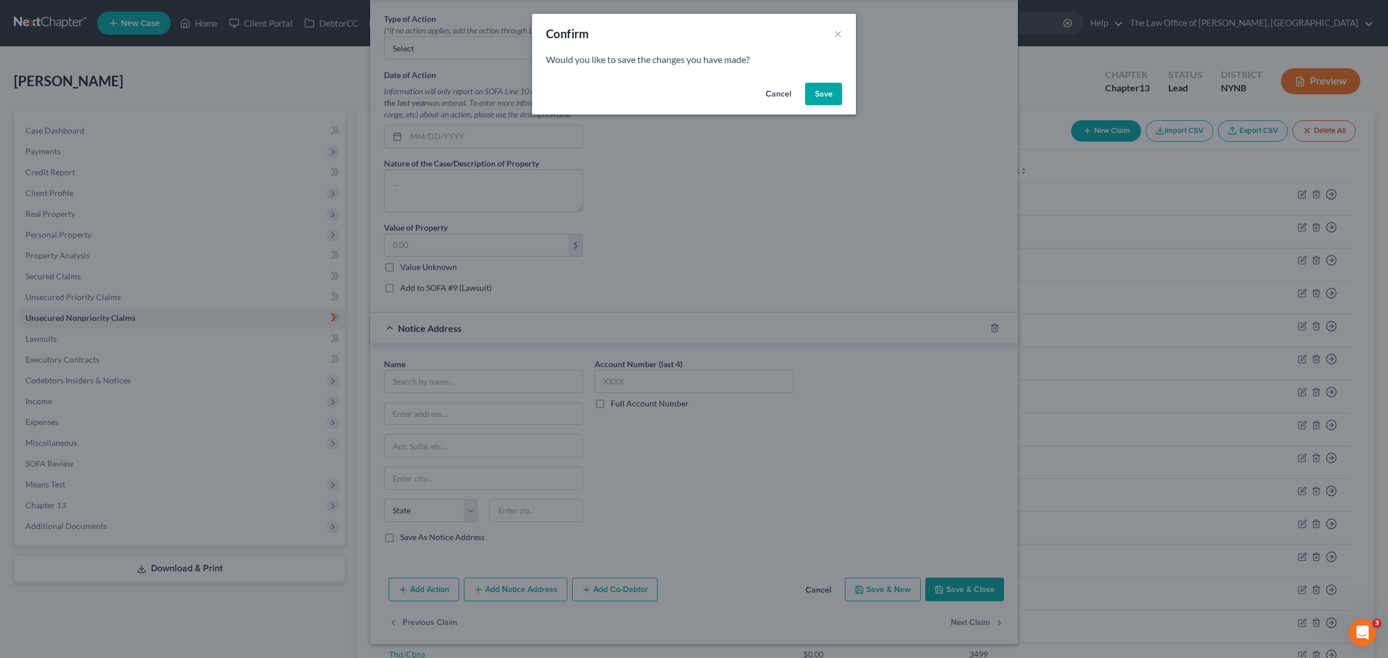
click at [833, 36] on div "Confirm ×" at bounding box center [694, 33] width 324 height 39
click at [782, 94] on button "Cancel" at bounding box center [779, 94] width 44 height 23
select select "46"
select select "2"
select select "0"
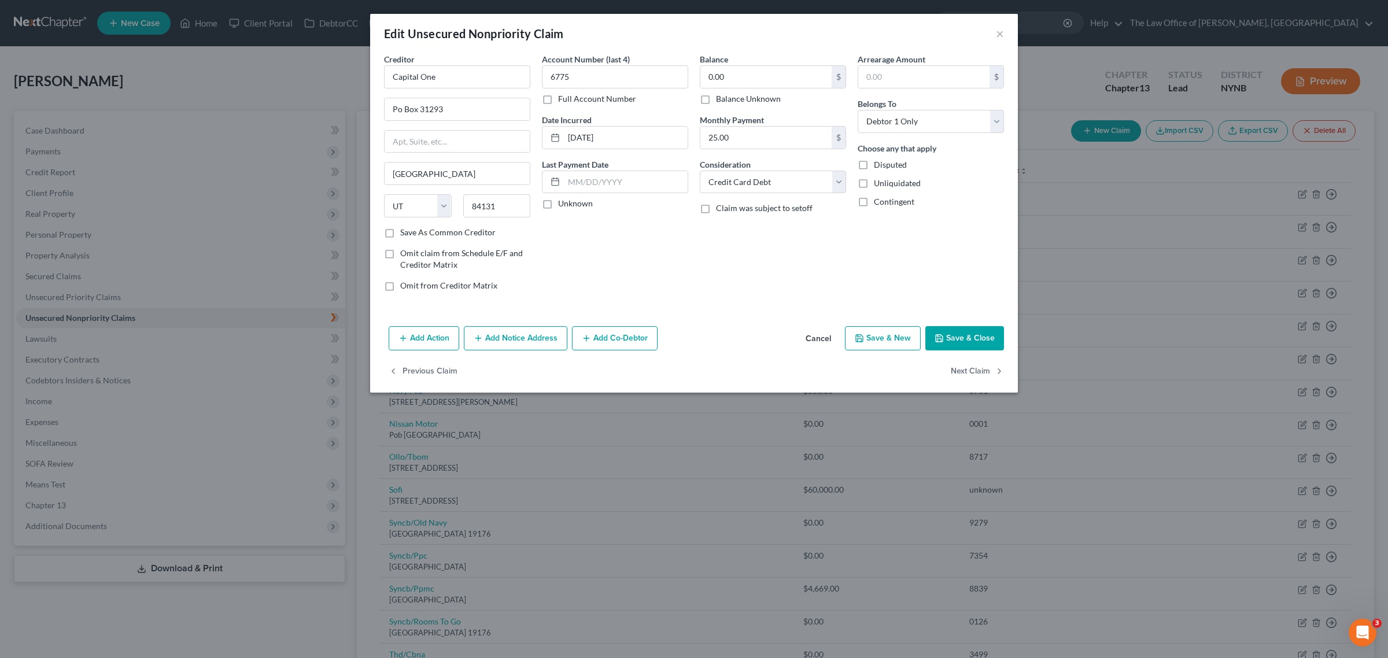
click at [502, 345] on button "Add Notice Address" at bounding box center [516, 338] width 104 height 24
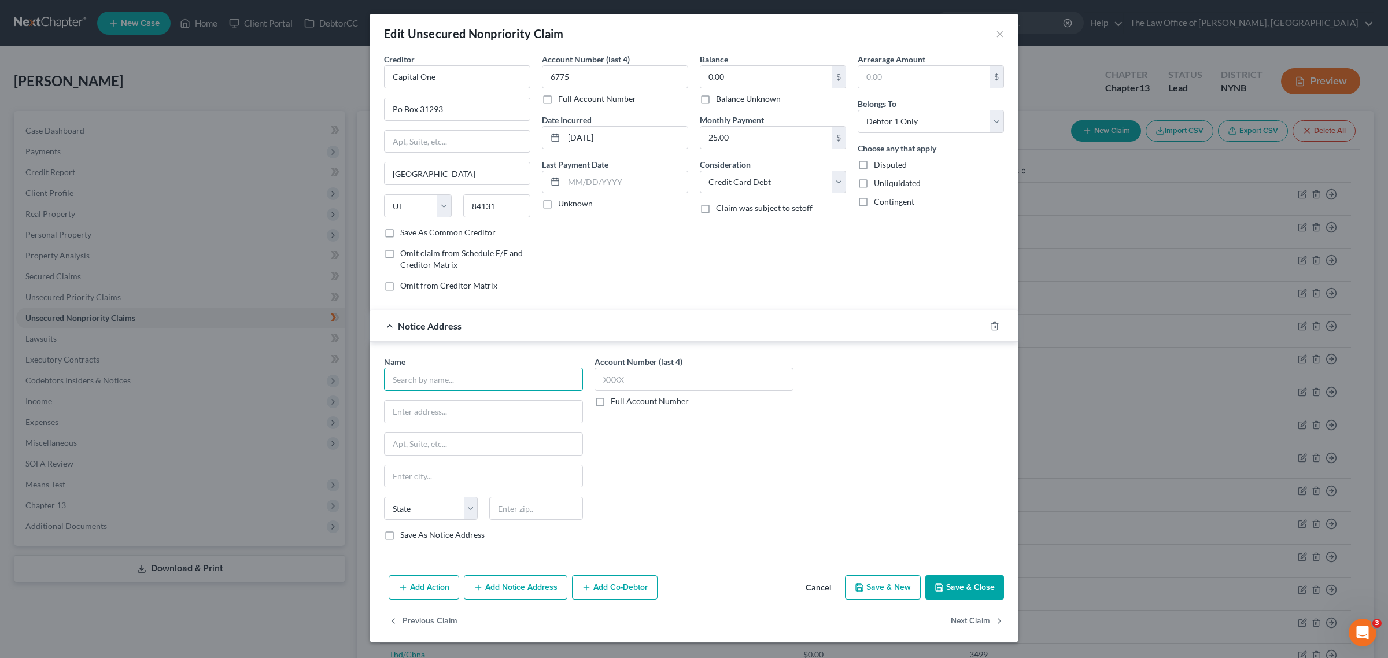
click at [469, 382] on input "text" at bounding box center [483, 379] width 199 height 23
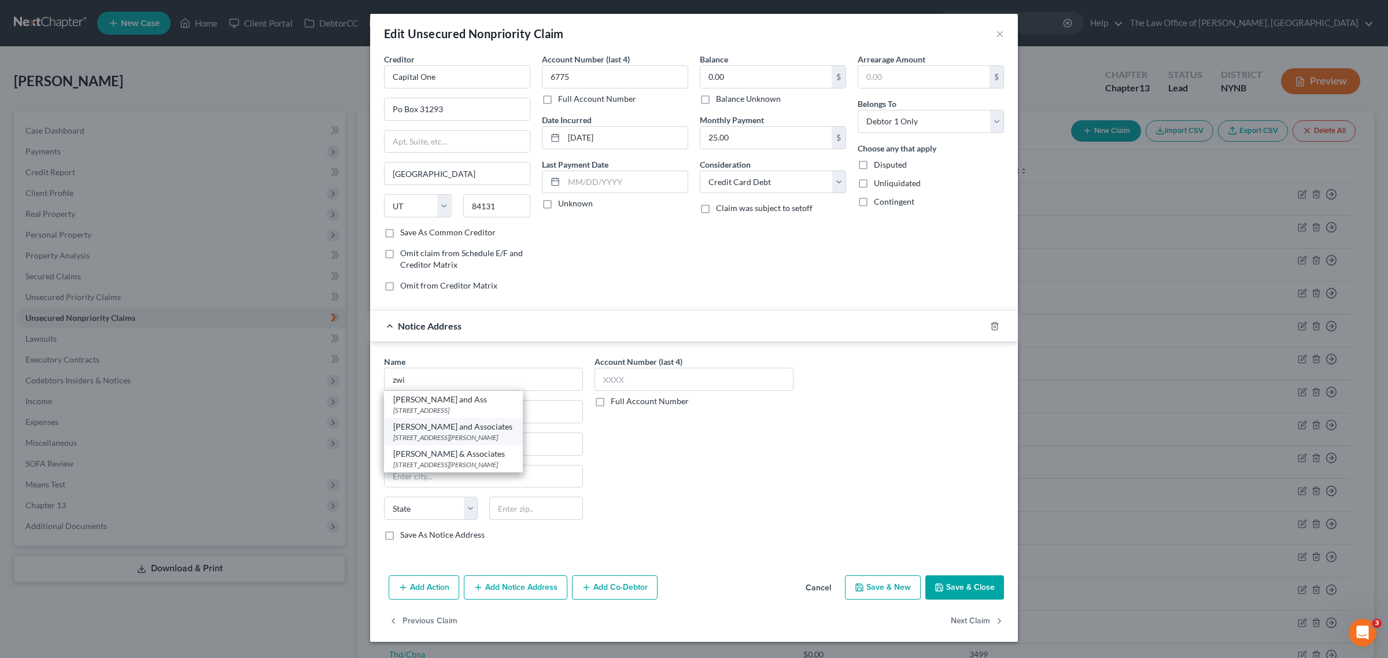
click at [513, 436] on div "[STREET_ADDRESS][PERSON_NAME]" at bounding box center [453, 438] width 120 height 10
type input "[PERSON_NAME] and Associates"
type input "100 Corporate [PERSON_NAME]"
type input "Suite 230"
type input "[GEOGRAPHIC_DATA]"
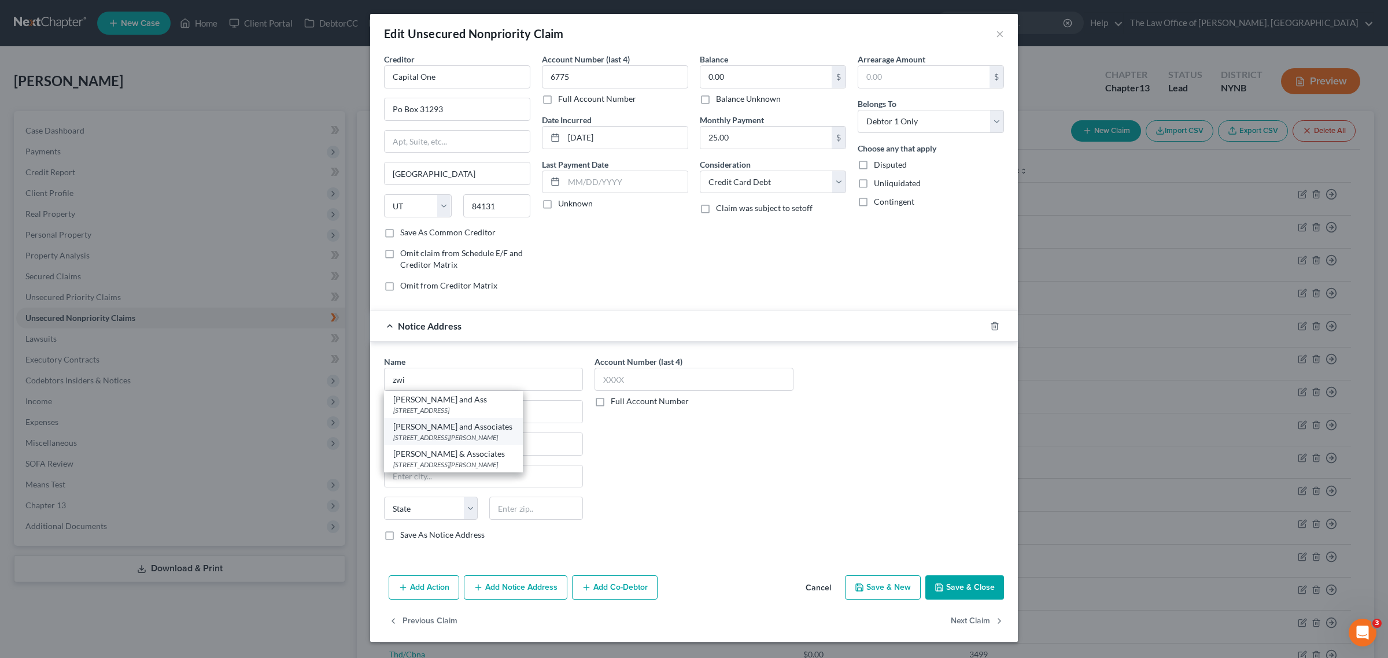
select select "35"
type input "14623"
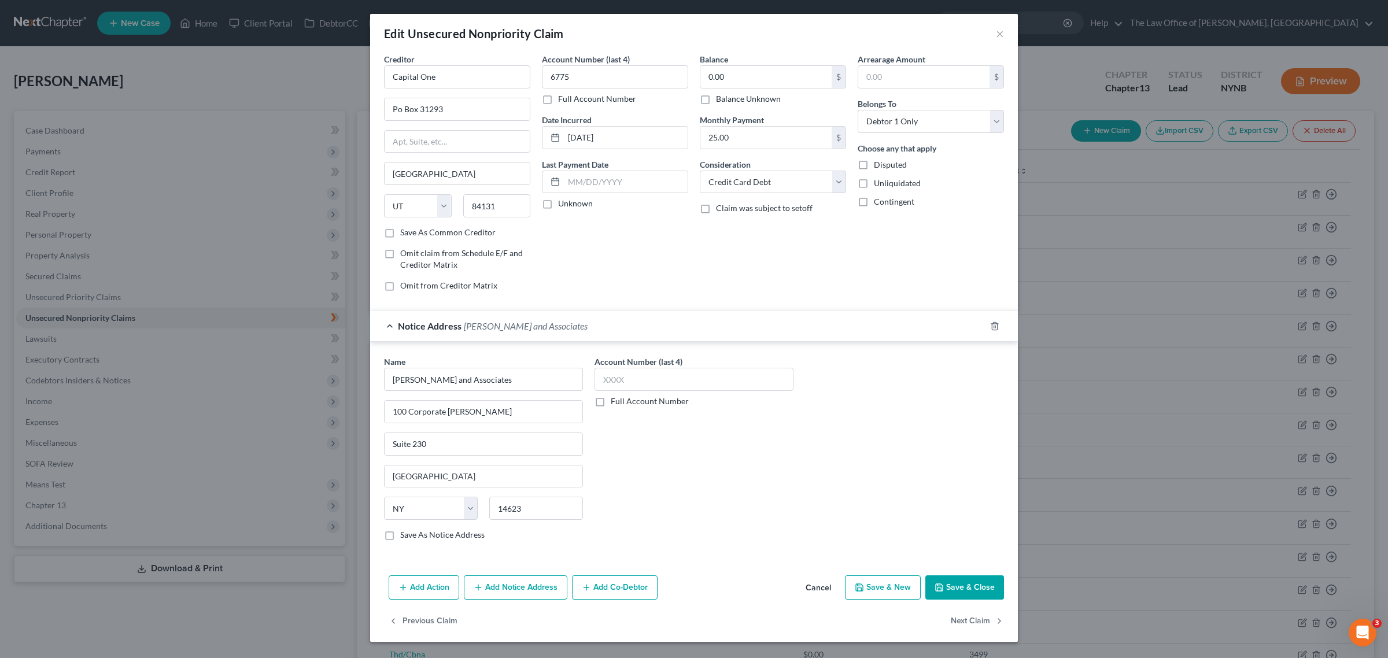
click at [431, 541] on label "Save As Notice Address" at bounding box center [442, 535] width 84 height 12
click at [412, 537] on input "Save As Notice Address" at bounding box center [409, 533] width 8 height 8
checkbox input "true"
click at [664, 401] on label "Full Account Number" at bounding box center [650, 402] width 78 height 12
click at [623, 401] on input "Full Account Number" at bounding box center [620, 400] width 8 height 8
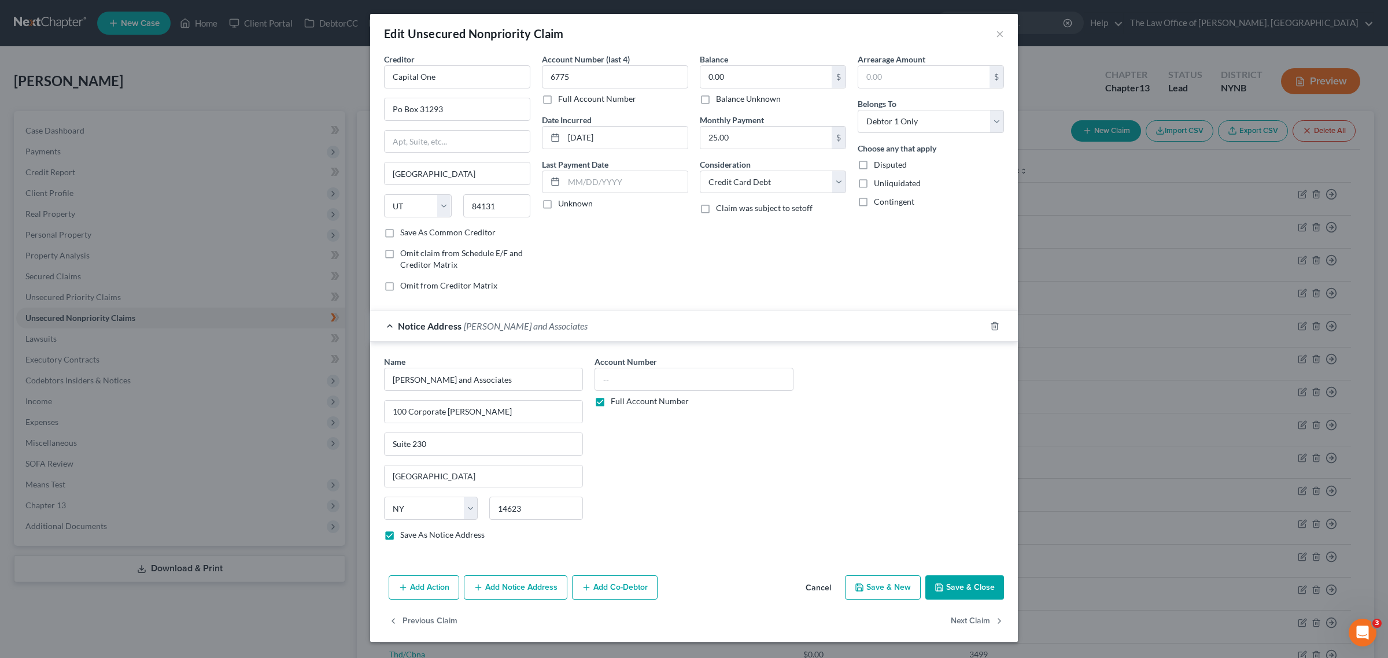
click at [664, 401] on label "Full Account Number" at bounding box center [650, 402] width 78 height 12
click at [623, 401] on input "Full Account Number" at bounding box center [620, 400] width 8 height 8
click at [611, 406] on label "Full Account Number" at bounding box center [650, 402] width 78 height 12
click at [611, 402] on label "Full Account Number" at bounding box center [650, 402] width 78 height 12
click at [616, 402] on input "Full Account Number" at bounding box center [620, 400] width 8 height 8
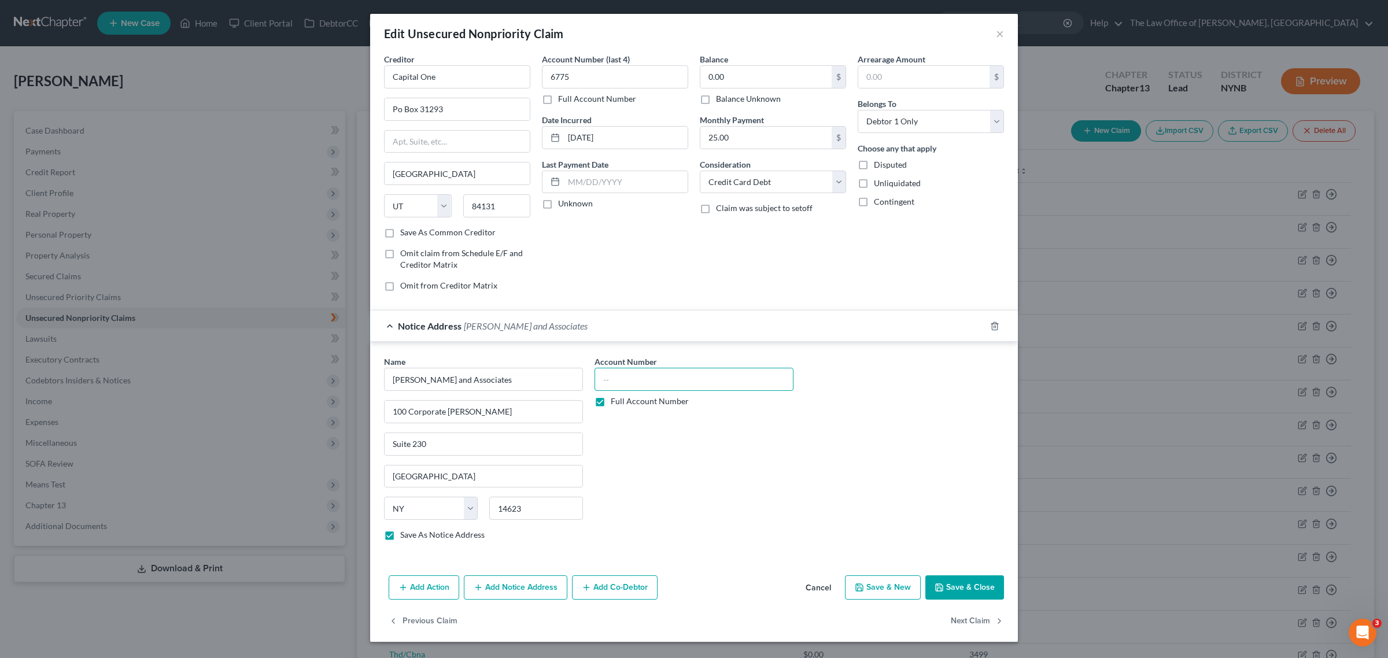
paste input "EF20244167"
type input "EF20244167"
click at [956, 590] on button "Save & Close" at bounding box center [965, 588] width 79 height 24
checkbox input "false"
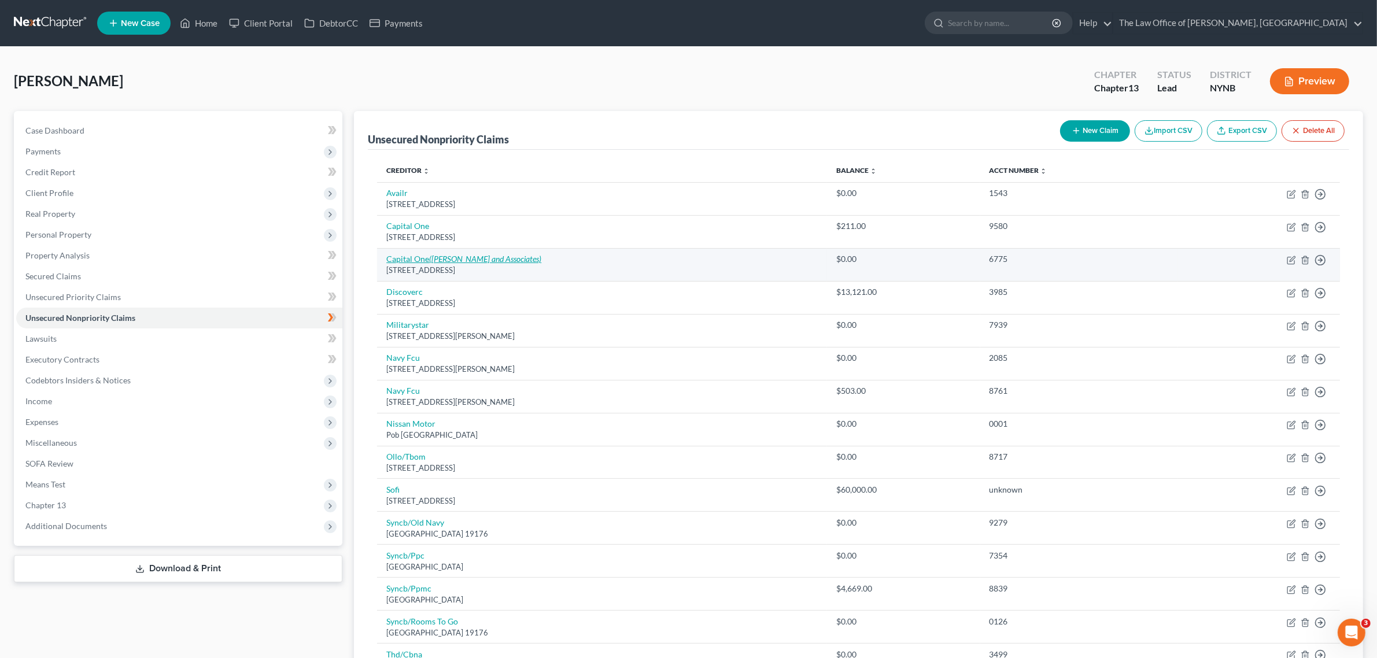
click at [478, 255] on icon "([PERSON_NAME] and Associates)" at bounding box center [485, 259] width 112 height 10
select select "46"
select select "2"
select select "0"
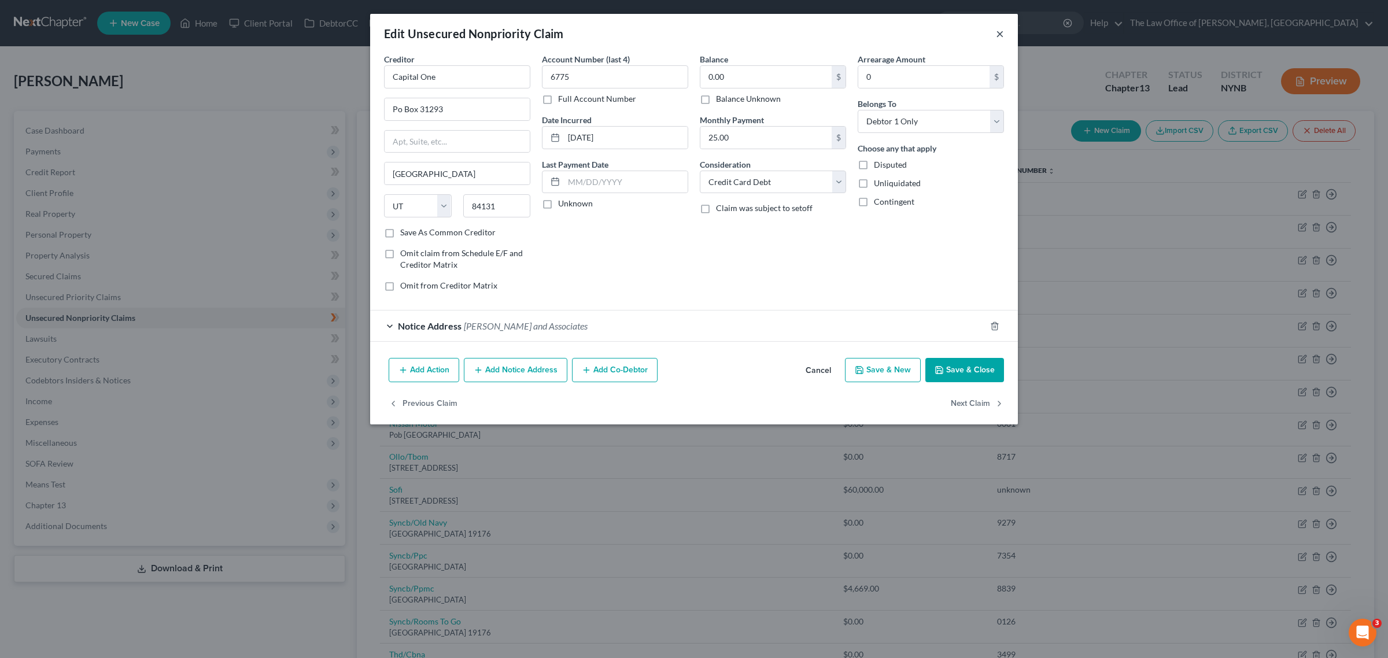
click at [1001, 32] on button "×" at bounding box center [1000, 34] width 8 height 14
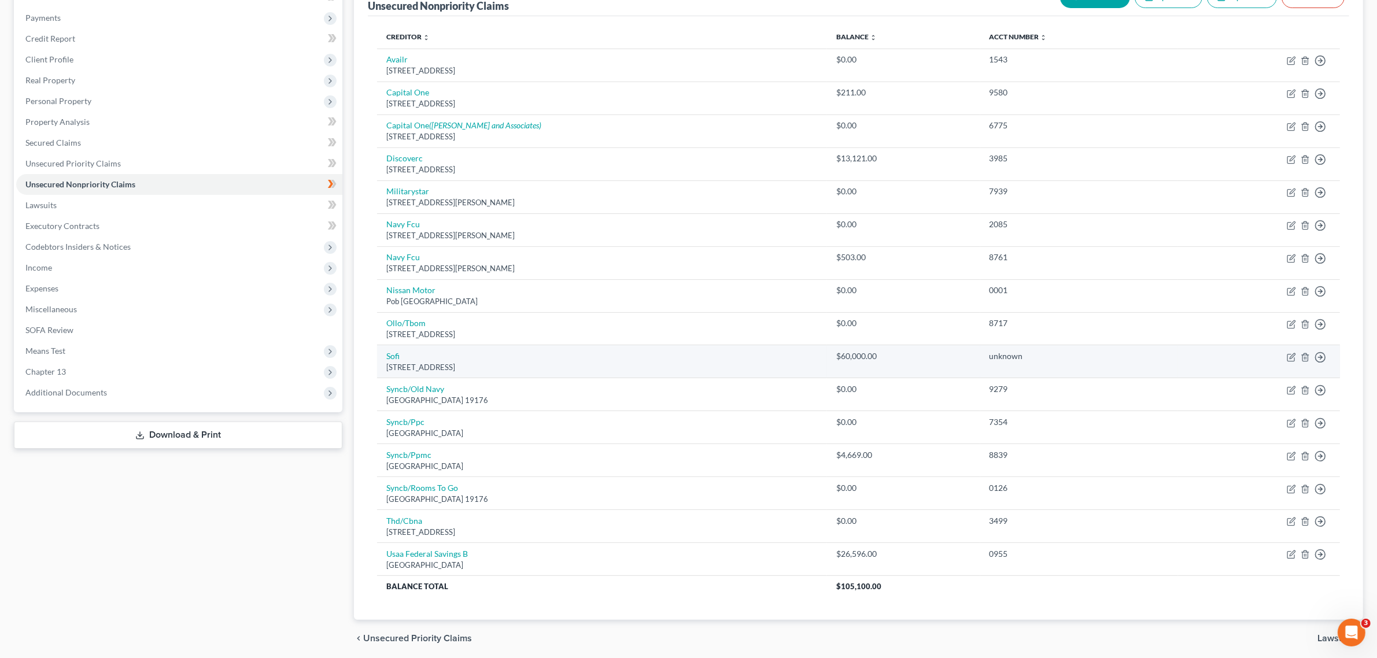
scroll to position [178, 0]
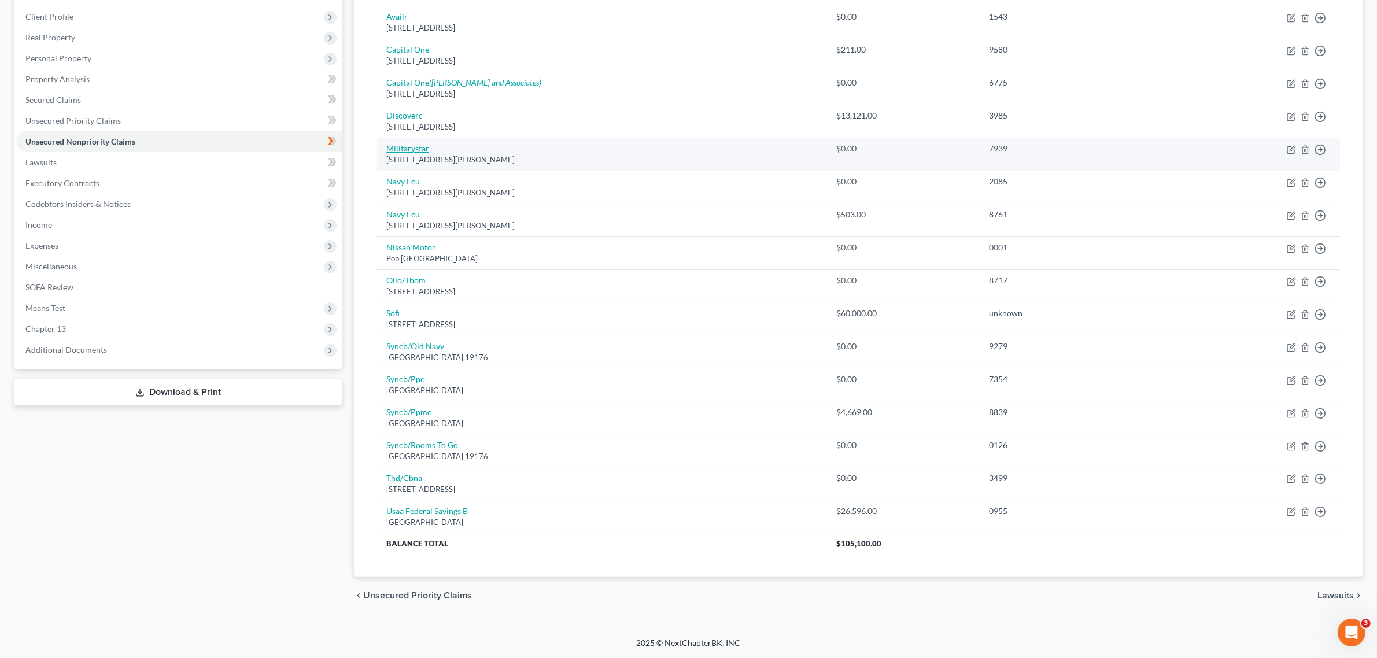
click at [412, 145] on link "Militarystar" at bounding box center [407, 148] width 43 height 10
select select "45"
select select "2"
select select "0"
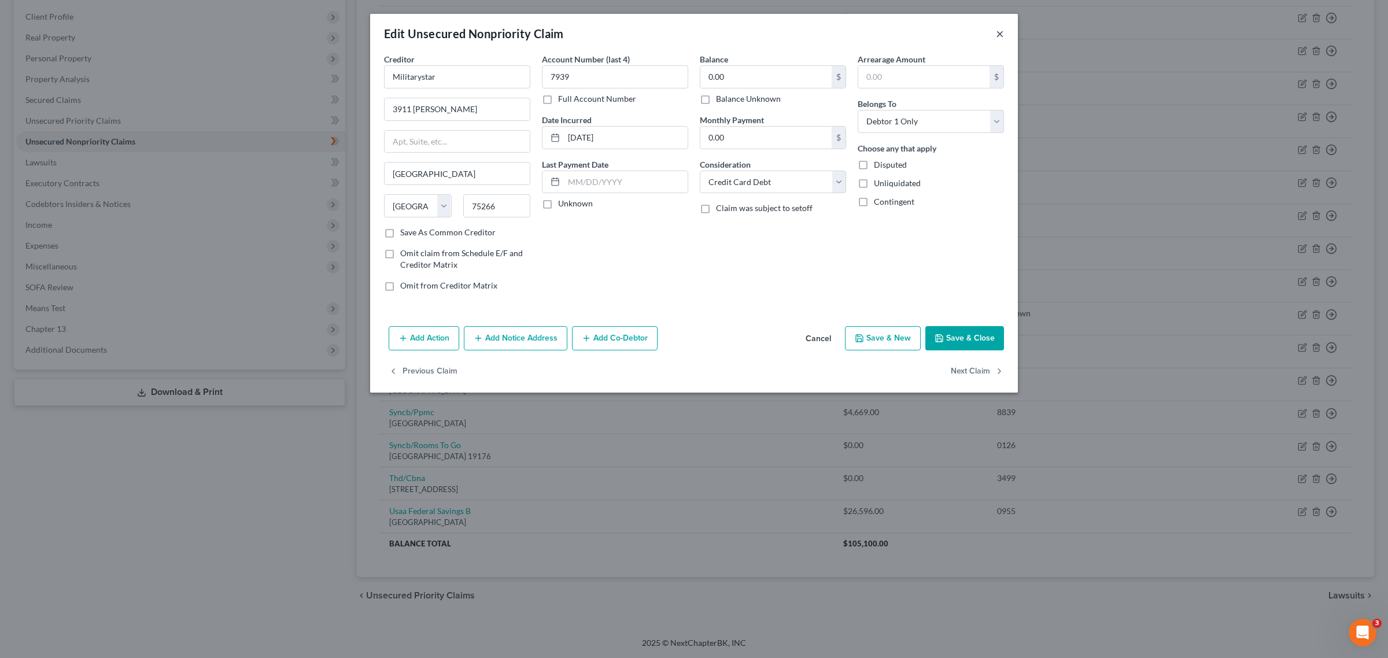
click at [1001, 31] on button "×" at bounding box center [1000, 34] width 8 height 14
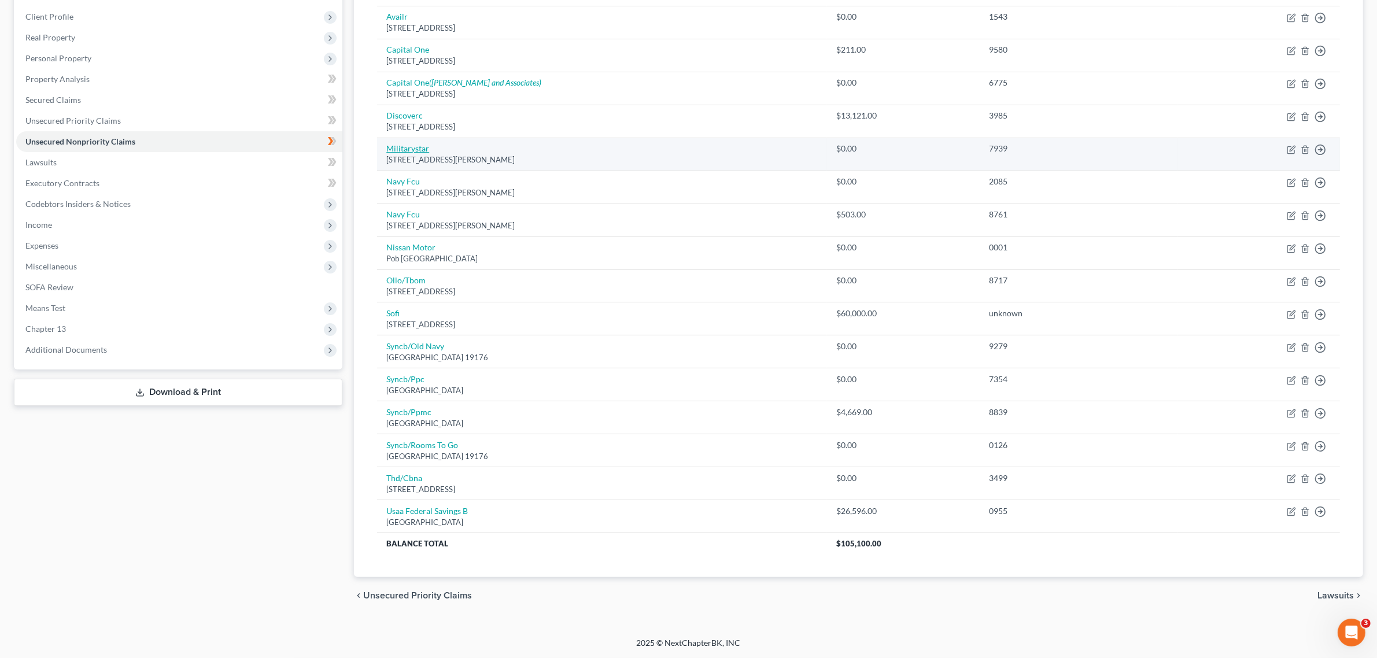
click at [417, 146] on link "Militarystar" at bounding box center [407, 148] width 43 height 10
select select "45"
select select "2"
select select "0"
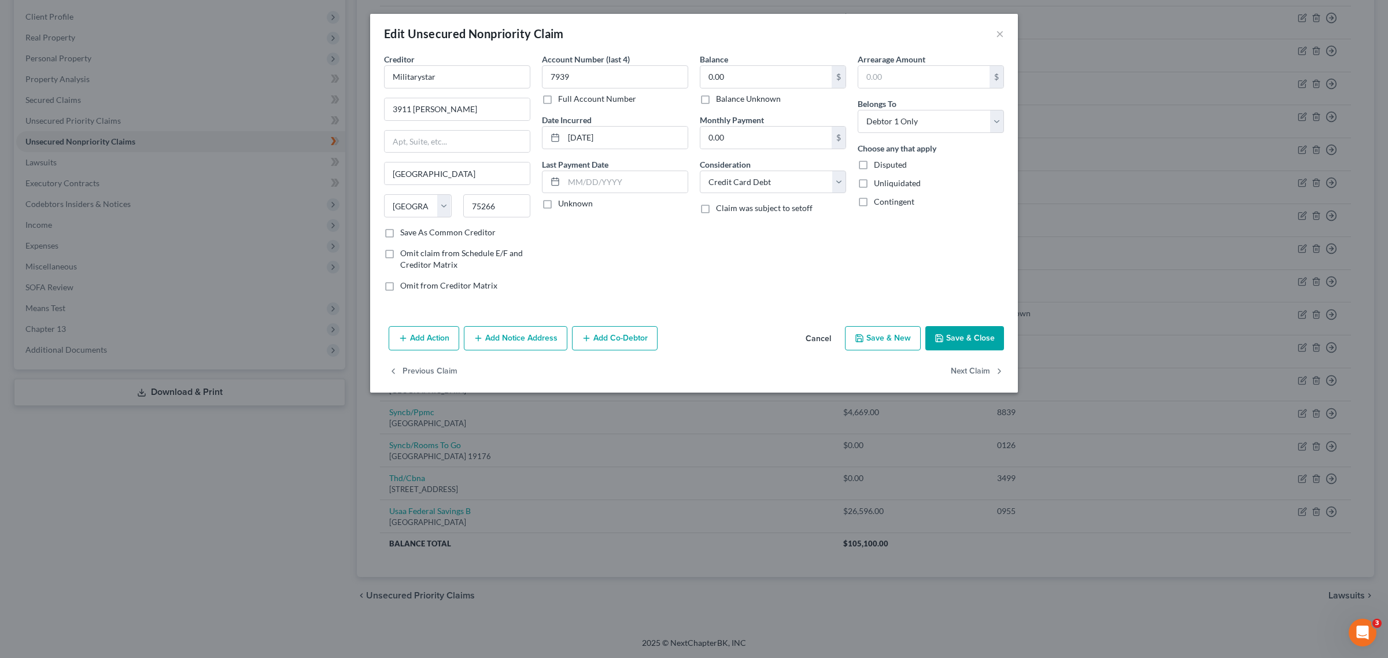
click at [528, 337] on button "Add Notice Address" at bounding box center [516, 338] width 104 height 24
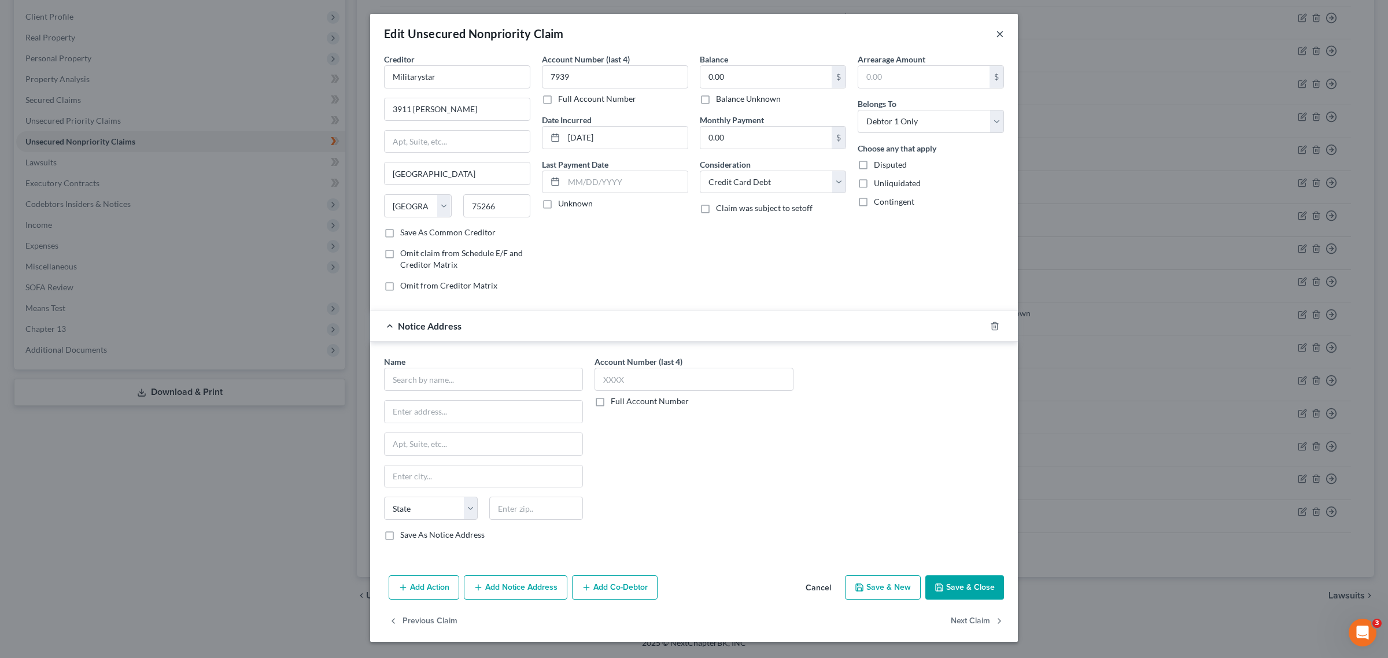
click at [996, 30] on button "×" at bounding box center [1000, 34] width 8 height 14
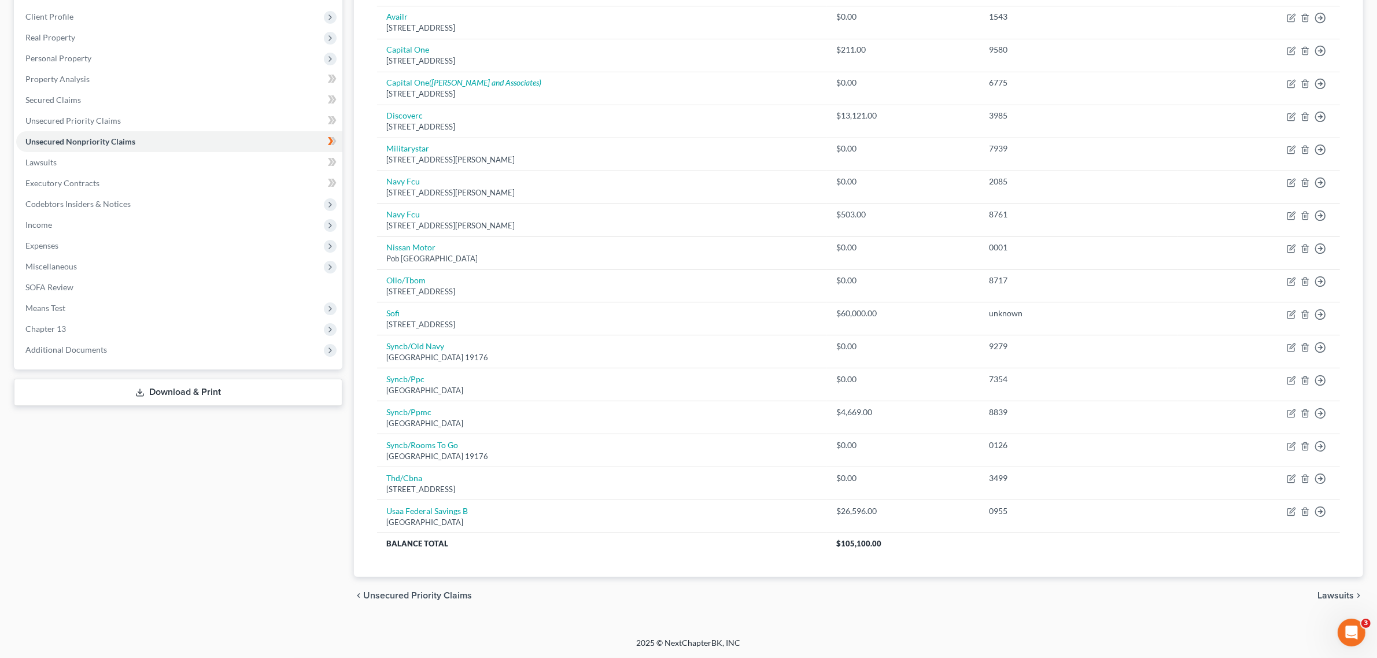
scroll to position [0, 0]
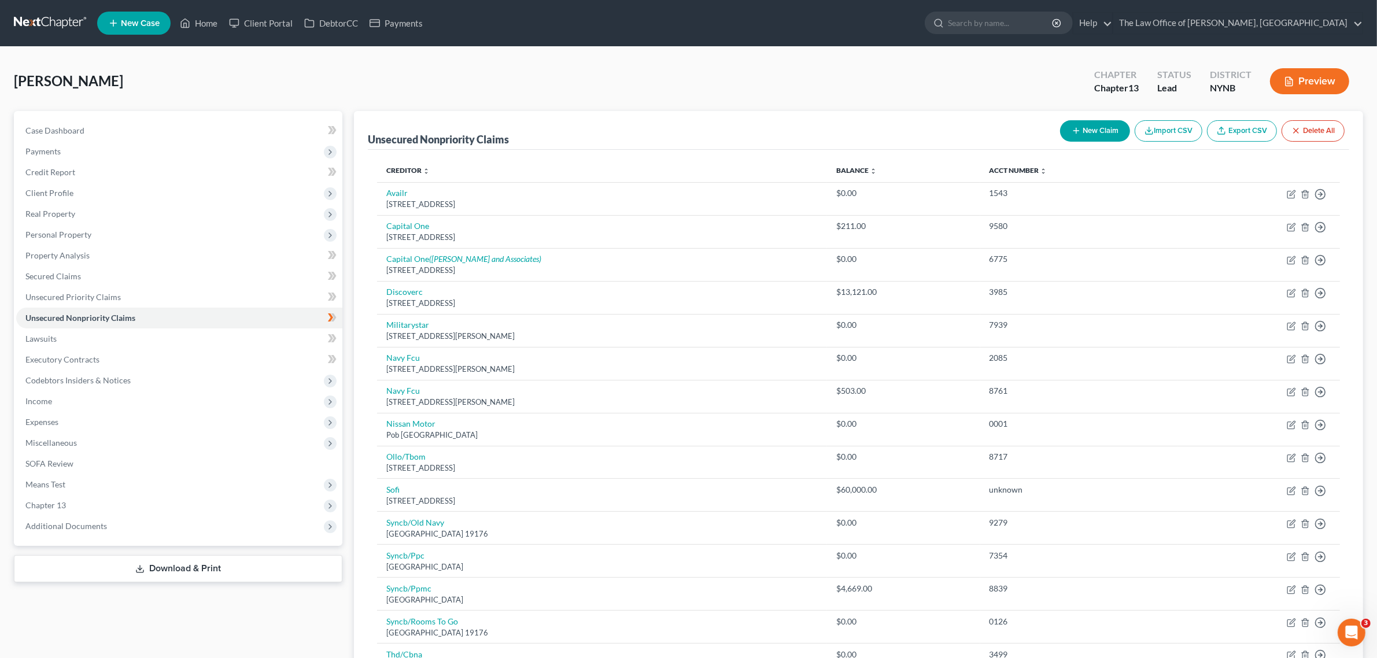
click at [47, 31] on link at bounding box center [51, 23] width 74 height 21
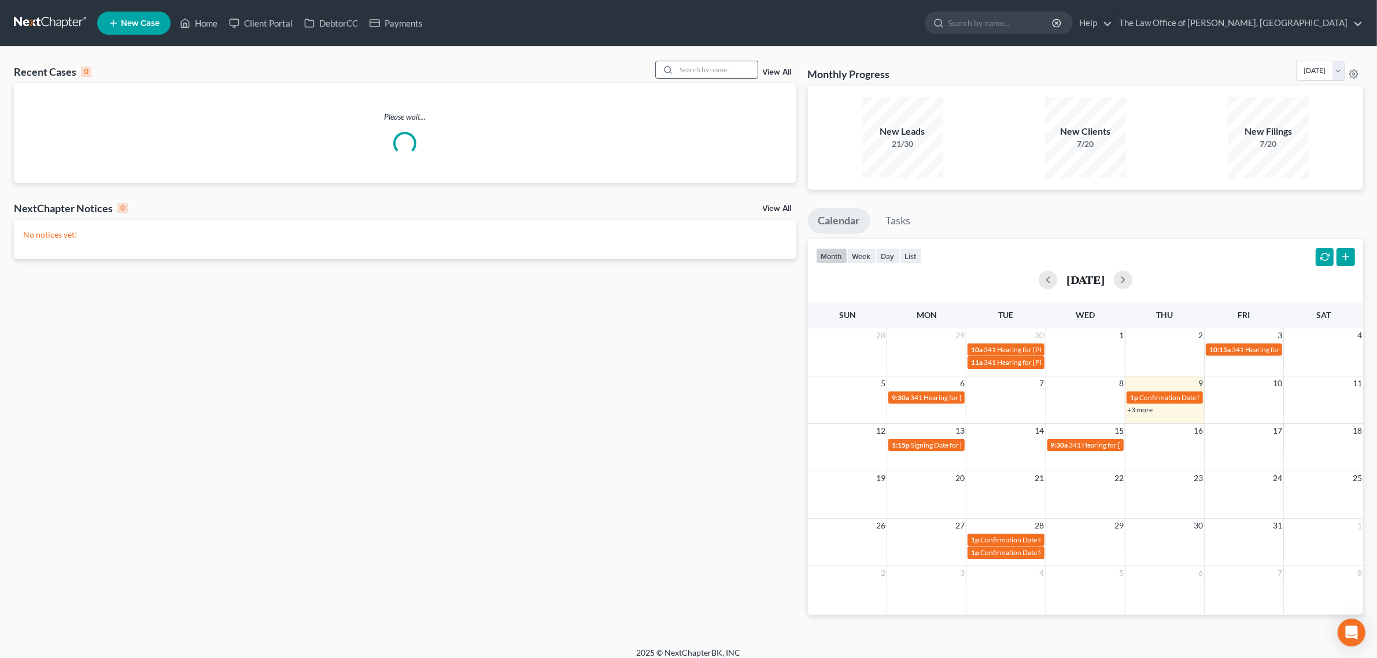
click at [740, 71] on input "search" at bounding box center [717, 69] width 81 height 17
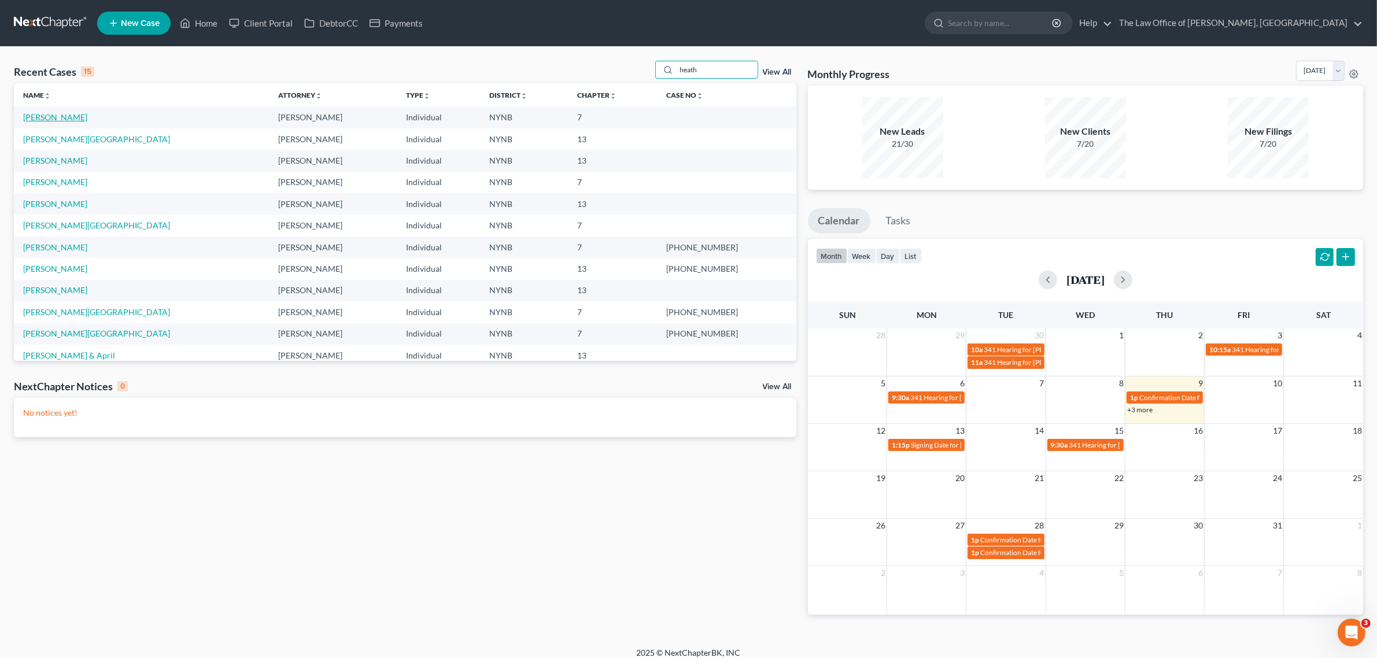
type input "heath"
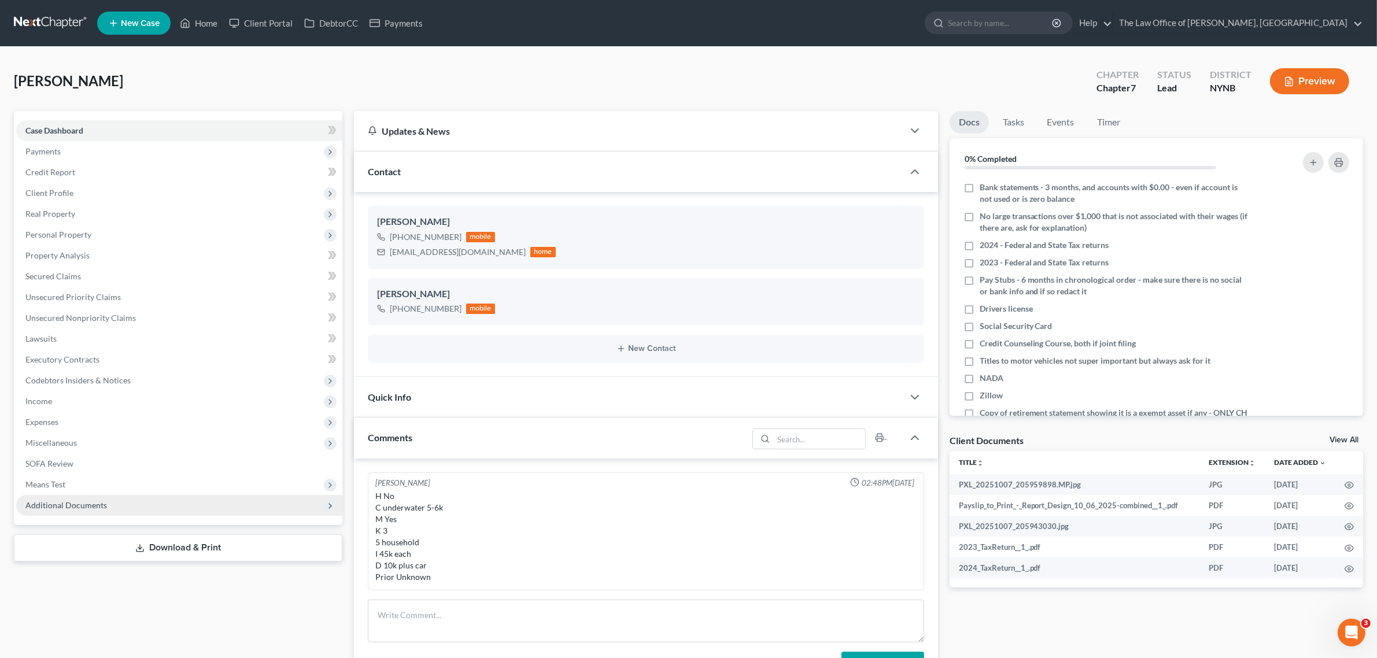
click at [106, 499] on span "Additional Documents" at bounding box center [179, 505] width 326 height 21
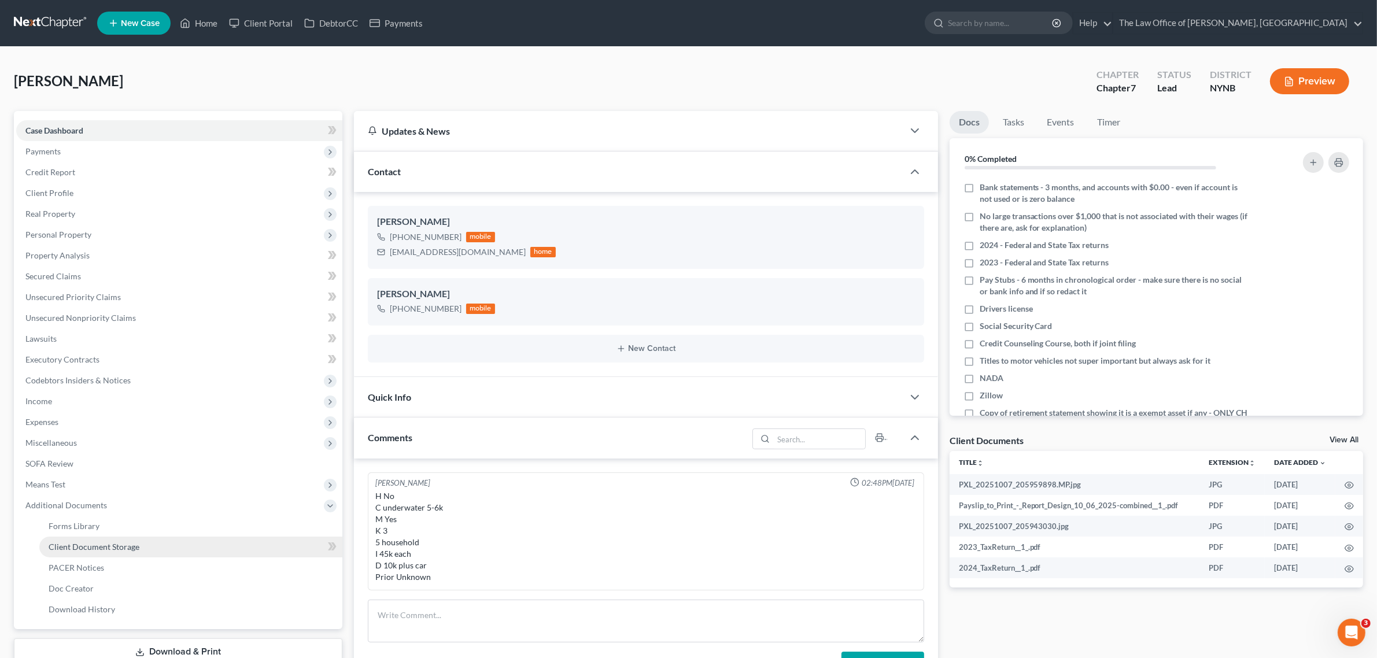
click at [116, 542] on span "Client Document Storage" at bounding box center [94, 547] width 91 height 10
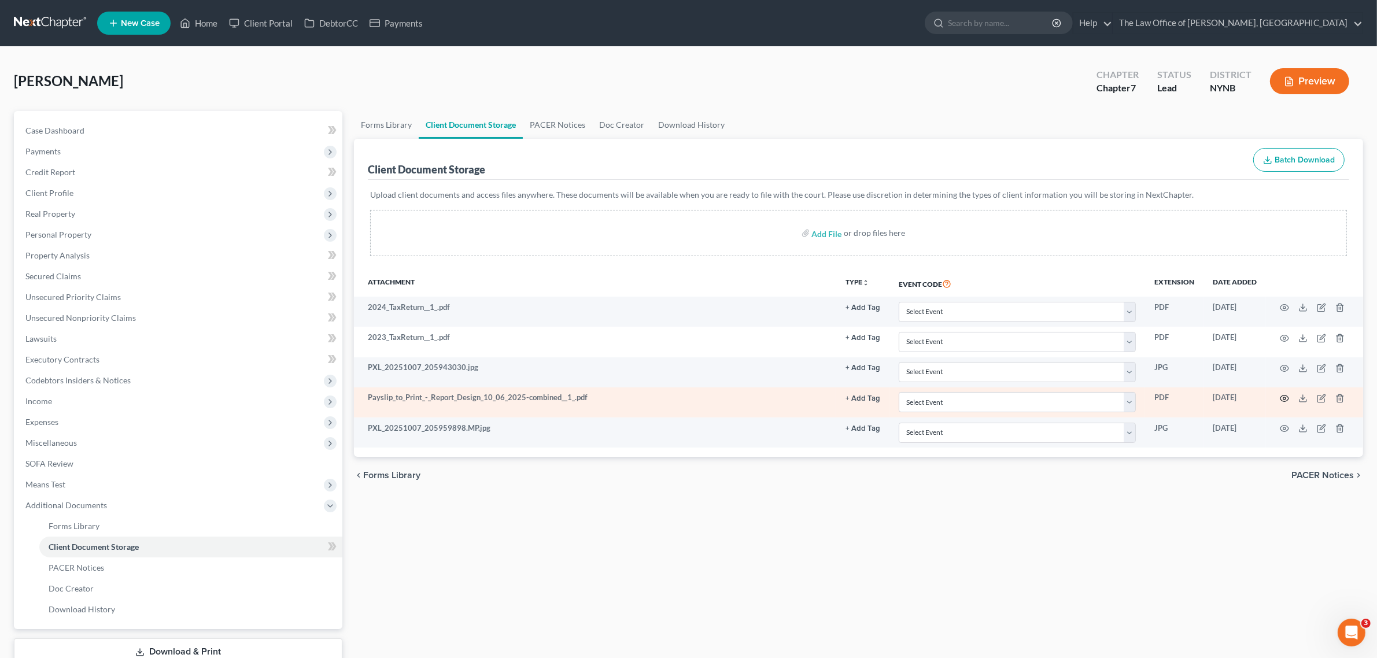
click at [1281, 395] on icon "button" at bounding box center [1284, 398] width 9 height 9
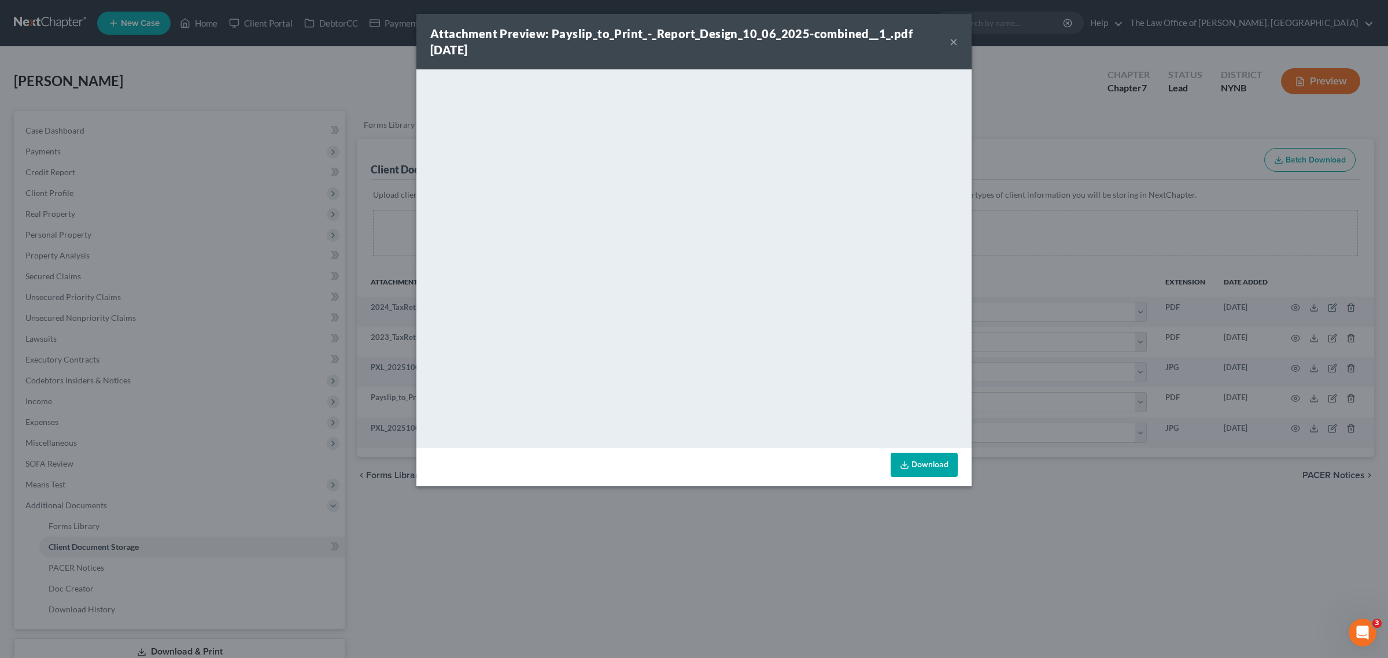
click at [959, 38] on div "Attachment Preview: Payslip_to_Print_-_Report_Design_10_06_2025-combined__1_.pd…" at bounding box center [694, 42] width 555 height 56
click at [952, 41] on button "×" at bounding box center [954, 42] width 8 height 14
